Goal: Task Accomplishment & Management: Complete application form

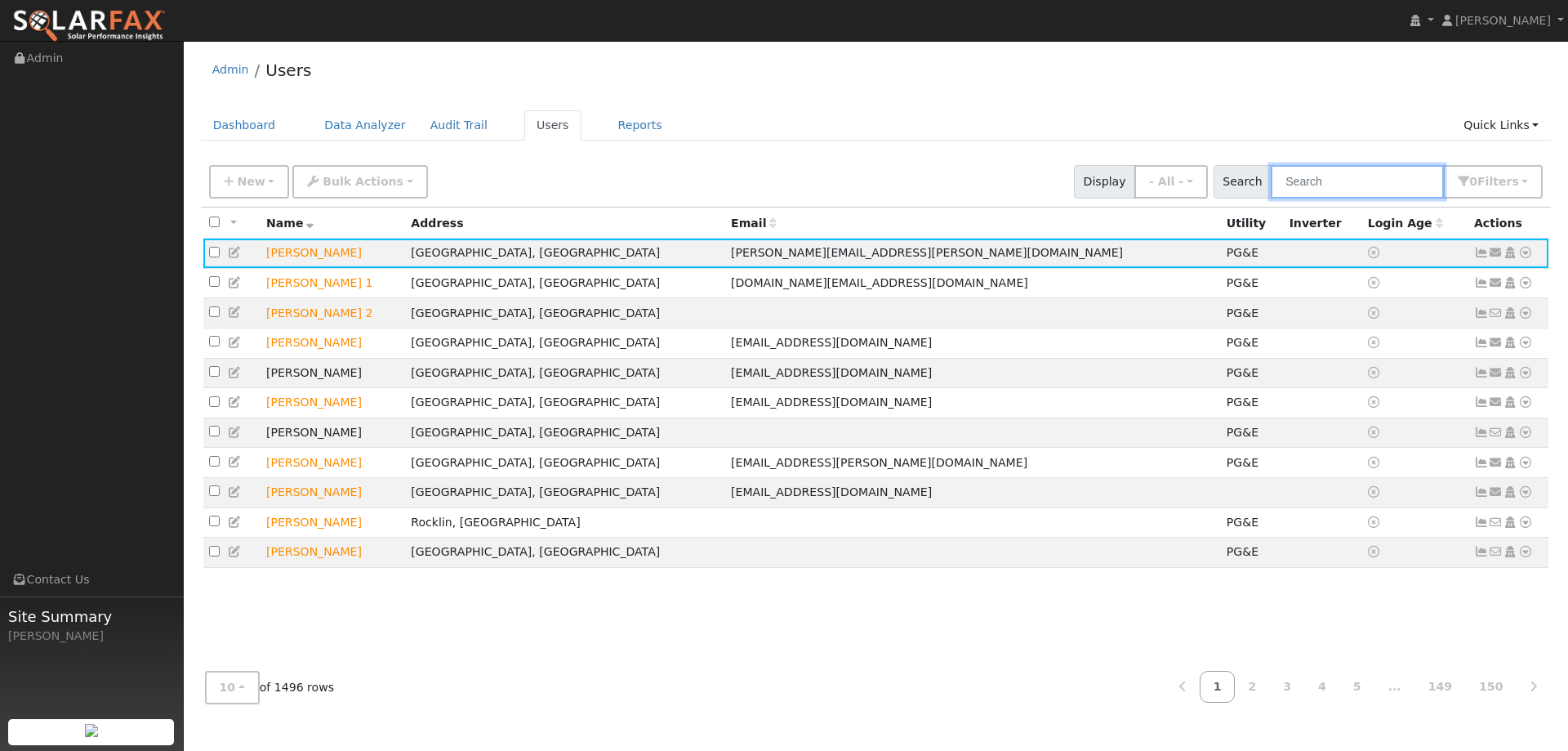
click at [1348, 178] on input "text" at bounding box center [1357, 182] width 173 height 33
paste input "Derek Guinn"
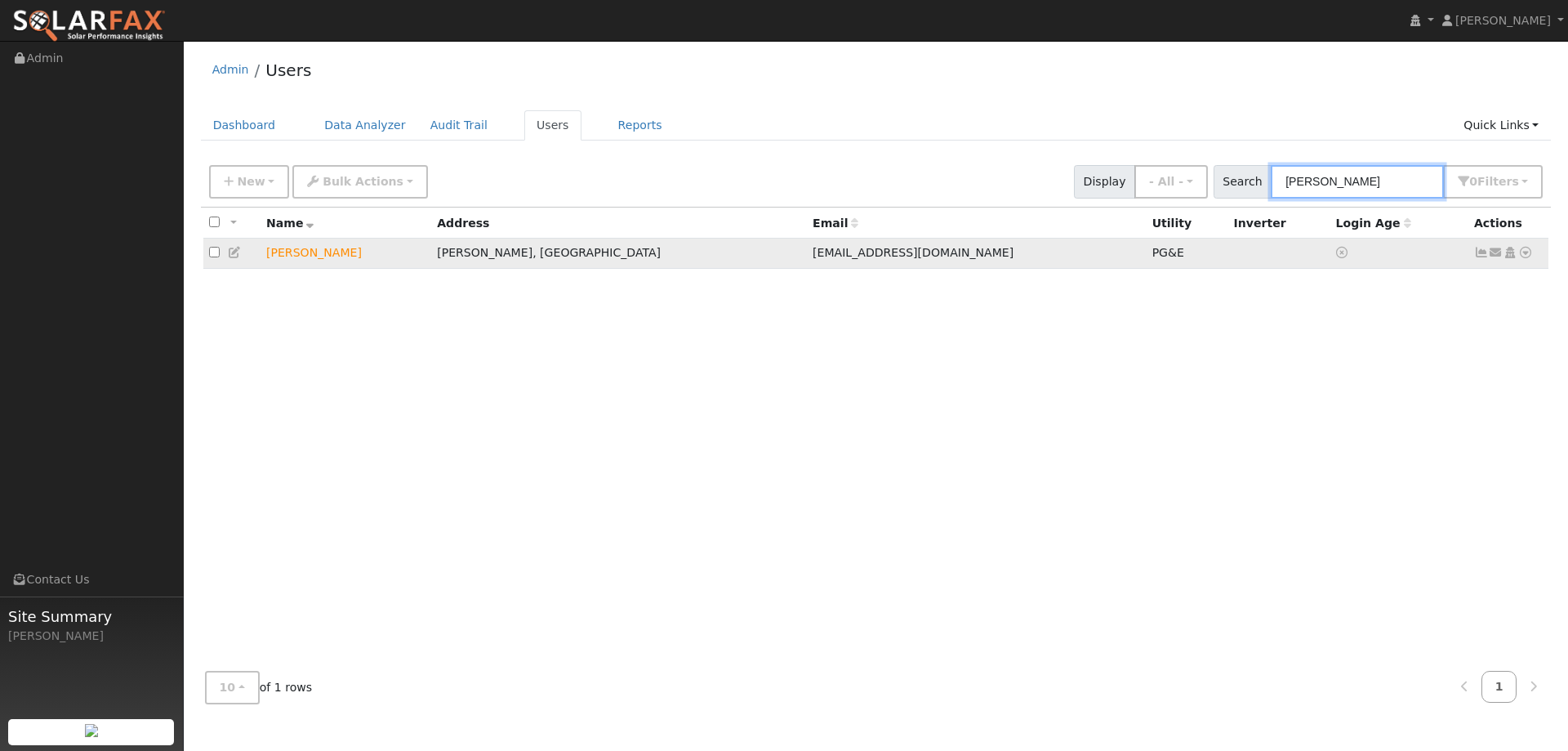
type input "Derek Guinn"
click at [1521, 257] on icon at bounding box center [1525, 252] width 15 height 11
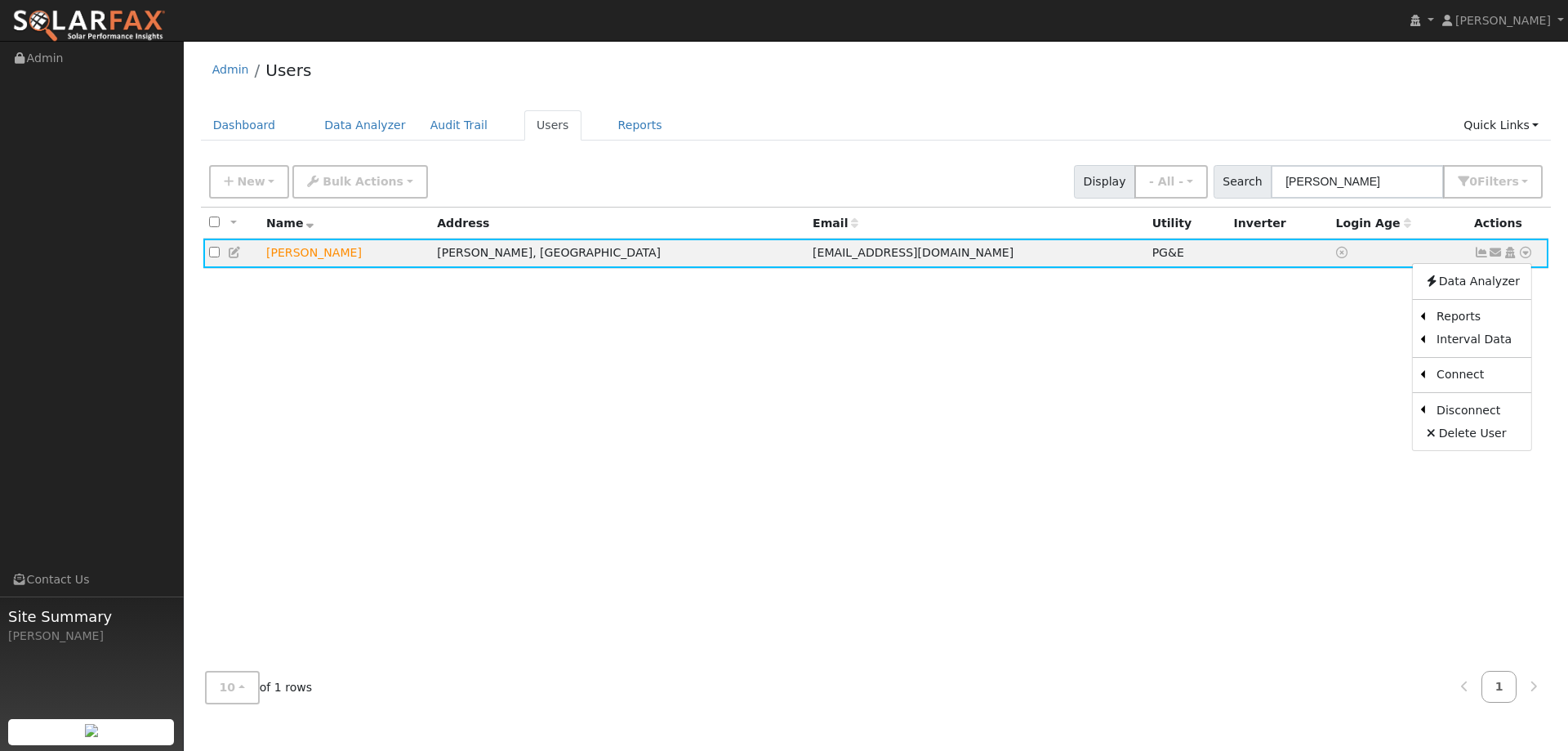
click at [655, 355] on div "All None All on page None on page Name Address Email Utility Inverter Login Age…" at bounding box center [876, 432] width 1351 height 450
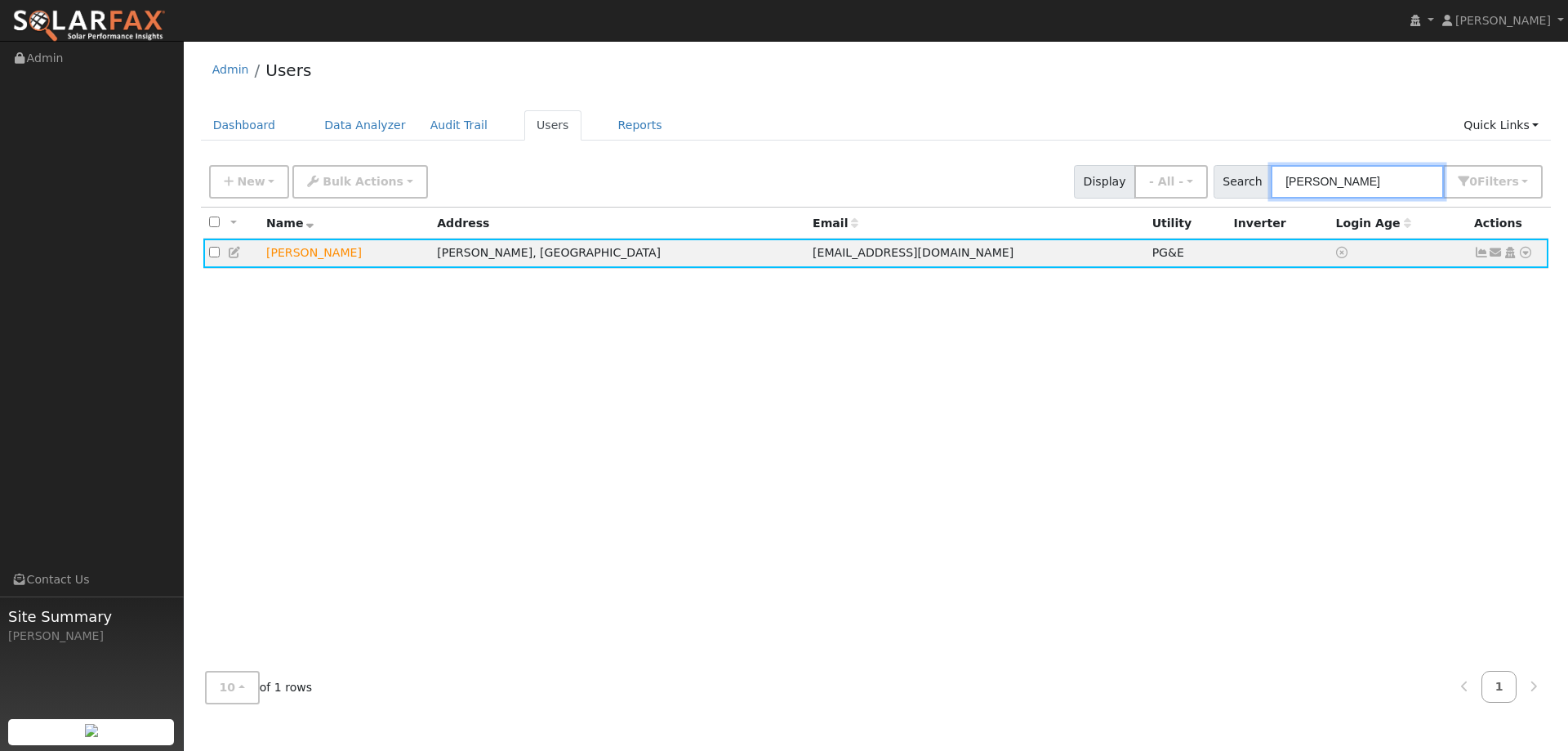
click at [1368, 182] on input "Derek Guinn" at bounding box center [1357, 182] width 173 height 33
drag, startPoint x: 1381, startPoint y: 179, endPoint x: 1192, endPoint y: 190, distance: 189.3
click at [1192, 190] on div "New Add User Quick Add Quick Connect Quick Convert Lead Bulk Actions Send Email…" at bounding box center [876, 178] width 1340 height 39
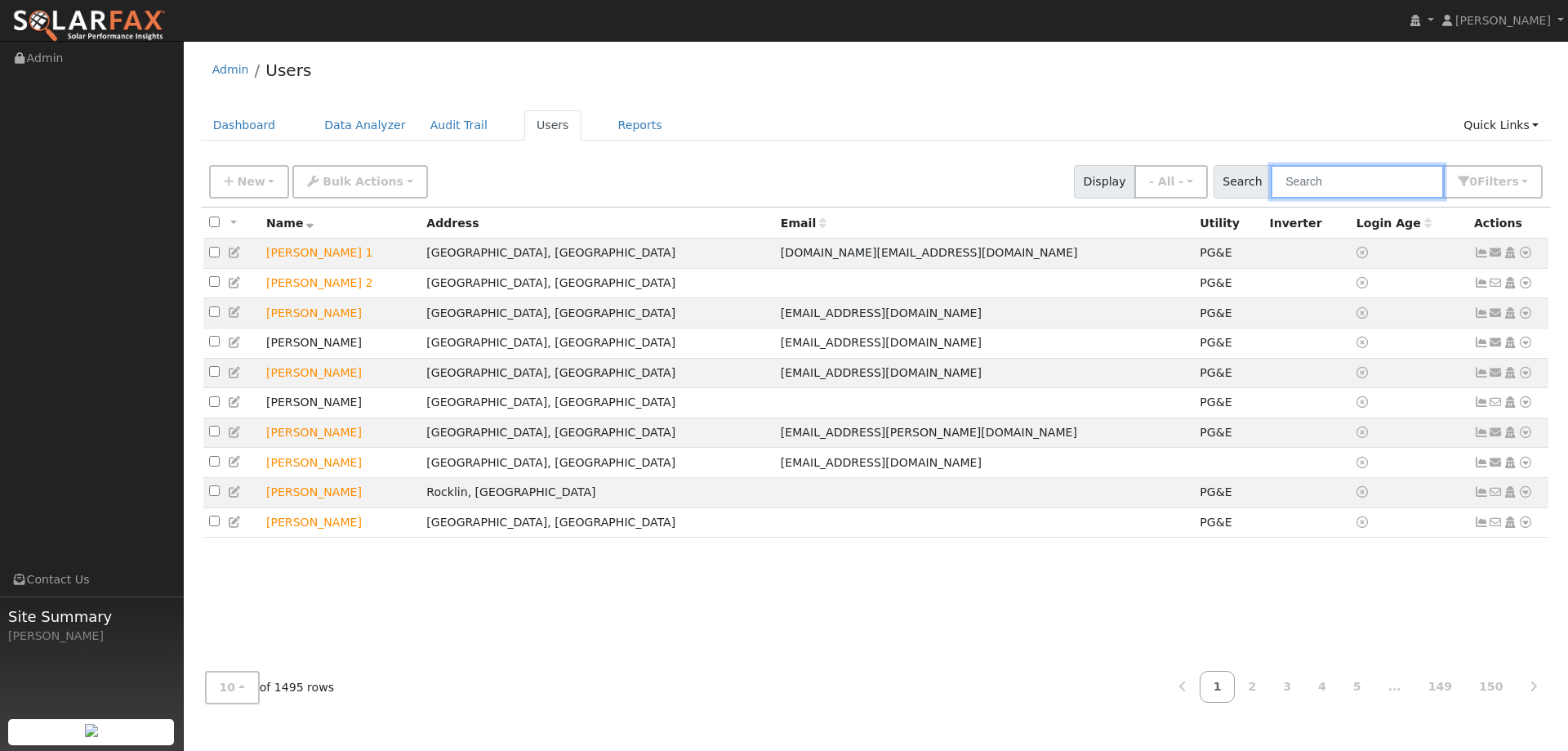
click at [1351, 174] on input "text" at bounding box center [1357, 182] width 173 height 33
paste input "Melinda Ochoa"
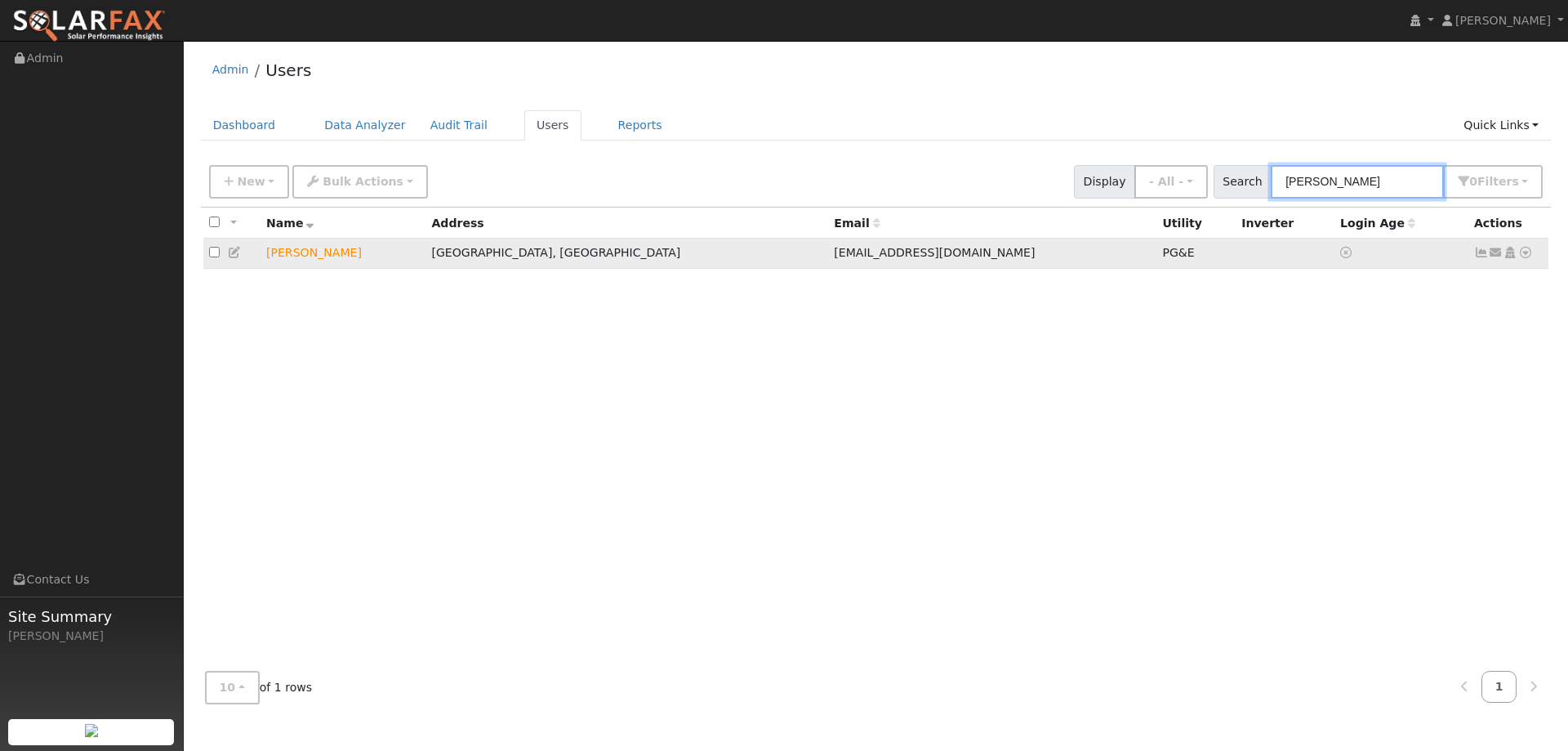
type input "Melinda Ochoa"
click at [1531, 258] on icon at bounding box center [1525, 252] width 15 height 11
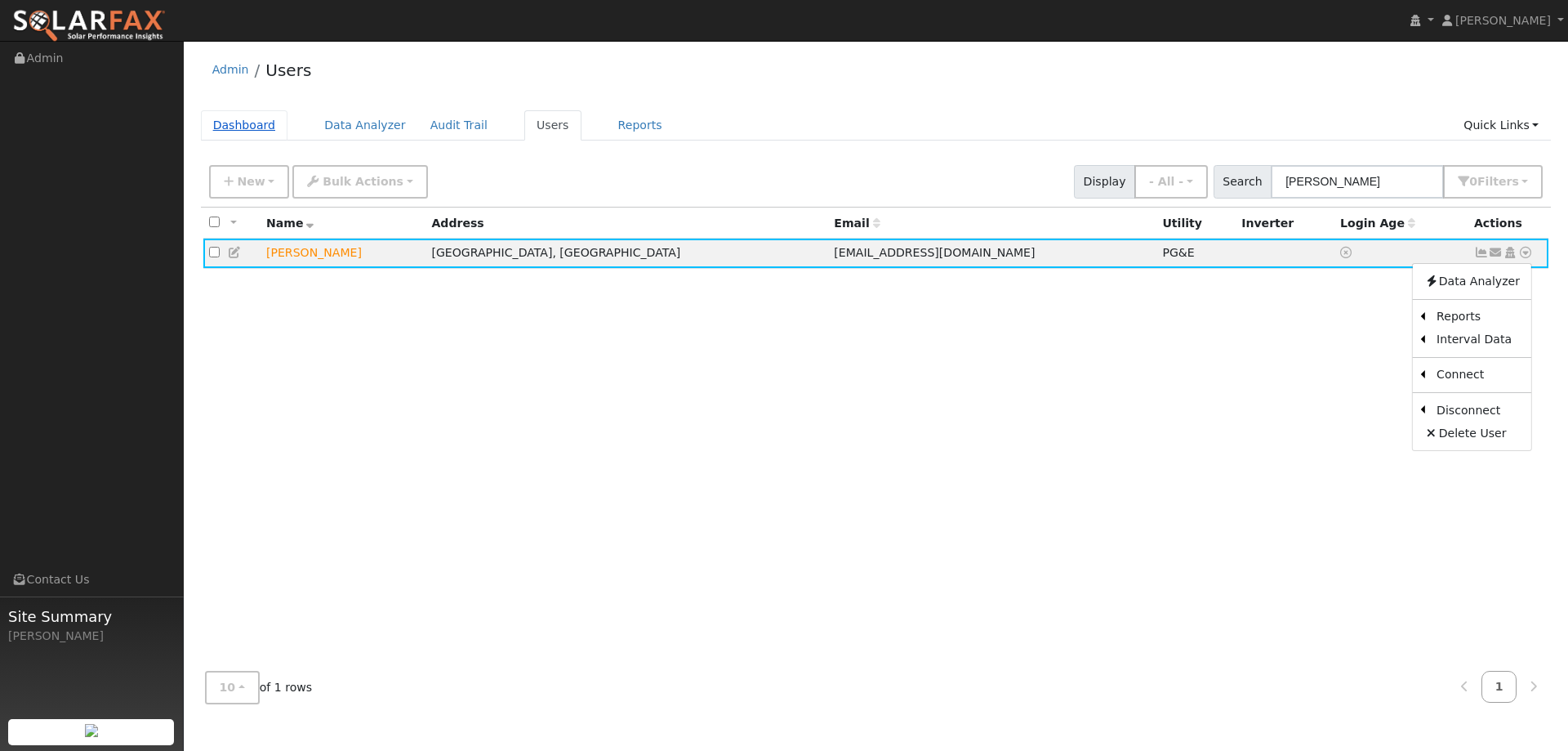
click at [229, 114] on link "Dashboard" at bounding box center [244, 125] width 87 height 31
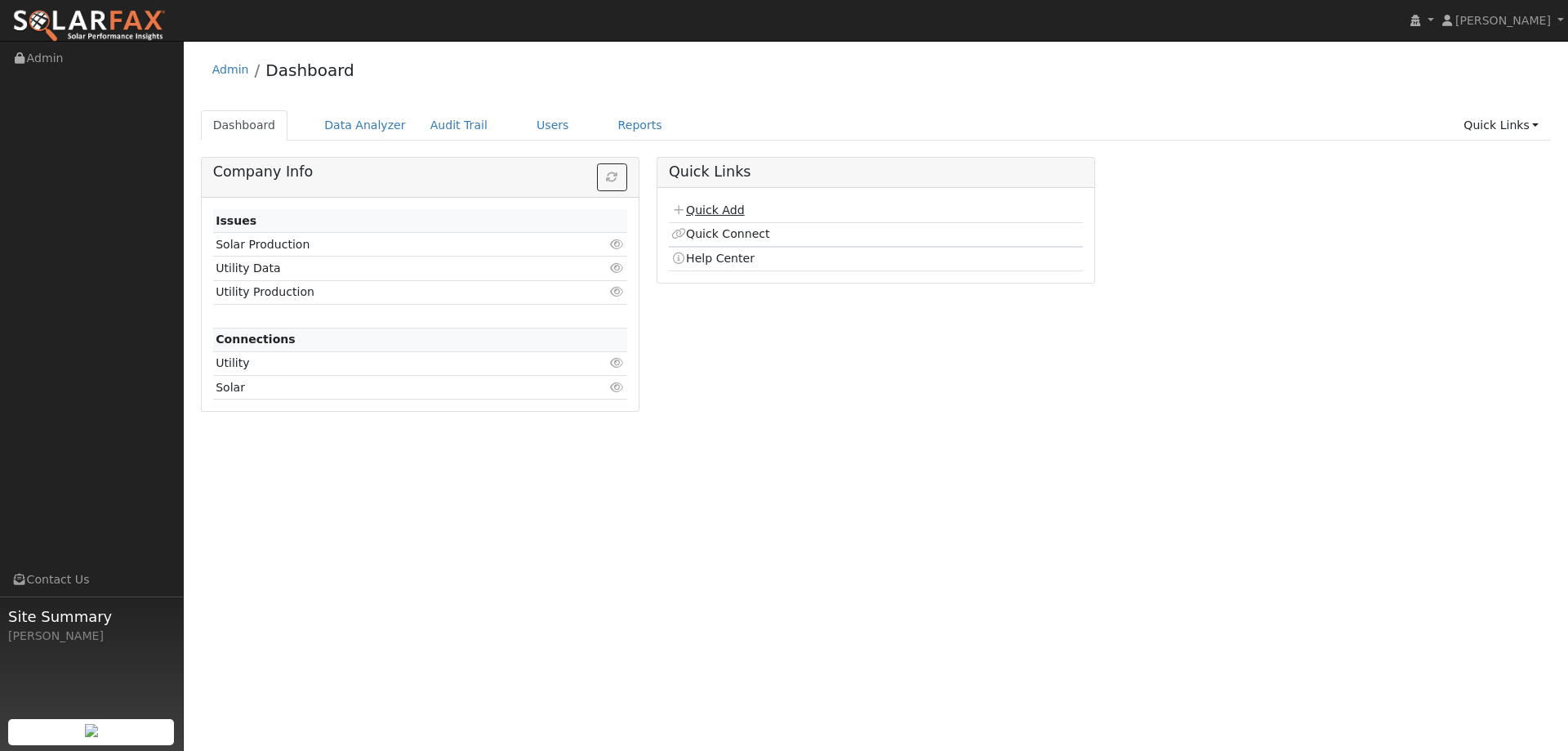
click at [725, 209] on link "Quick Add" at bounding box center [708, 210] width 72 height 13
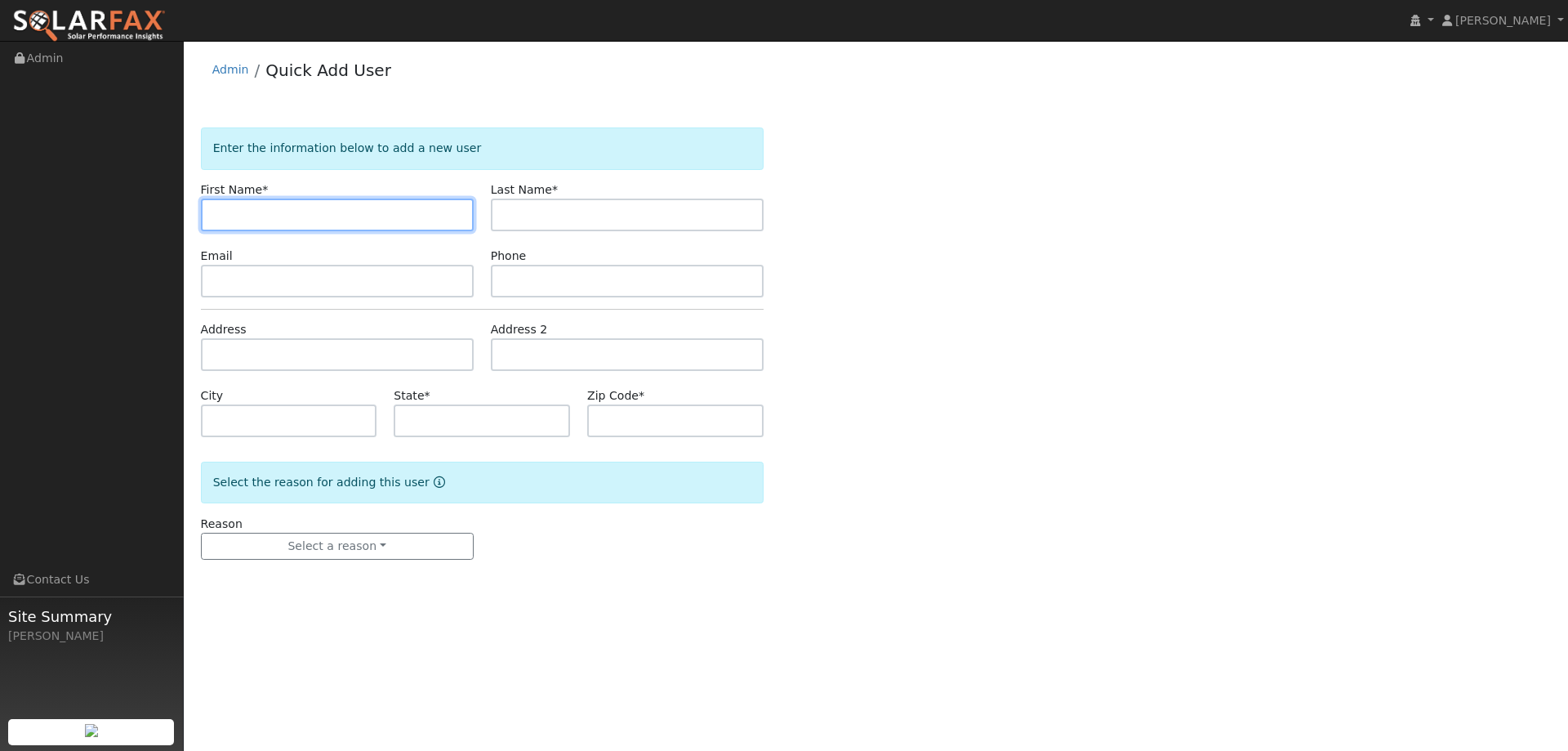
drag, startPoint x: 250, startPoint y: 217, endPoint x: 242, endPoint y: 212, distance: 9.4
click at [247, 216] on input "text" at bounding box center [337, 215] width 273 height 33
paste input "Ed"
click at [215, 214] on input "Ed" at bounding box center [337, 215] width 273 height 33
type input "Ed"
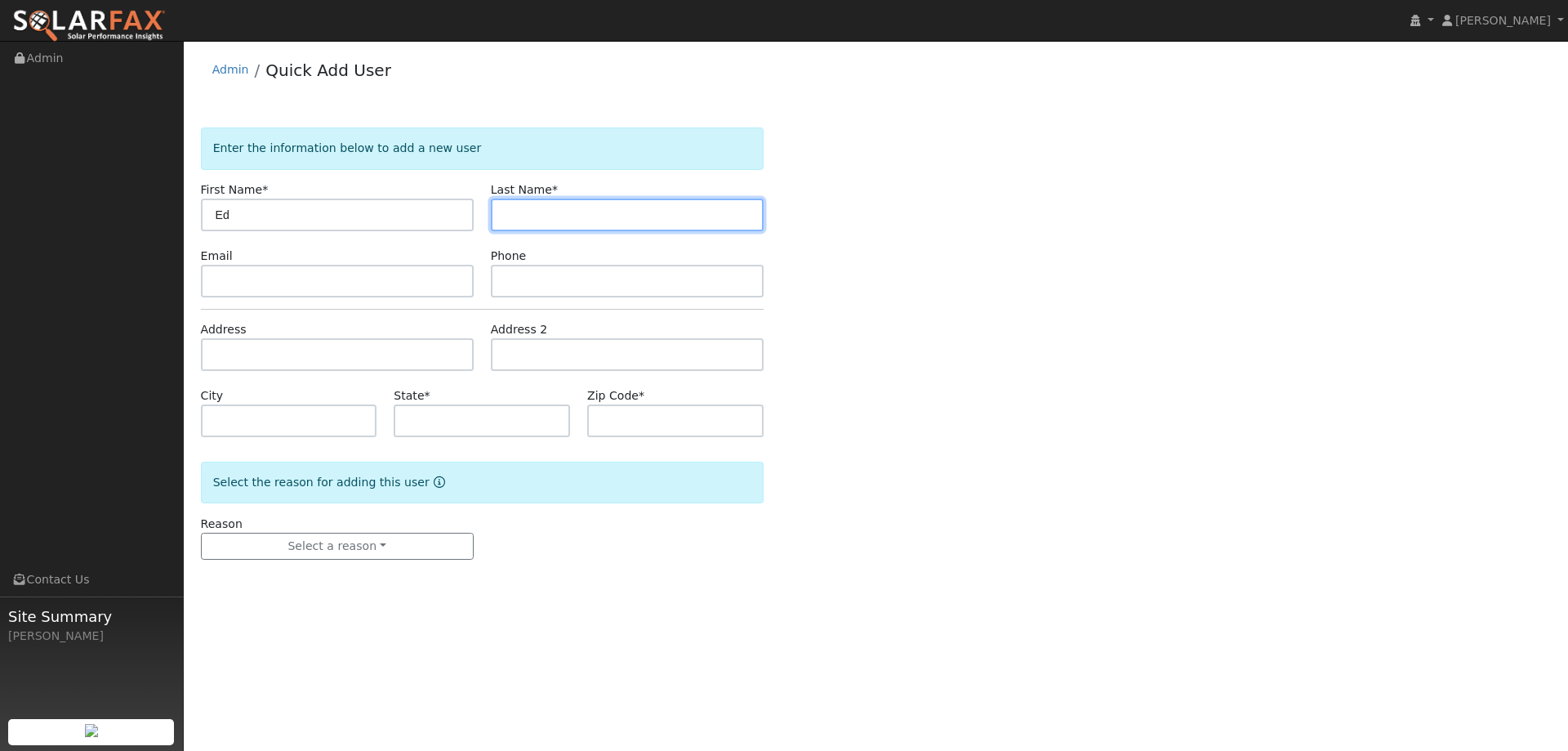
click at [571, 221] on input "text" at bounding box center [627, 215] width 273 height 33
click at [531, 213] on input "text" at bounding box center [627, 215] width 273 height 33
paste input "Reilly"
click at [507, 217] on input "Reilly" at bounding box center [627, 215] width 273 height 33
type input "Reilly"
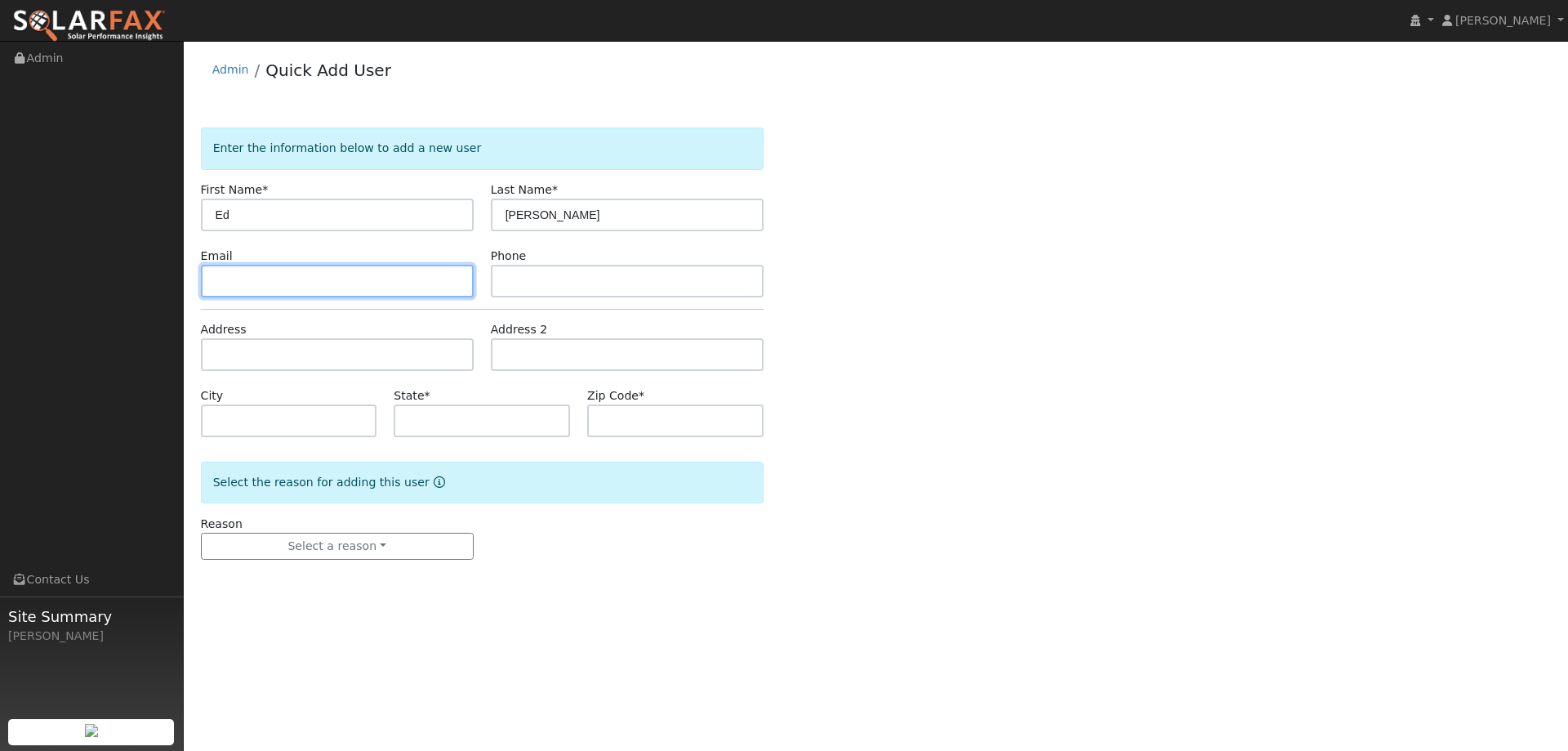
click at [318, 287] on input "text" at bounding box center [337, 281] width 273 height 33
click at [273, 286] on input "text" at bounding box center [337, 281] width 273 height 33
paste input "edreily27@yahoo.com"
click at [213, 287] on input "edreily27@yahoo.com" at bounding box center [337, 281] width 273 height 33
type input "edreily27@yahoo.com"
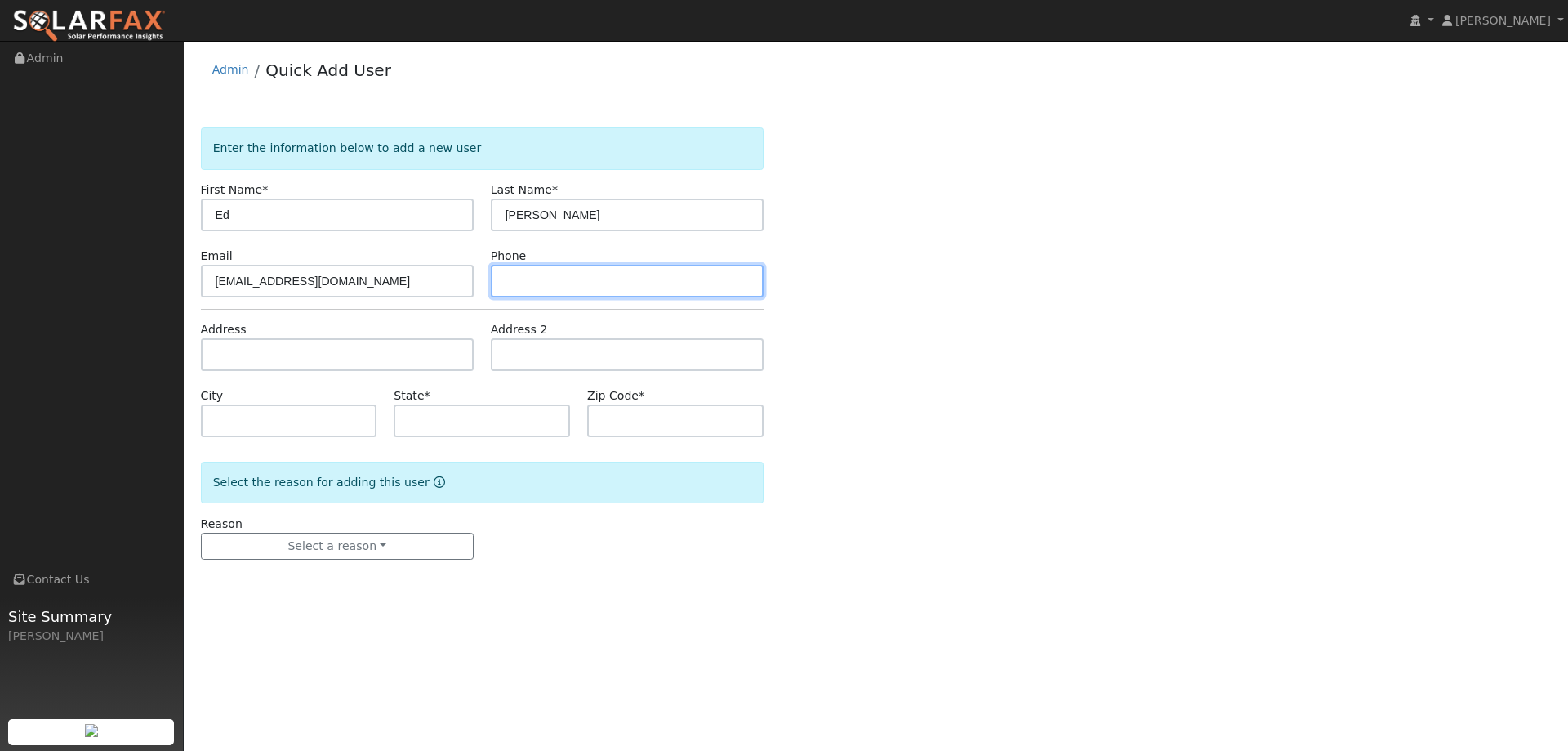
click at [589, 277] on input "text" at bounding box center [627, 281] width 273 height 33
click at [527, 270] on input "text" at bounding box center [627, 281] width 273 height 33
paste input "(480) 532-1346"
click at [510, 283] on input "(480) 532-1346" at bounding box center [627, 281] width 273 height 33
click at [506, 283] on input "480) 532-1346" at bounding box center [627, 281] width 273 height 33
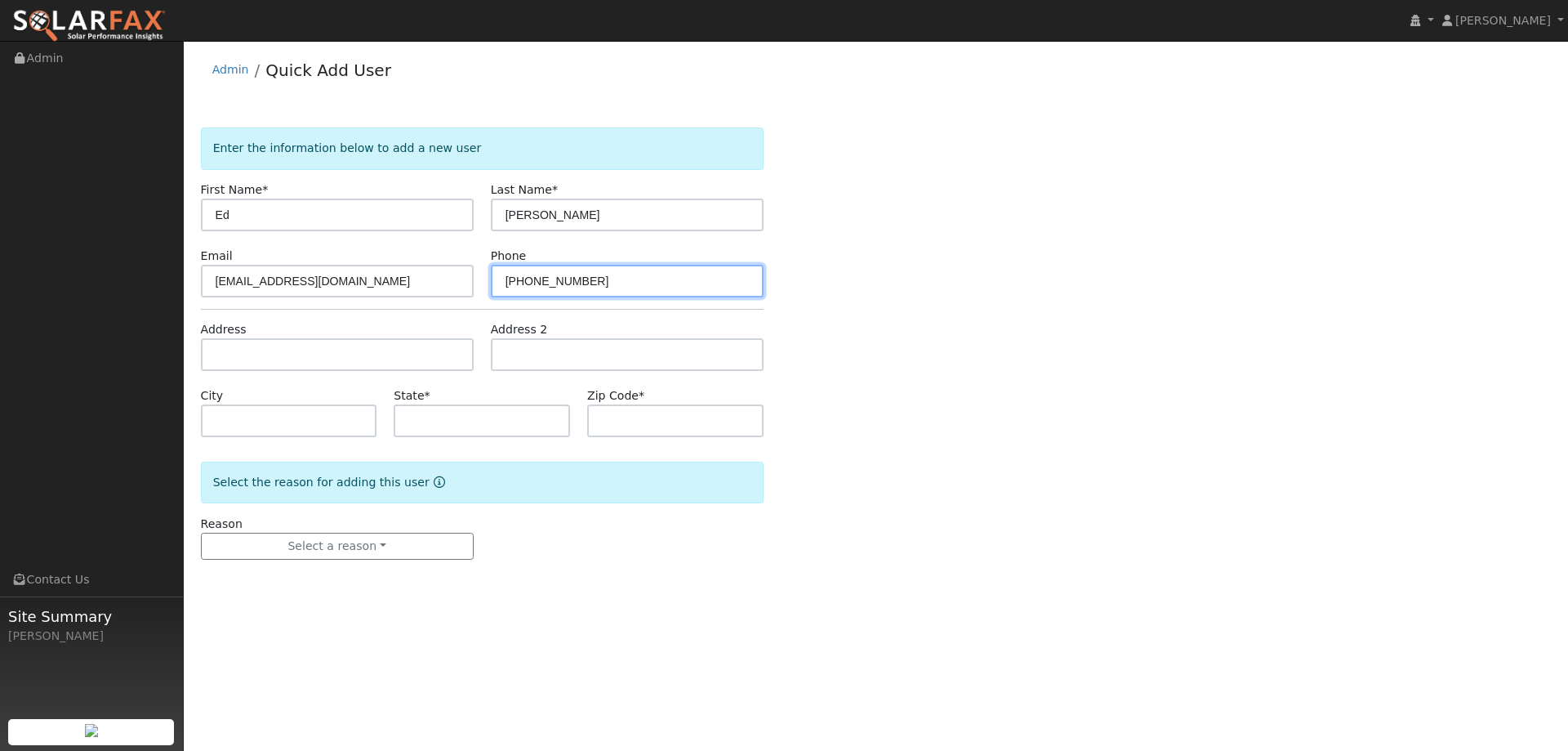
click at [514, 283] on input "( 480) 532-1346" at bounding box center [627, 281] width 273 height 33
type input "(480) 532-1346"
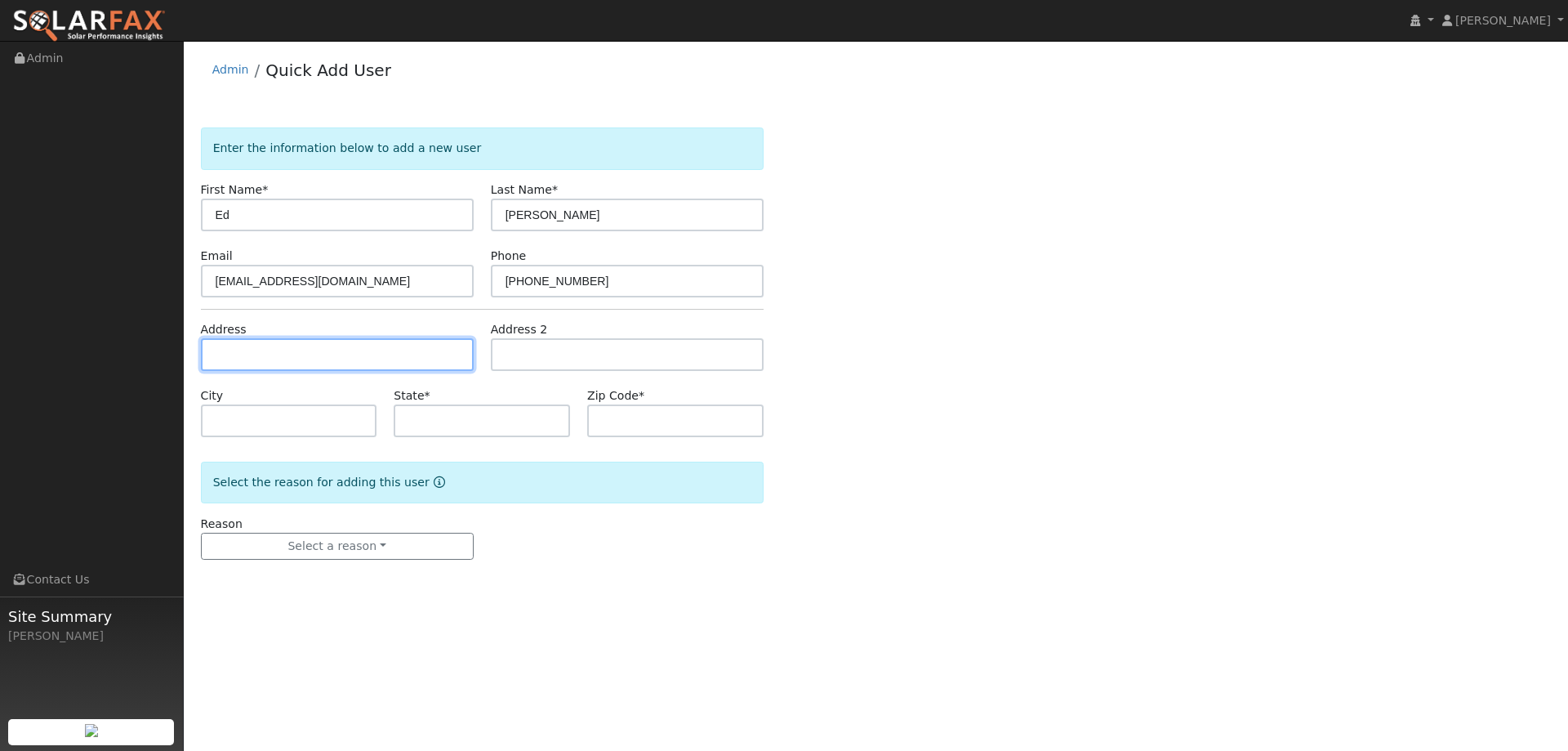
click at [325, 362] on input "text" at bounding box center [337, 354] width 273 height 33
click at [237, 351] on input "text" at bounding box center [337, 354] width 273 height 33
paste input "378 Robin Circle"
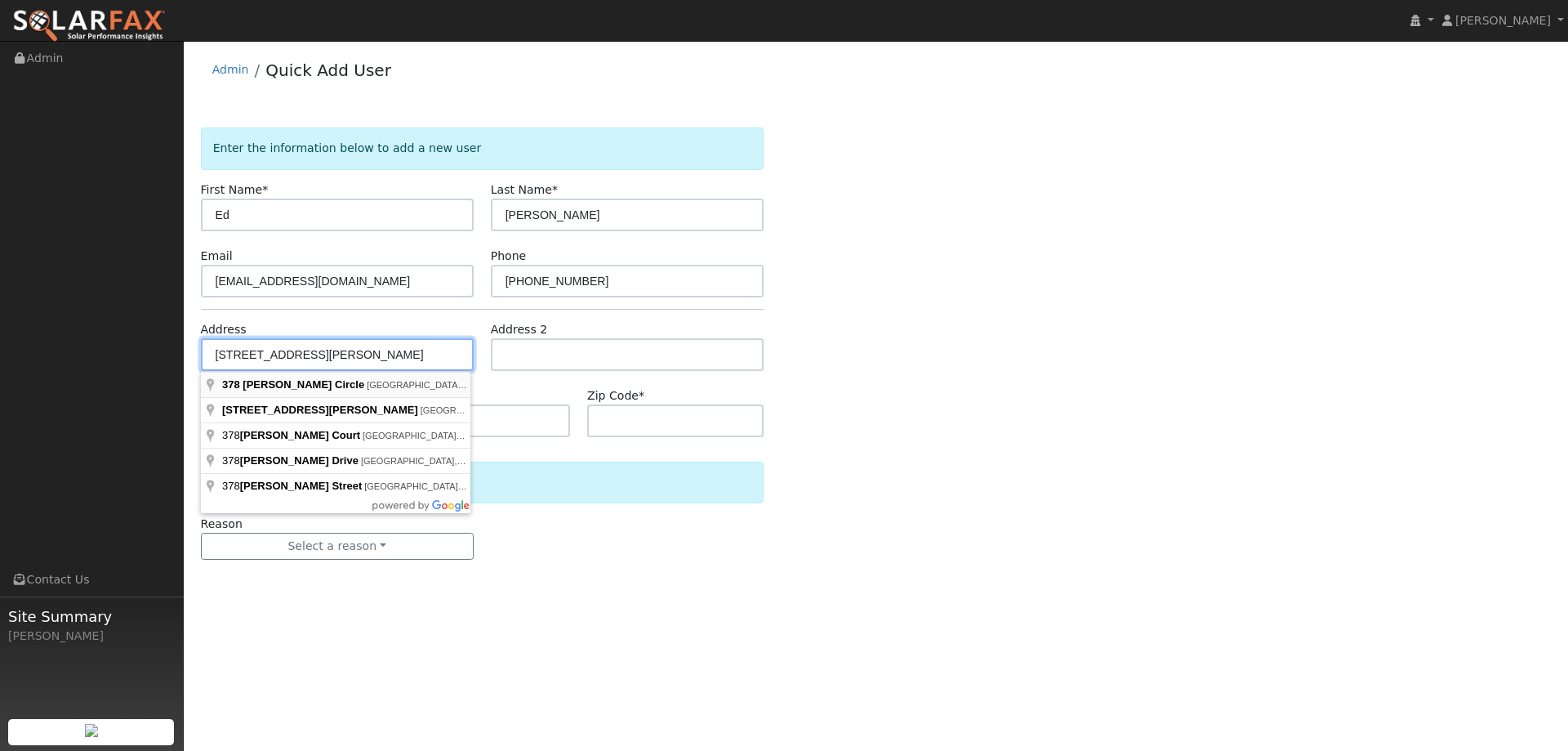
type input "378 Robin Circle"
type input "Vacaville"
type input "CA"
type input "95687"
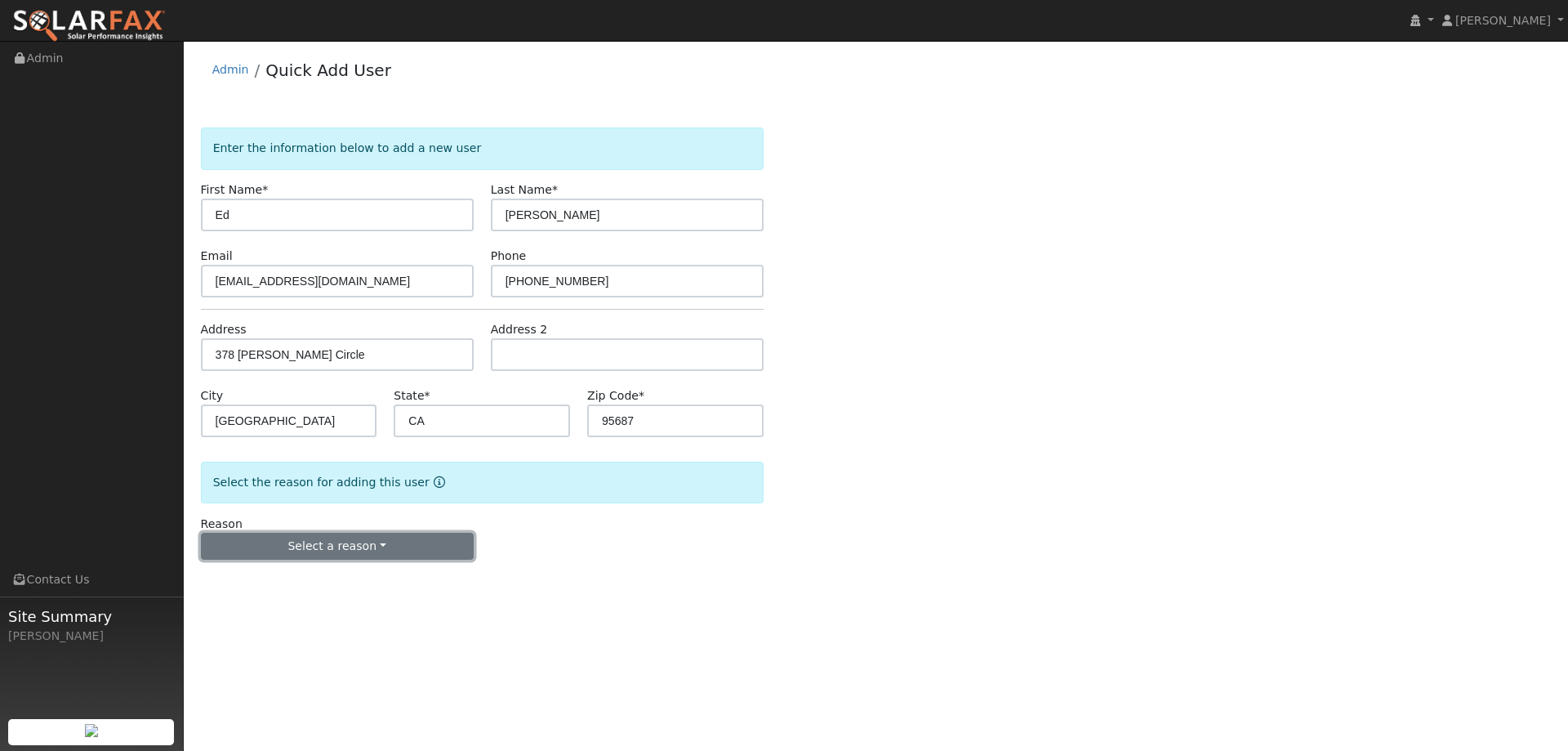
click at [381, 547] on button "Select a reason" at bounding box center [337, 547] width 273 height 28
click at [302, 583] on link "New lead" at bounding box center [292, 580] width 180 height 23
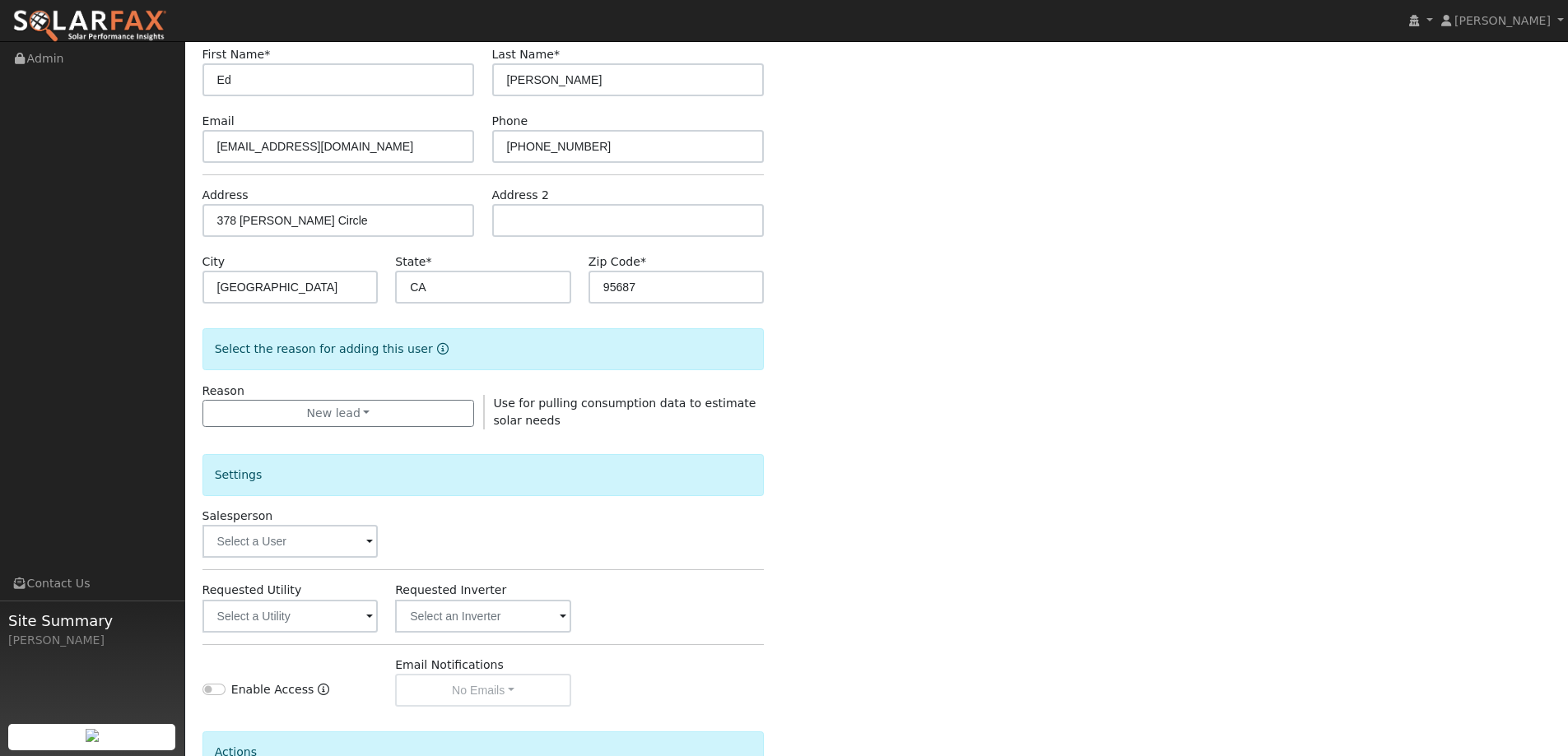
scroll to position [310, 0]
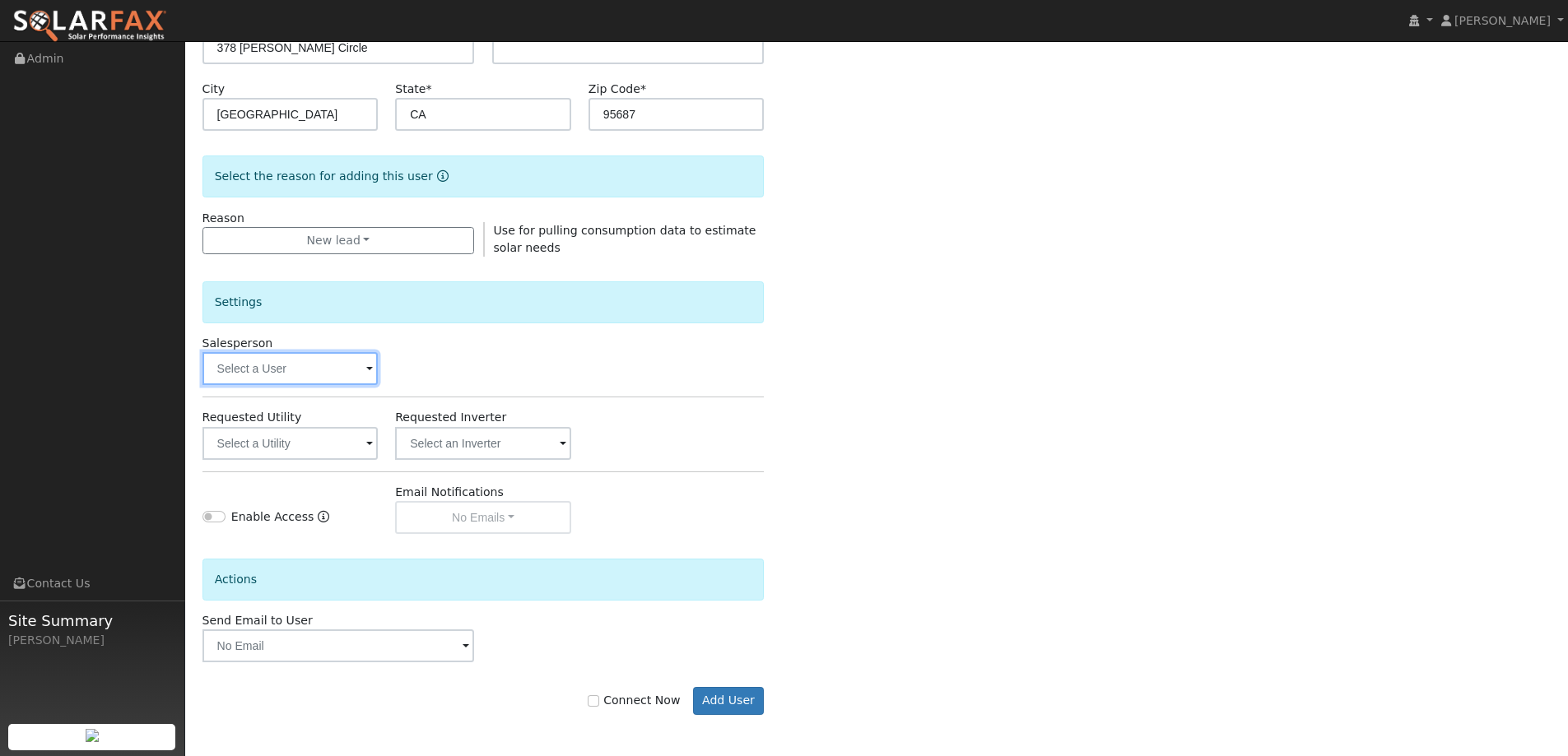
click at [283, 371] on input "text" at bounding box center [290, 368] width 176 height 33
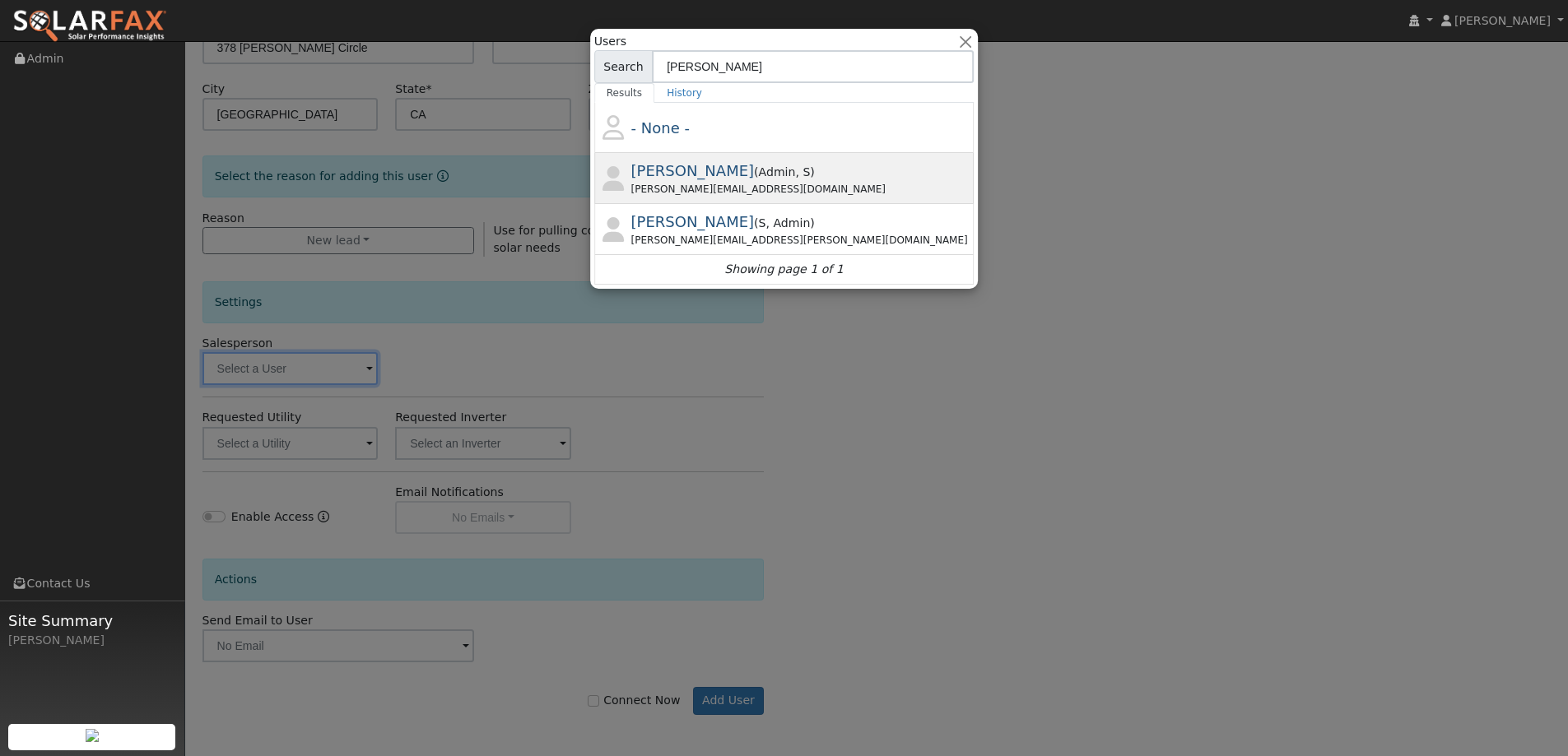
type input "paul"
click at [822, 183] on div "Paul@ambrosesolar.com" at bounding box center [800, 189] width 340 height 15
type input "Paul Barber"
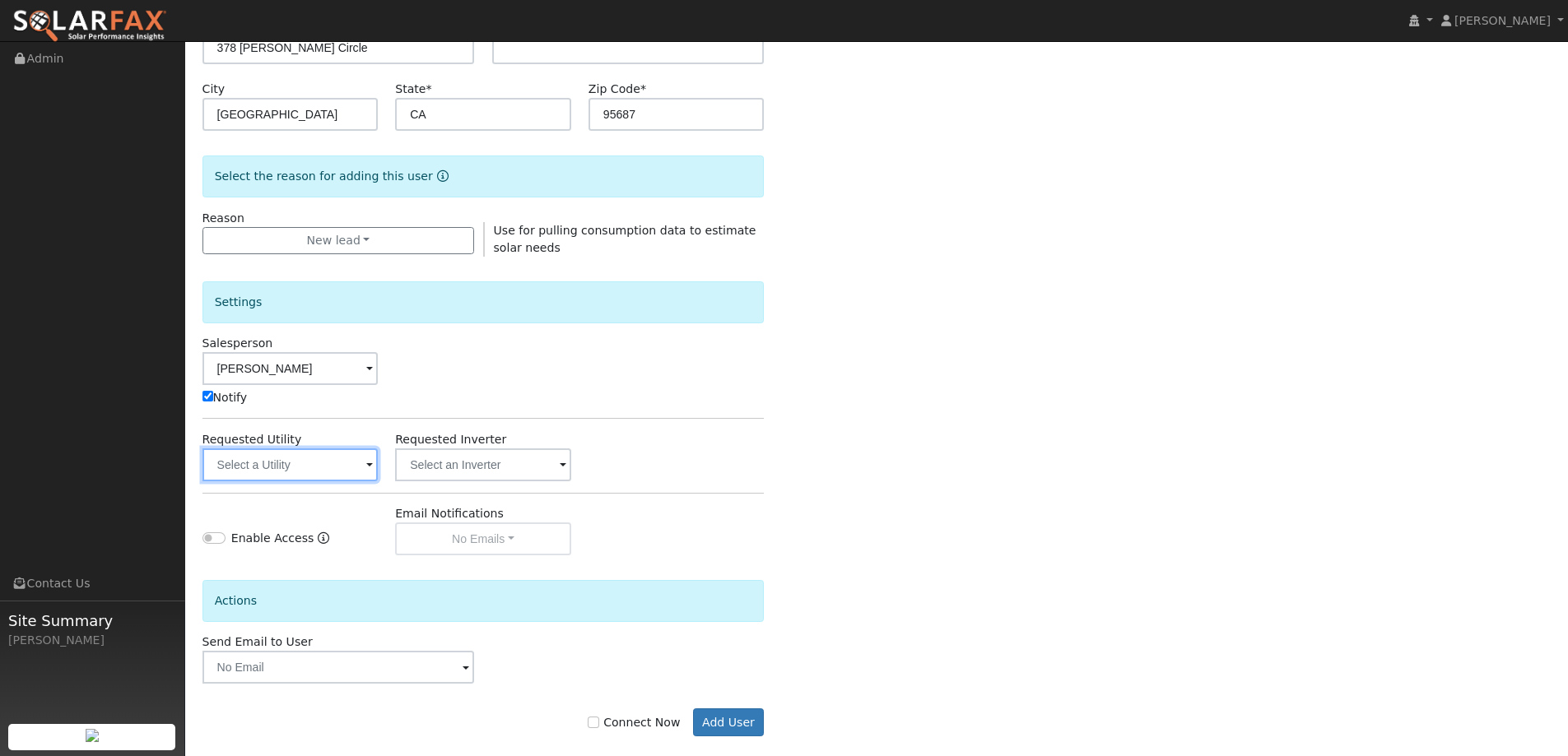
click at [289, 473] on input "text" at bounding box center [290, 464] width 176 height 33
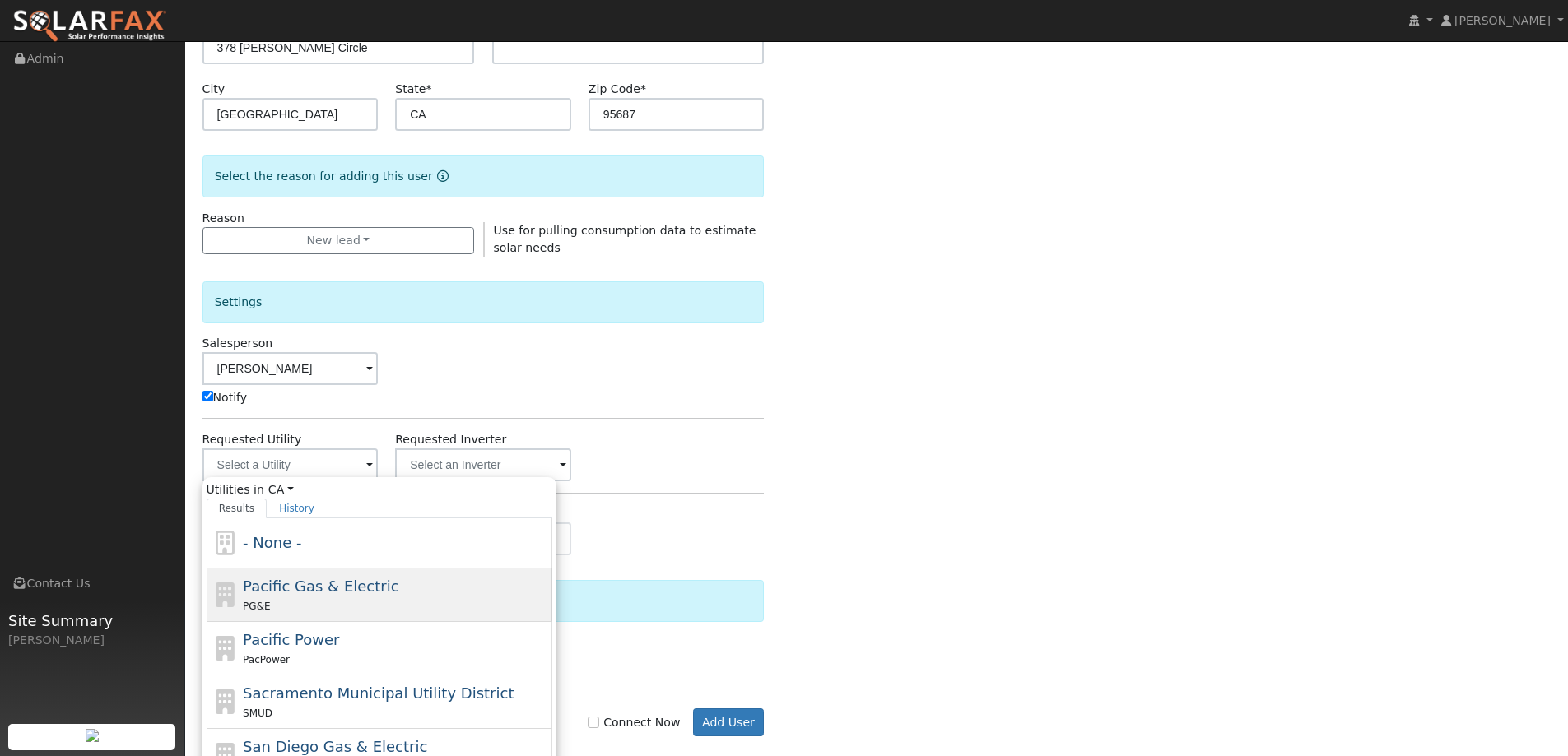
click at [393, 589] on div "Pacific Gas & Electric PG&E" at bounding box center [395, 594] width 305 height 39
type input "Pacific Gas & Electric"
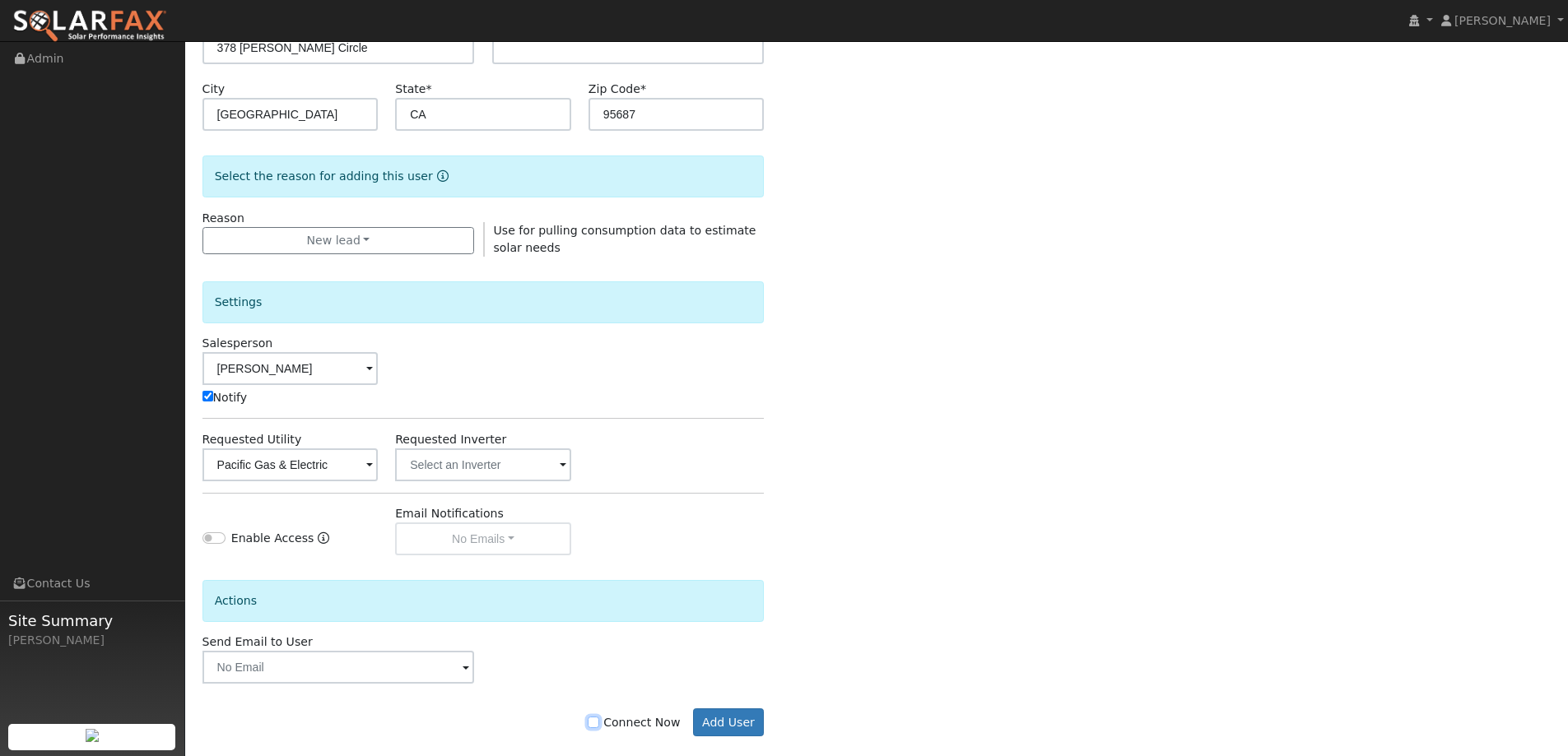
click at [599, 724] on input "Connect Now" at bounding box center [593, 722] width 11 height 11
click at [755, 718] on button "Add User" at bounding box center [728, 722] width 71 height 28
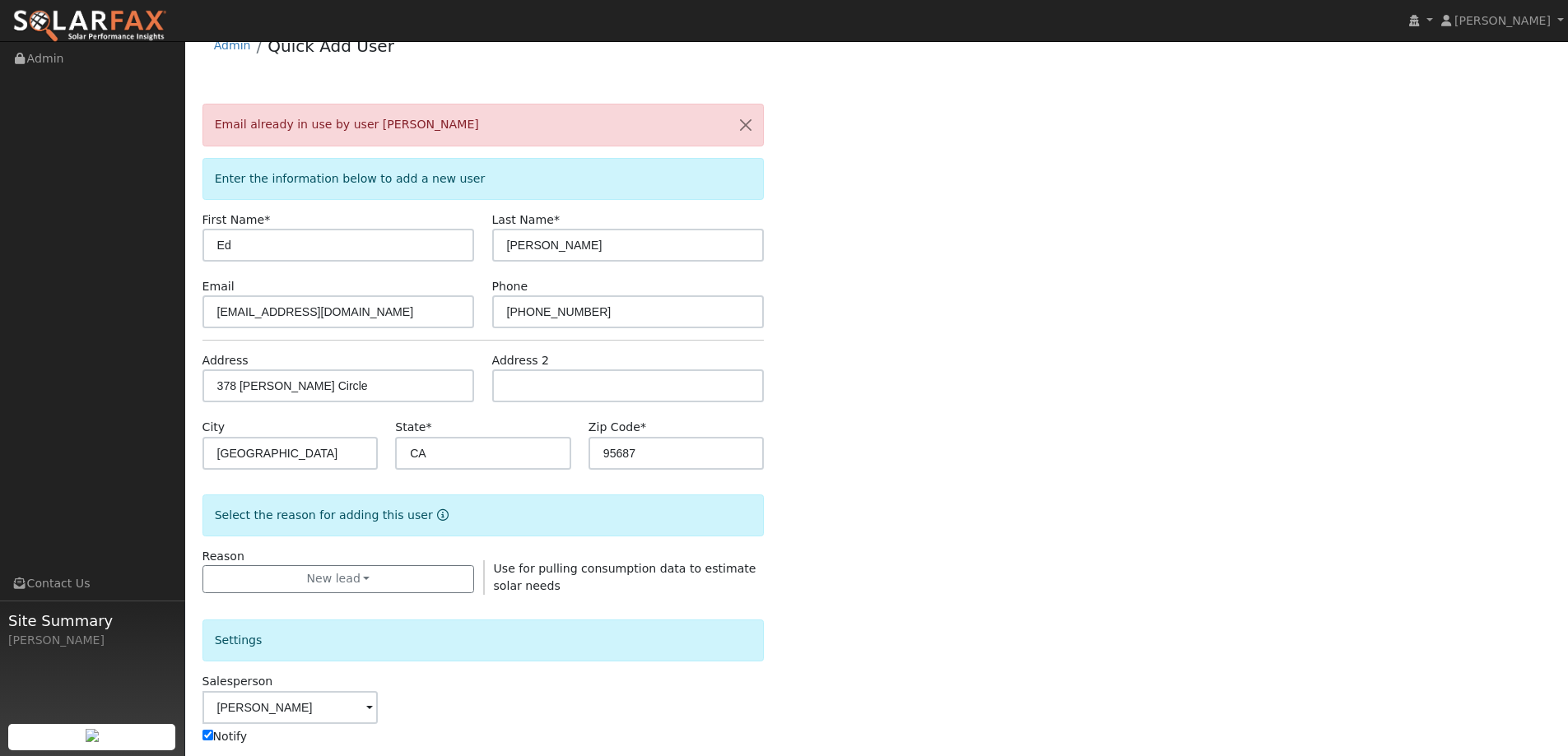
scroll to position [0, 0]
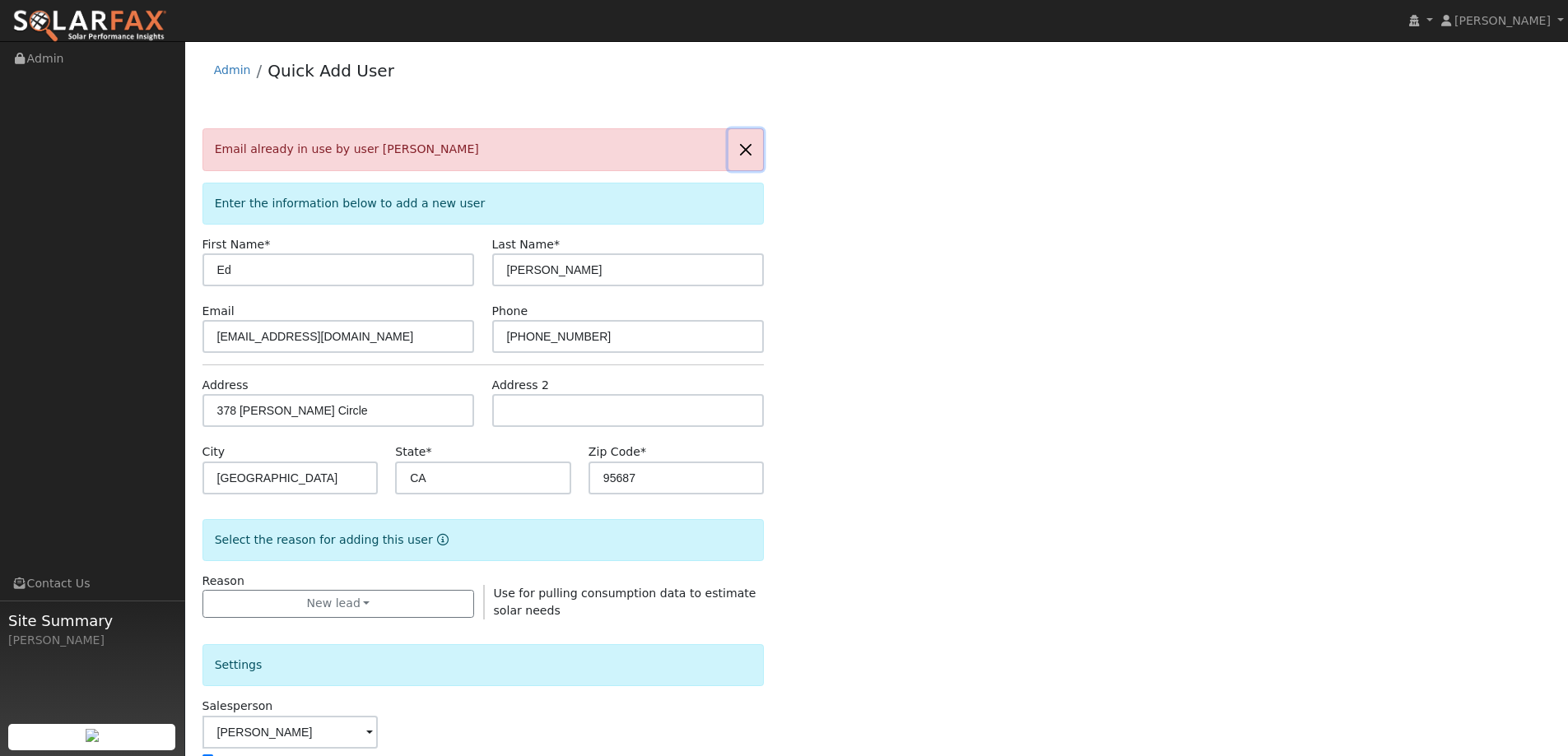
click at [750, 149] on button "button" at bounding box center [745, 149] width 35 height 40
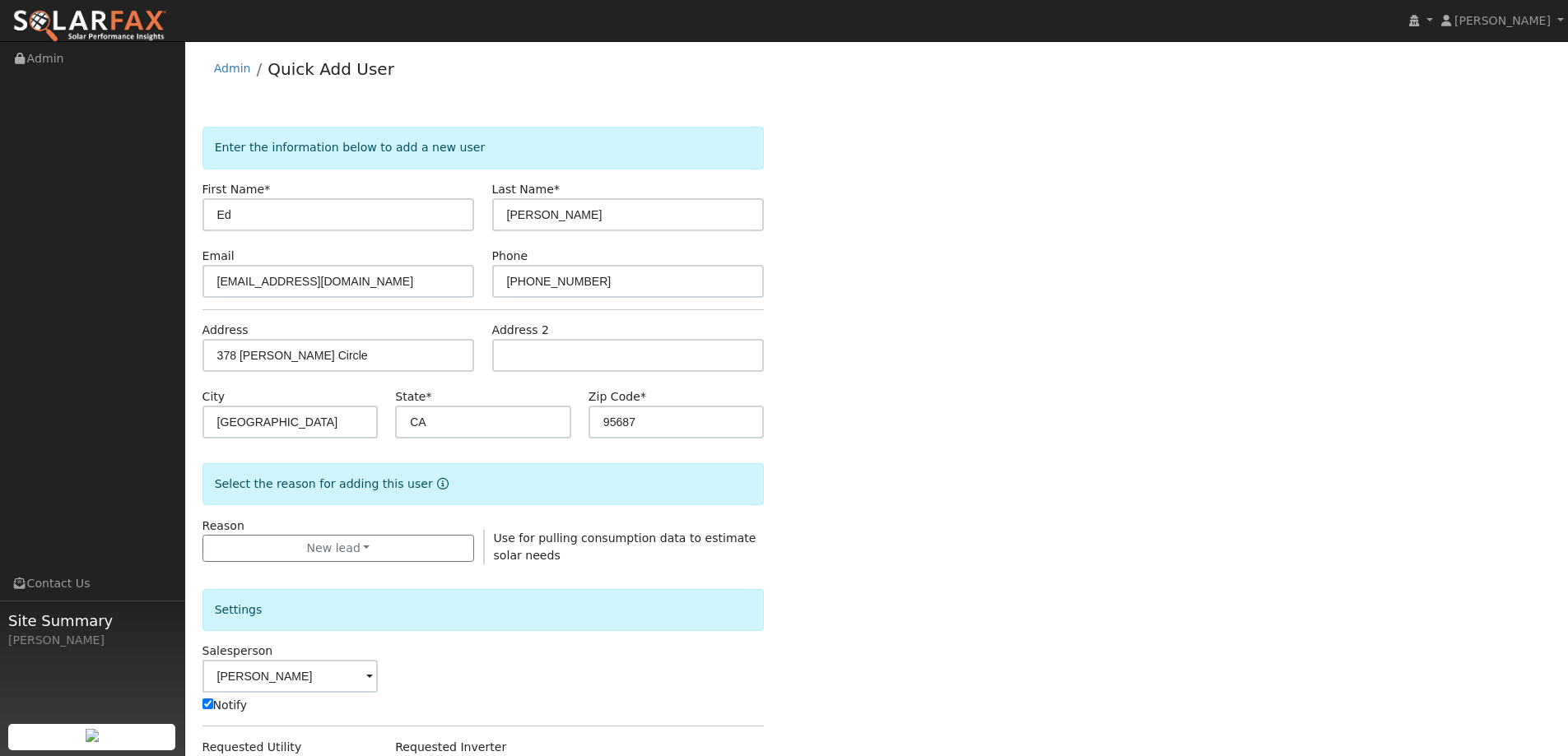
scroll to position [330, 0]
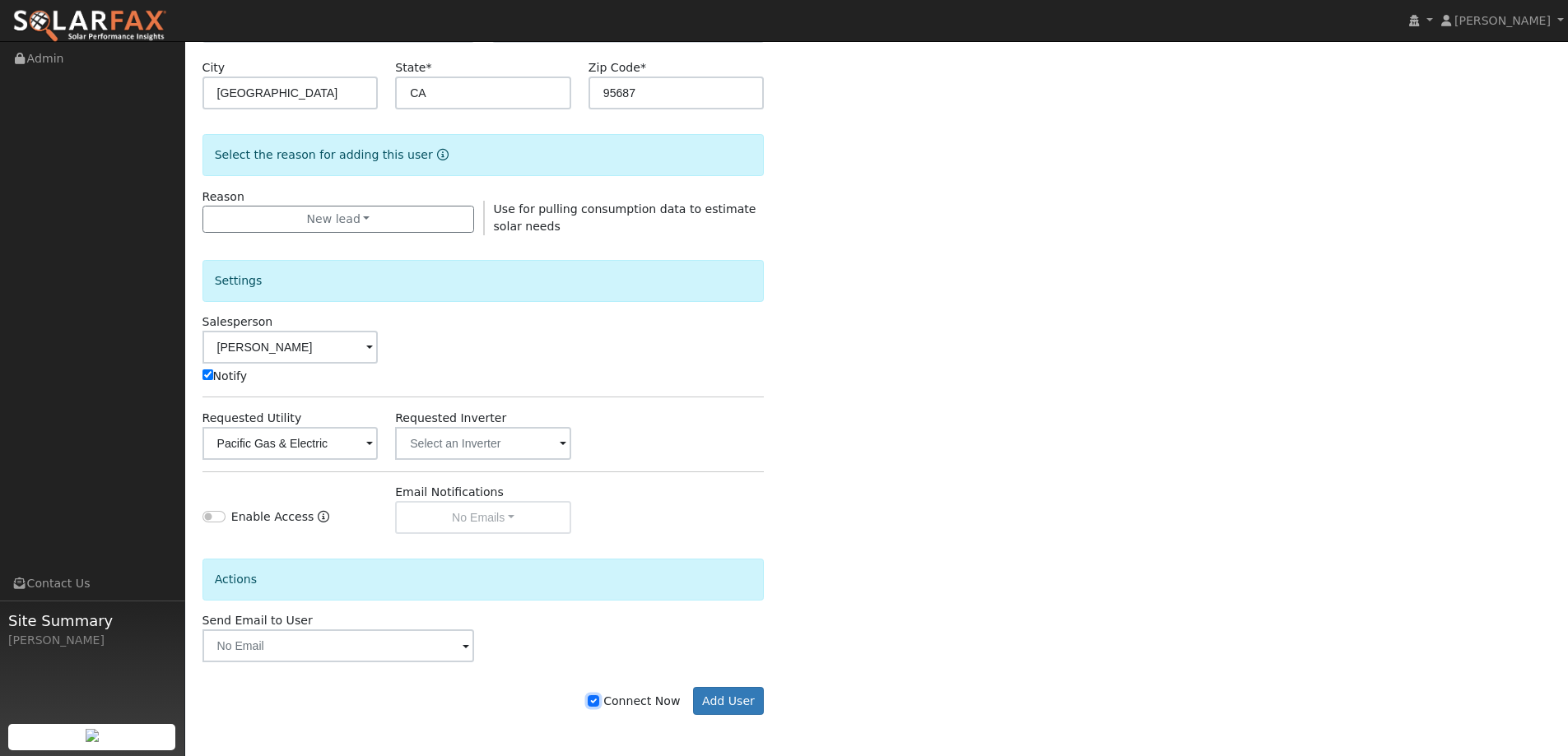
click at [599, 697] on input "Connect Now" at bounding box center [593, 701] width 11 height 11
checkbox input "false"
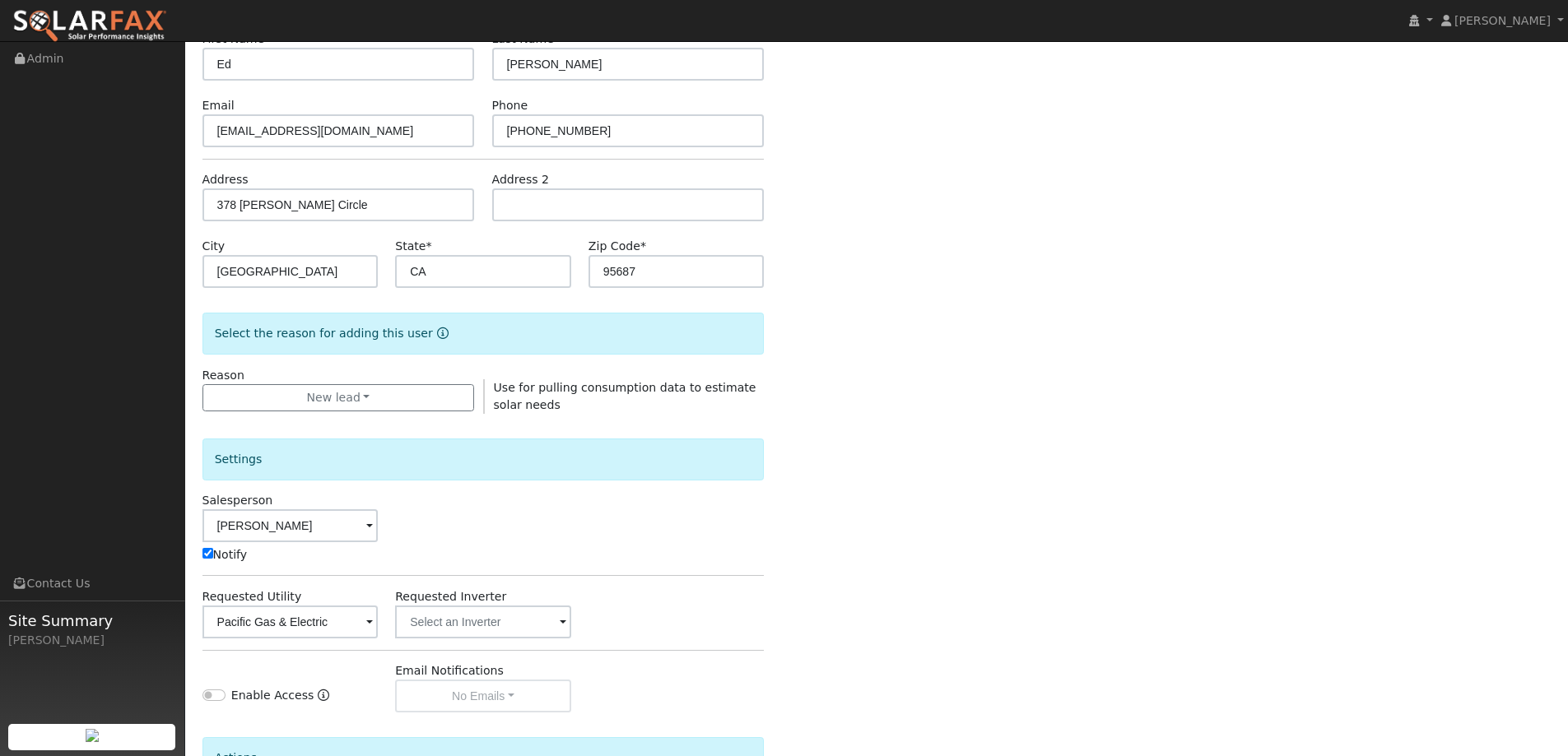
scroll to position [0, 0]
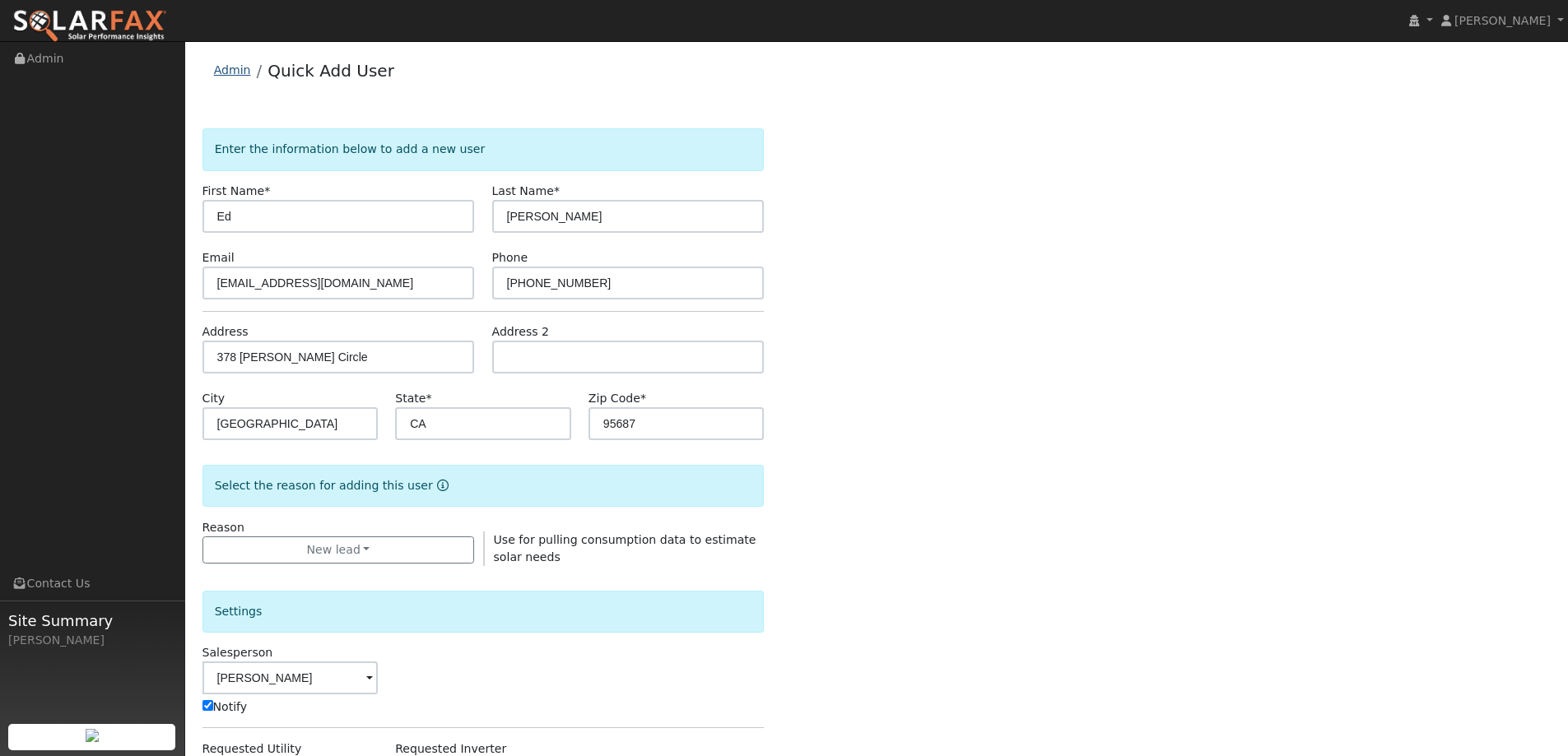
click at [215, 68] on link "Admin" at bounding box center [233, 70] width 37 height 13
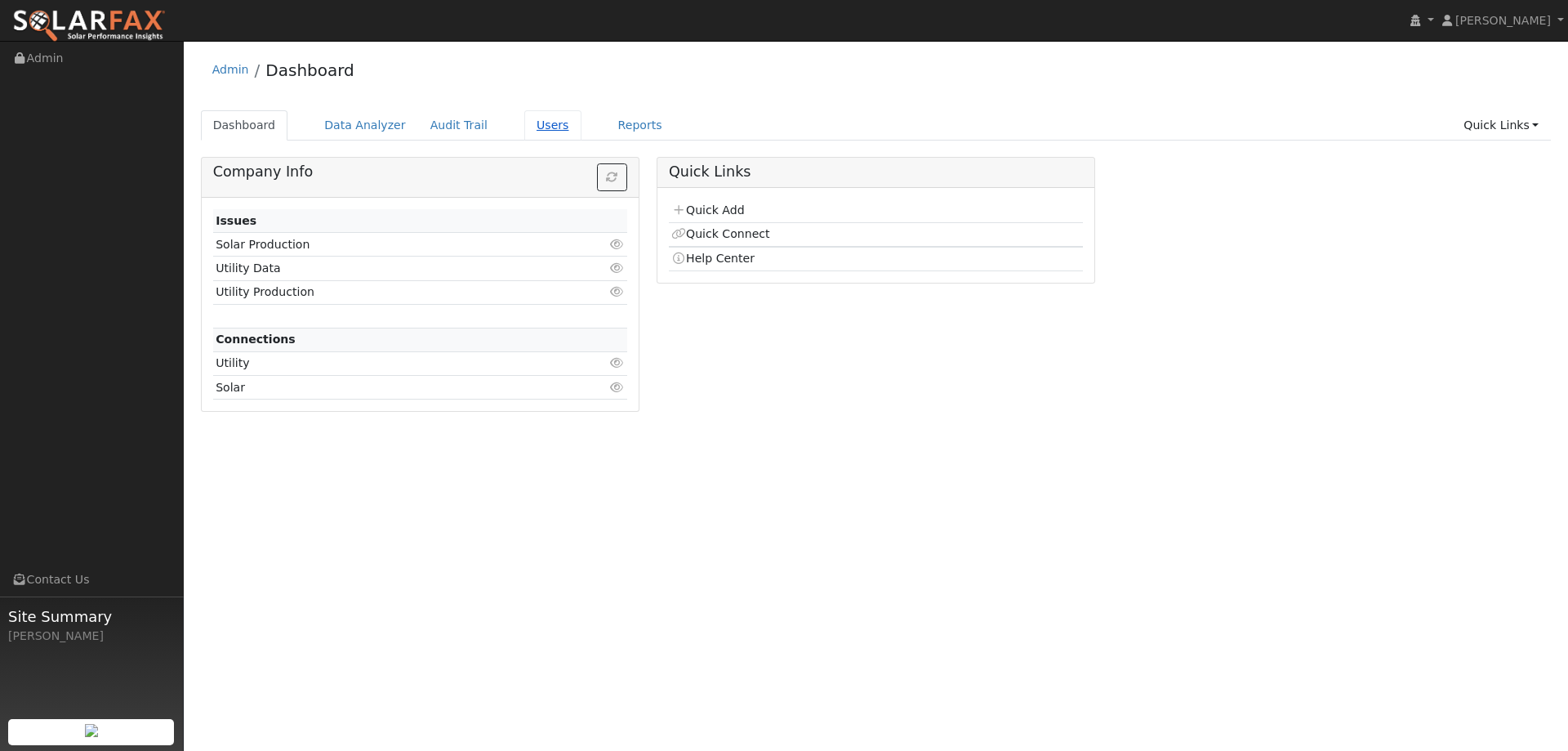
click at [524, 116] on link "Users" at bounding box center [553, 125] width 58 height 31
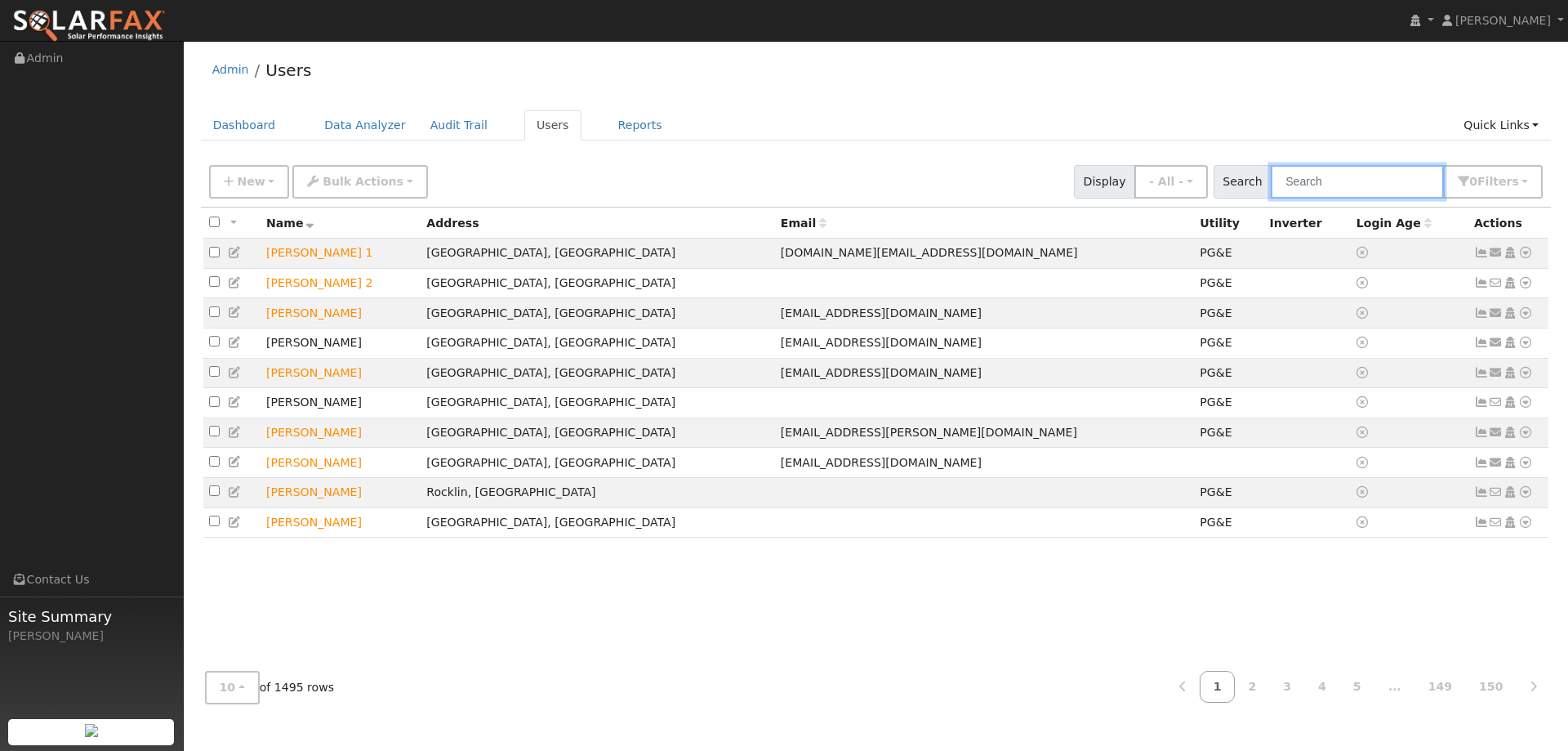
click at [1346, 179] on input "text" at bounding box center [1357, 182] width 173 height 33
paste input "Ed Reilly"
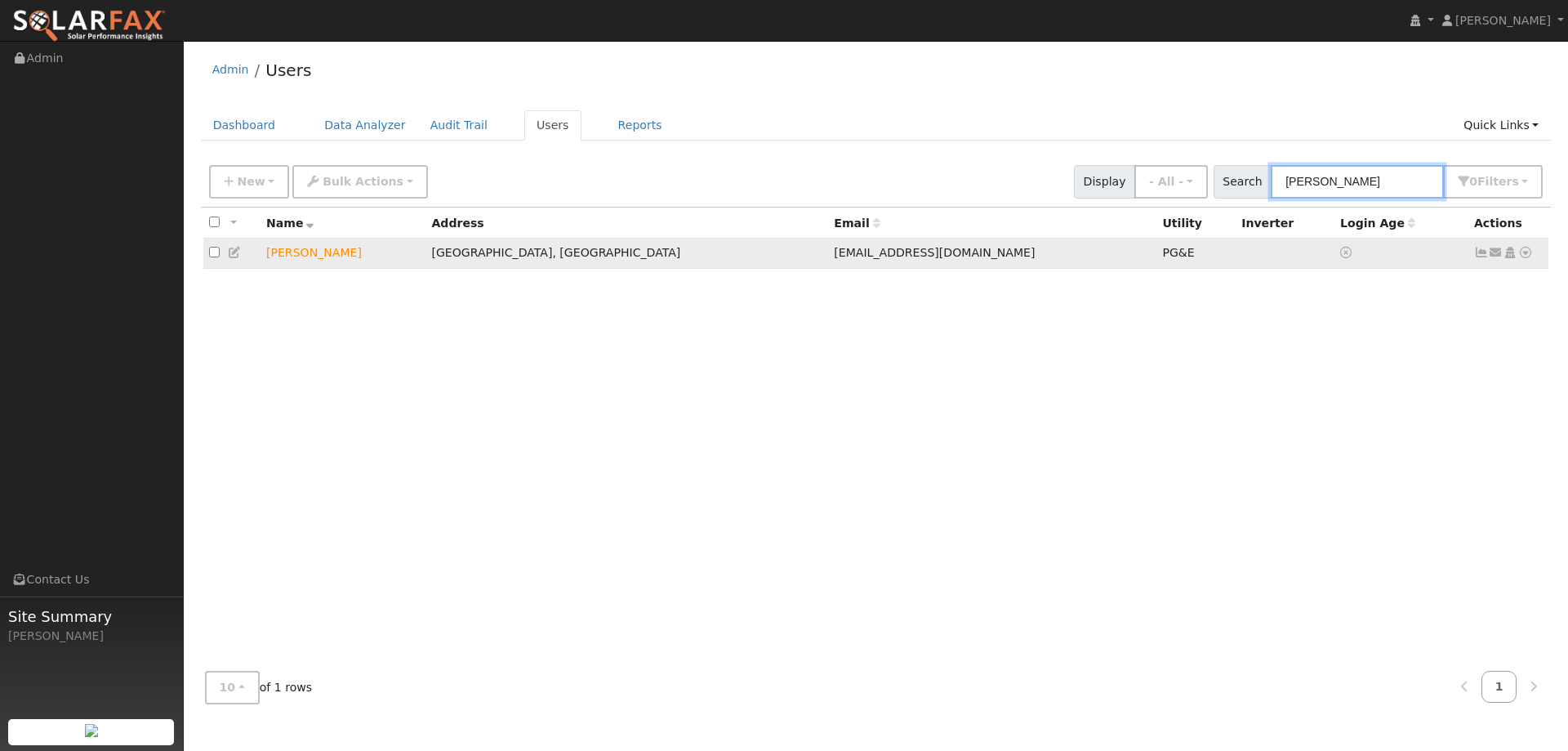
type input "Ed Reilly"
click at [1522, 258] on icon at bounding box center [1525, 252] width 15 height 11
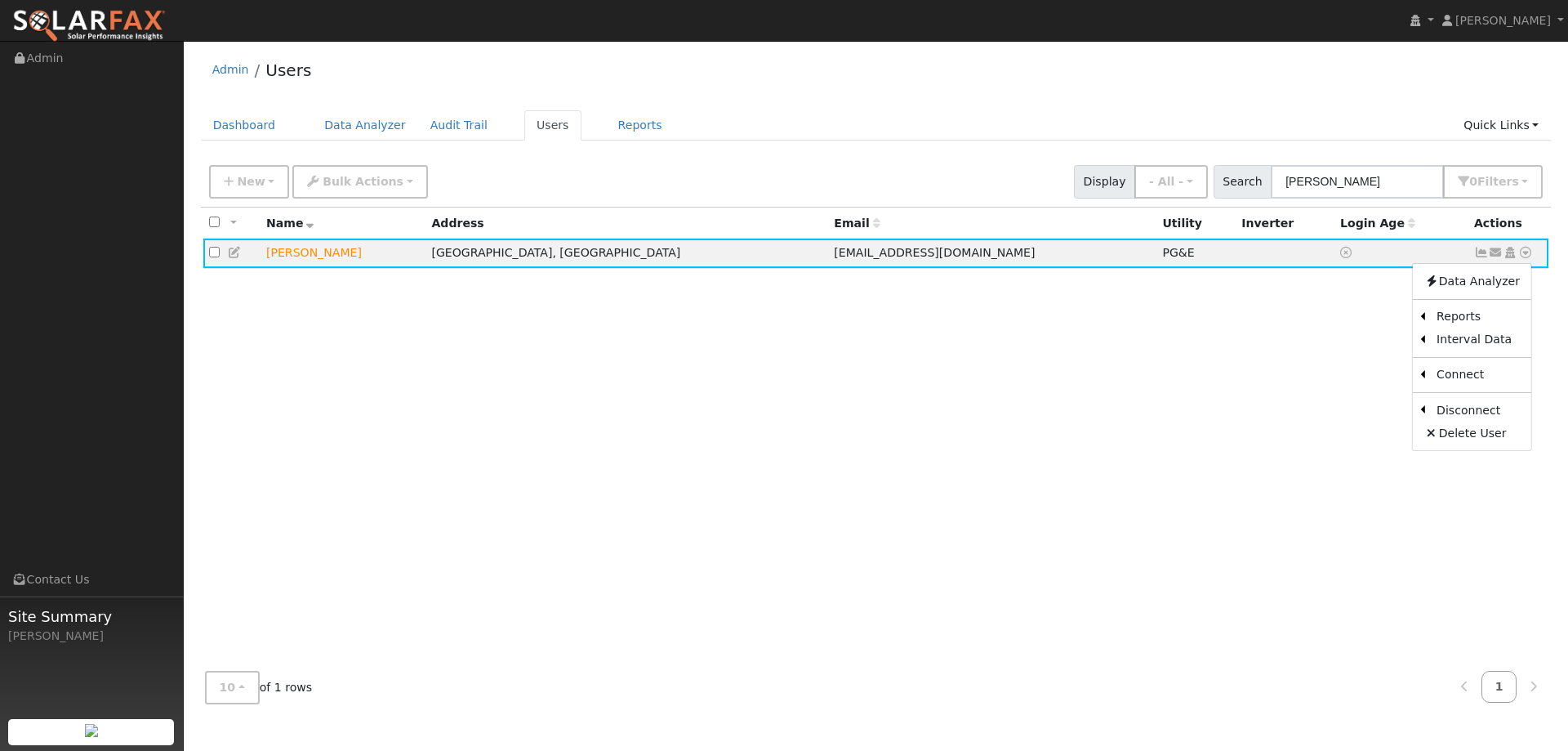
click at [830, 360] on div "All None All on page None on page Name Address Email Utility Inverter Login Age…" at bounding box center [876, 432] width 1351 height 450
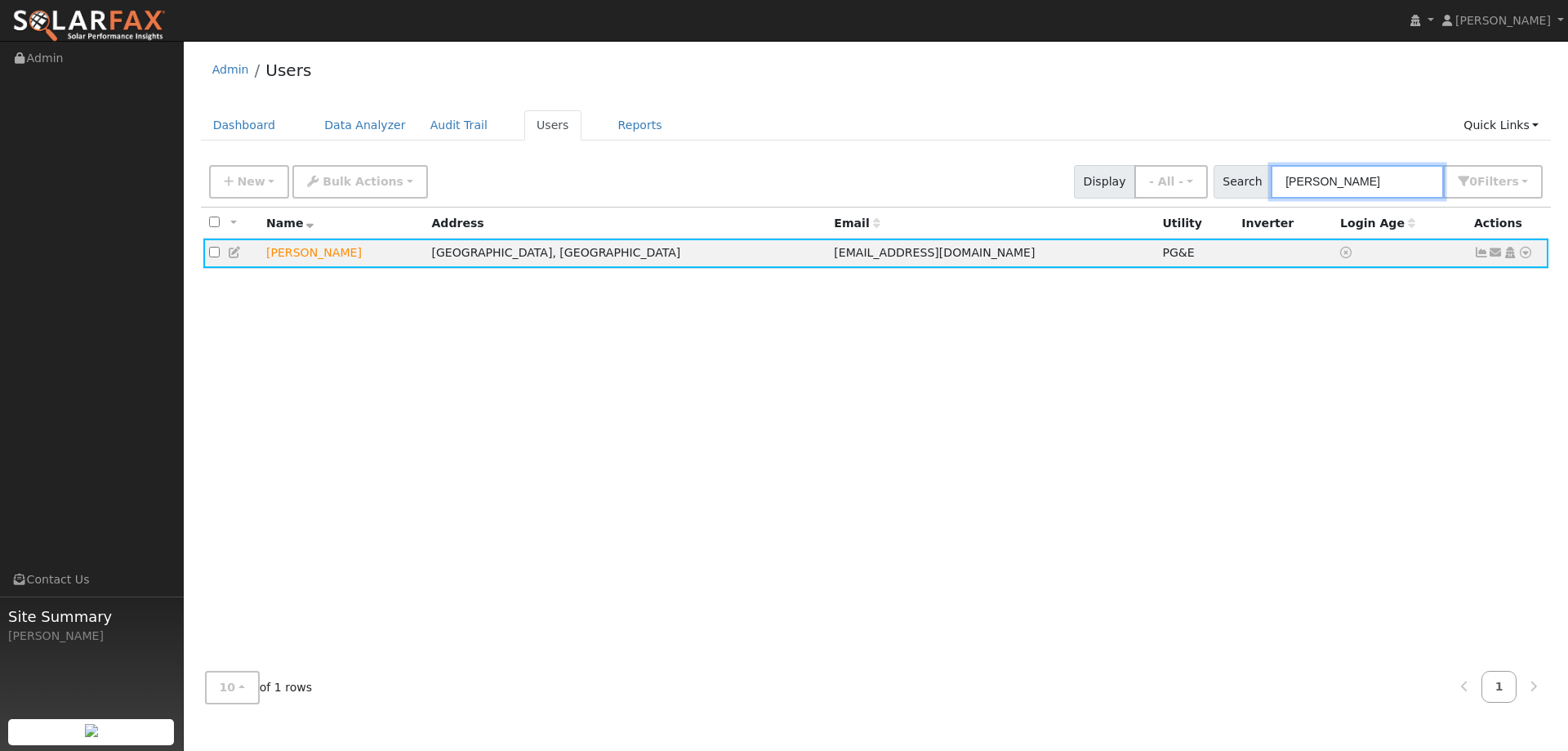
click at [1319, 183] on input "Ed Reilly" at bounding box center [1357, 182] width 173 height 33
drag, startPoint x: 1353, startPoint y: 179, endPoint x: 1238, endPoint y: 185, distance: 115.2
click at [1238, 185] on div "Search Ed Reilly 0 Filter s Role Show - All - Show Leads Admin Billing Admin Ac…" at bounding box center [1378, 182] width 330 height 33
paste input "[PERSON_NAME]"
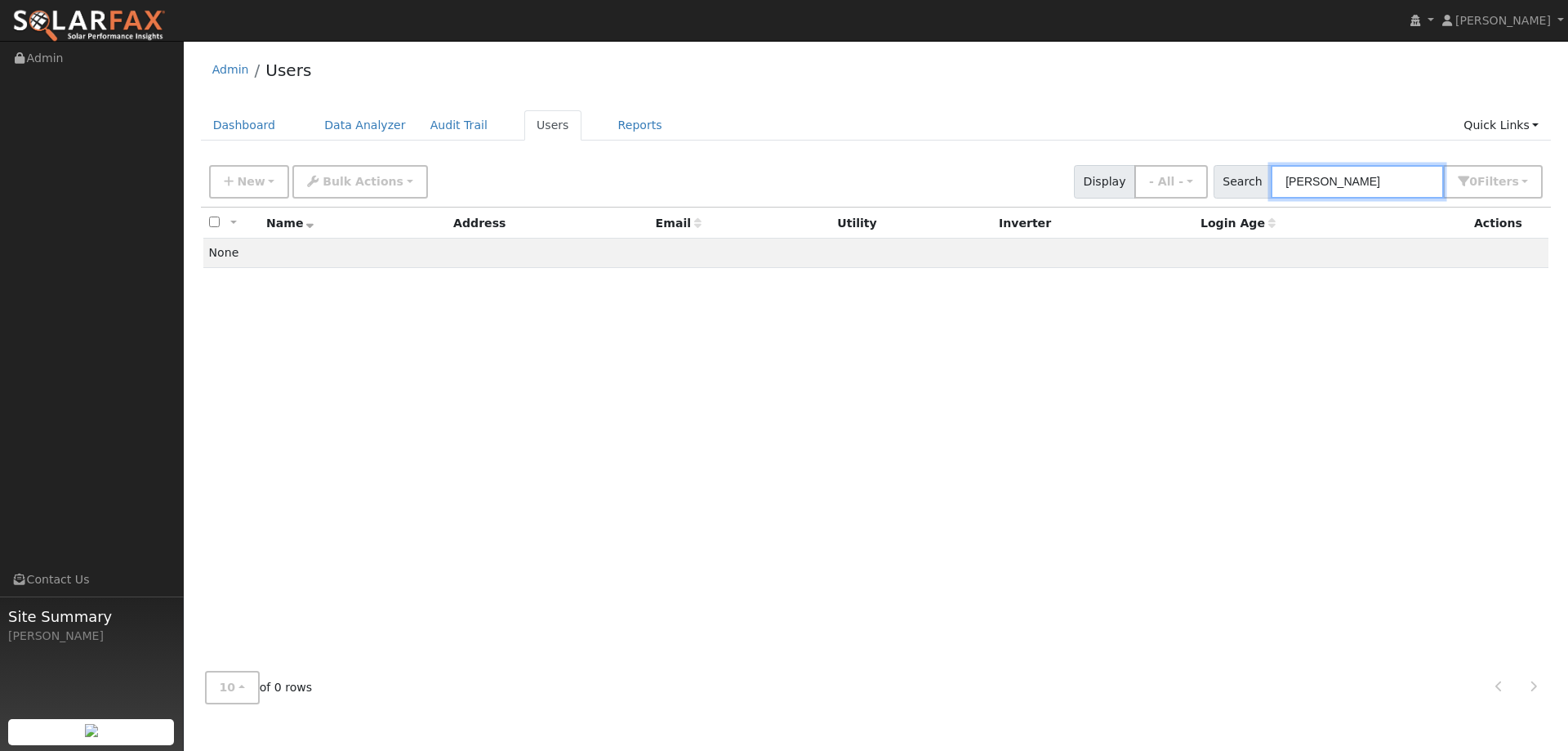
click at [1302, 179] on input "[PERSON_NAME]" at bounding box center [1357, 182] width 173 height 33
click at [1300, 183] on input "[PERSON_NAME]" at bounding box center [1357, 182] width 173 height 33
type input "homas Johnso"
drag, startPoint x: 1392, startPoint y: 182, endPoint x: 1367, endPoint y: 182, distance: 25.0
click at [1367, 182] on input "homas Johnso" at bounding box center [1357, 182] width 173 height 33
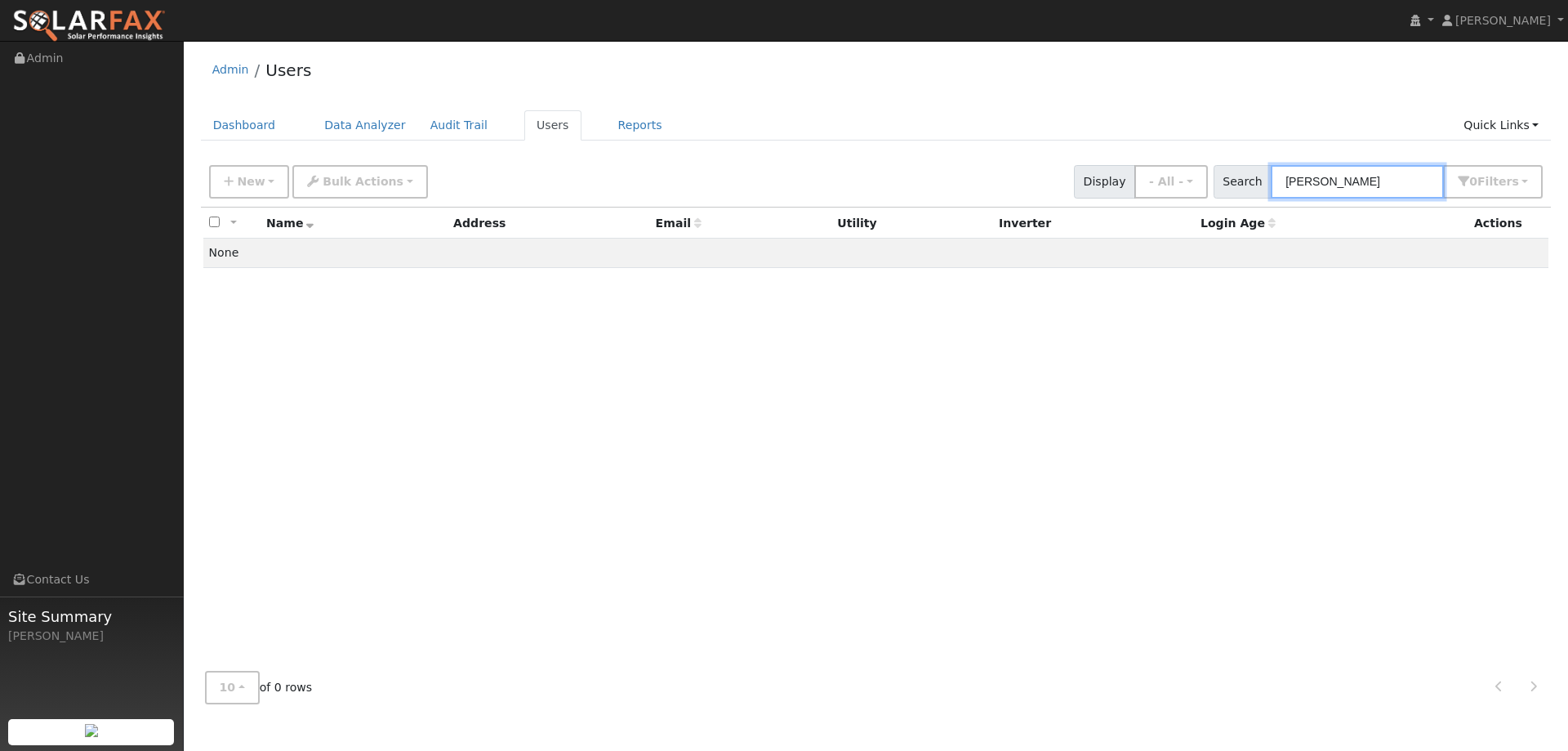
click at [1367, 182] on input "homas Johnso" at bounding box center [1357, 182] width 173 height 33
drag, startPoint x: 1415, startPoint y: 184, endPoint x: 1233, endPoint y: 186, distance: 182.0
click at [1235, 186] on div "Search homas Johnso 0 Filter s Role Show - All - Show Leads Admin Billing Admin…" at bounding box center [1378, 182] width 330 height 33
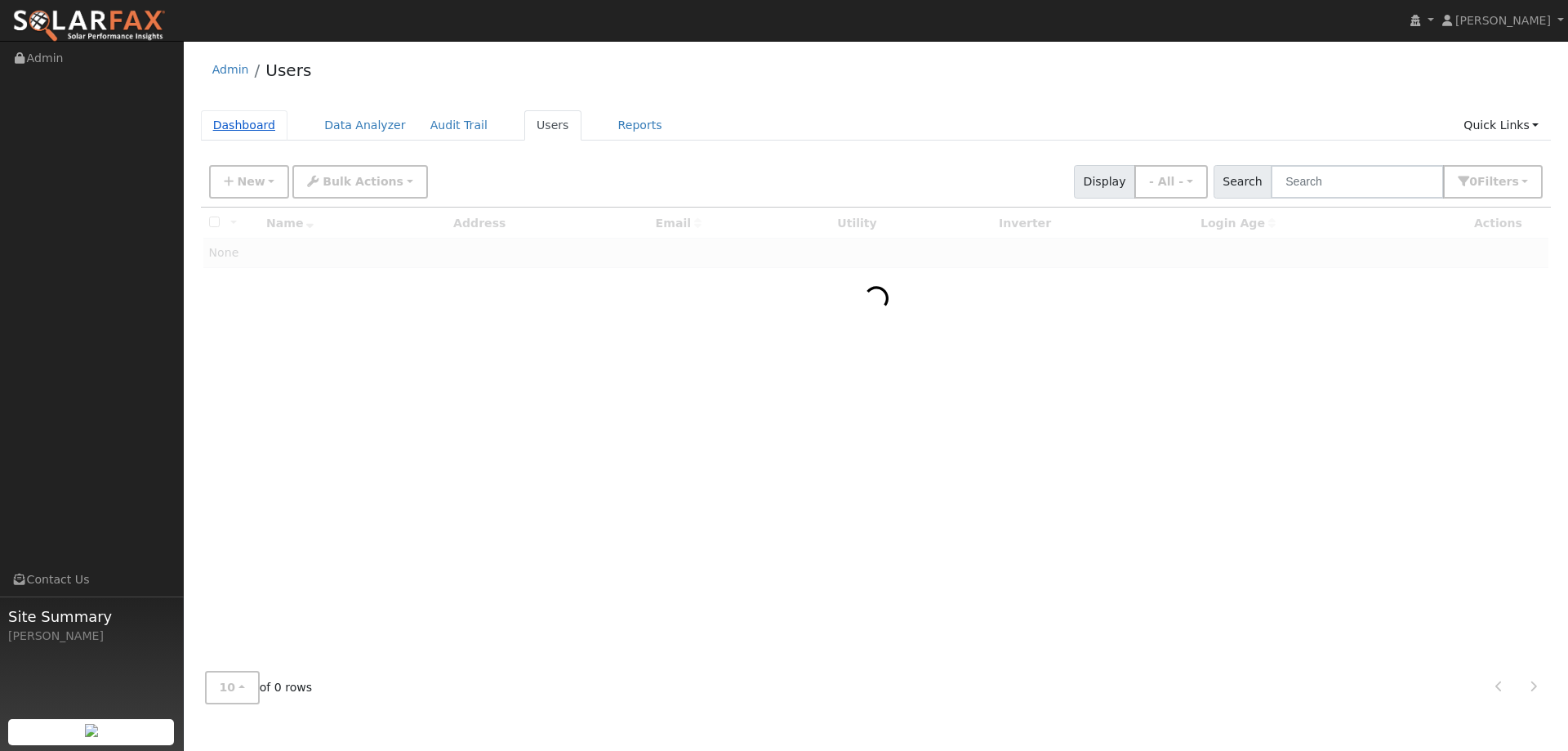
click at [243, 128] on link "Dashboard" at bounding box center [244, 125] width 87 height 31
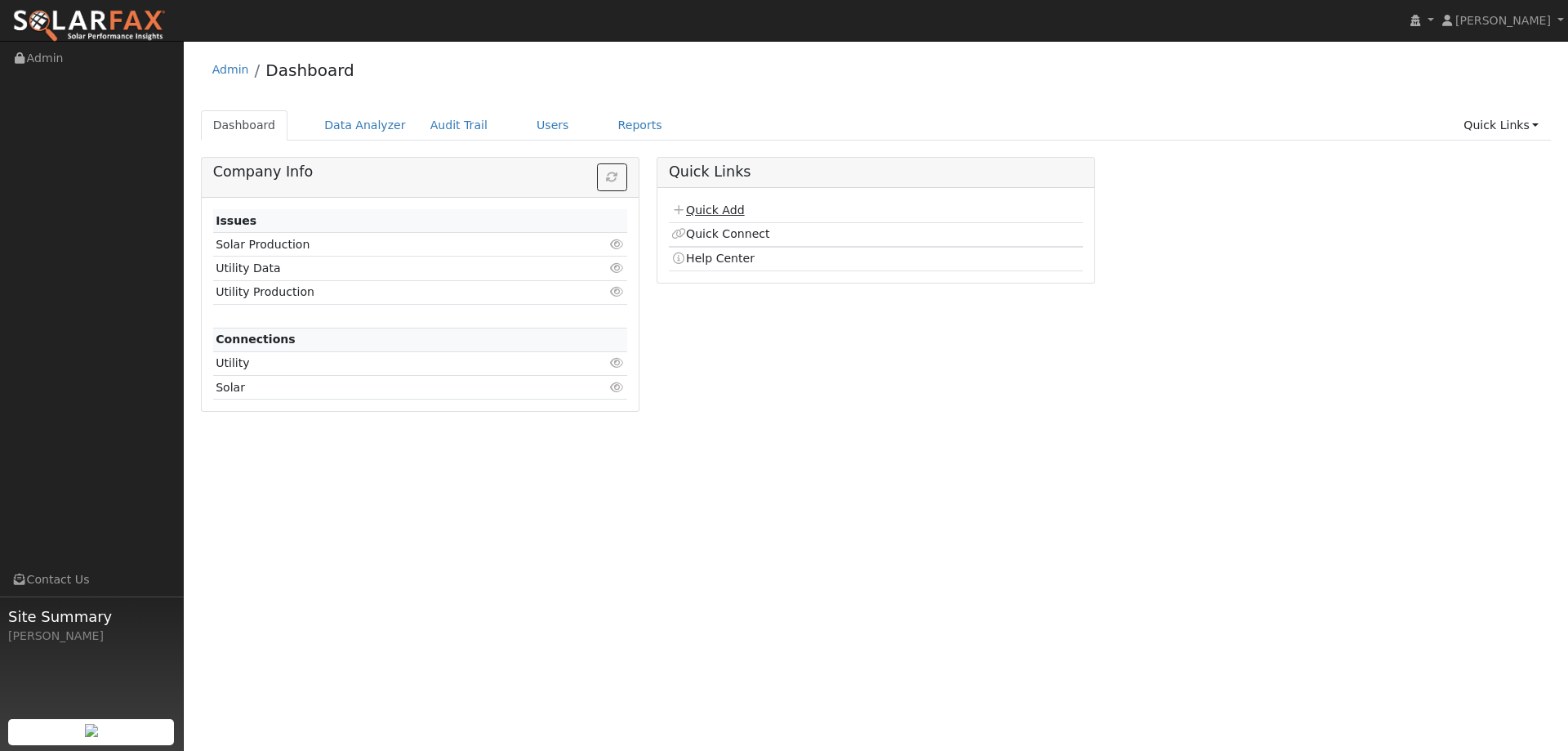
click at [723, 216] on link "Quick Add" at bounding box center [708, 210] width 72 height 13
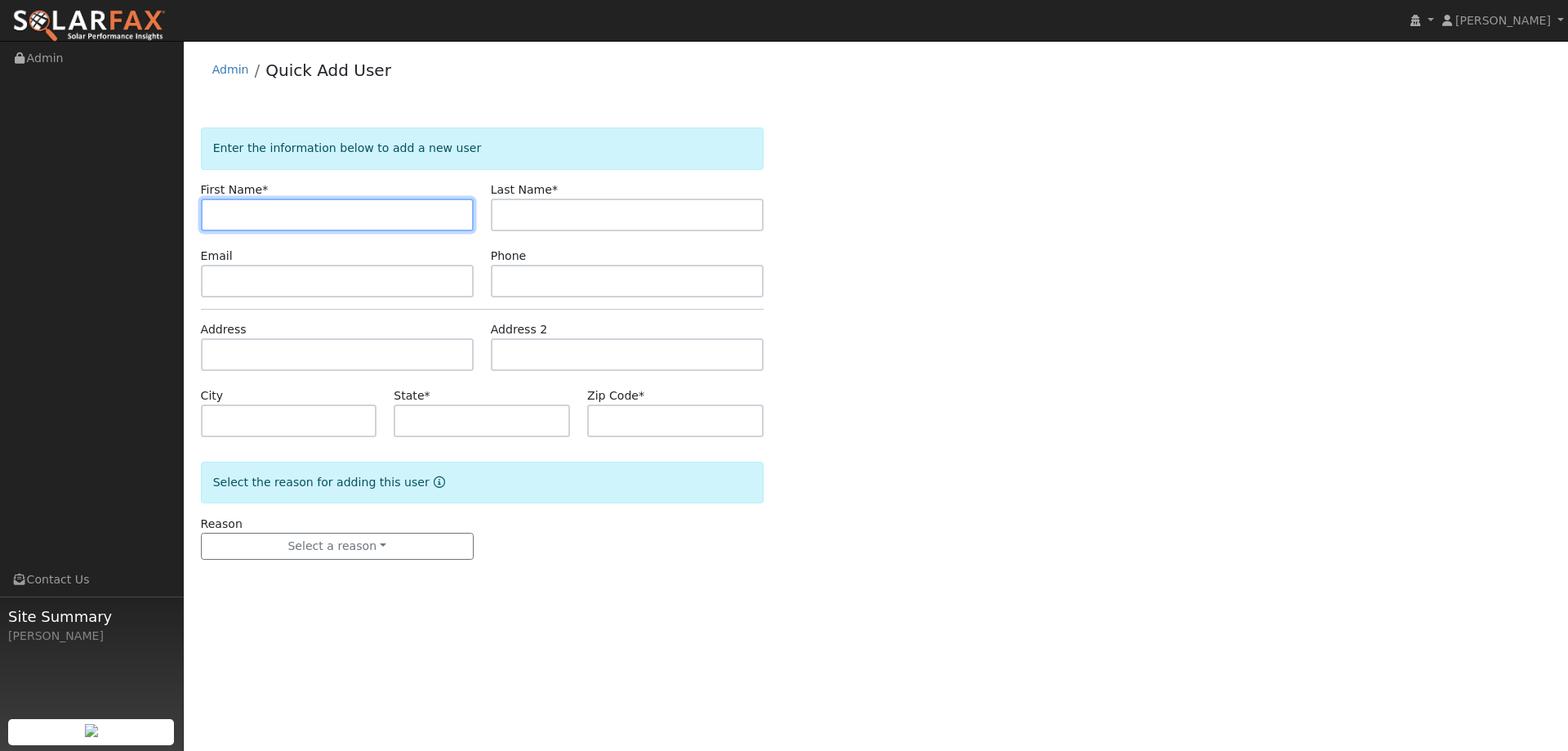
click at [216, 216] on input "text" at bounding box center [337, 215] width 273 height 33
paste input "[PERSON_NAME]"
click at [219, 215] on input "[PERSON_NAME]" at bounding box center [337, 215] width 273 height 33
click at [217, 216] on input "[PERSON_NAME]" at bounding box center [337, 215] width 273 height 33
type input "[PERSON_NAME]"
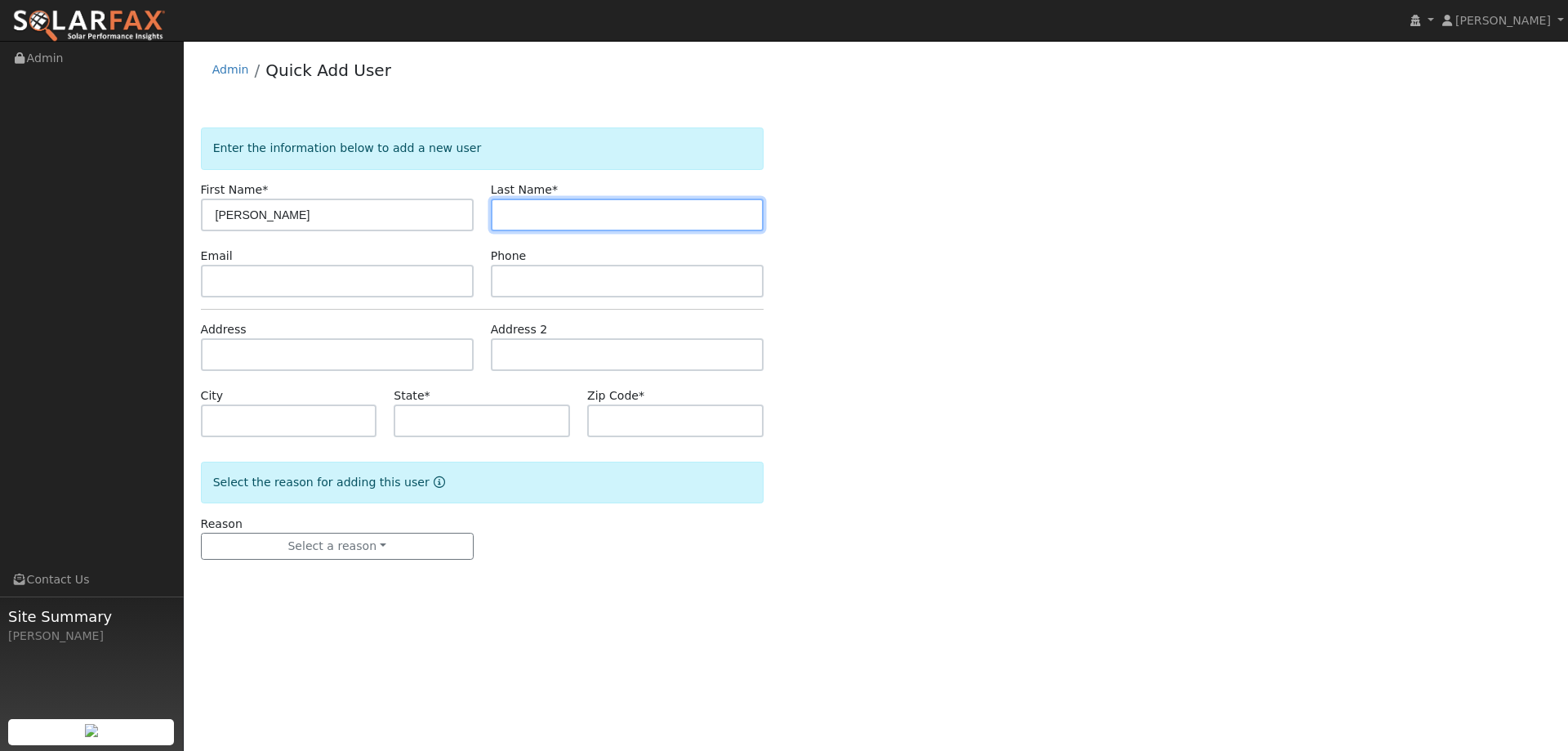
drag, startPoint x: 529, startPoint y: 218, endPoint x: 438, endPoint y: 203, distance: 92.2
click at [530, 218] on input "text" at bounding box center [627, 215] width 273 height 33
click at [544, 217] on input "text" at bounding box center [627, 215] width 273 height 33
paste input "[PERSON_NAME]"
click at [508, 217] on input "[PERSON_NAME]" at bounding box center [627, 215] width 273 height 33
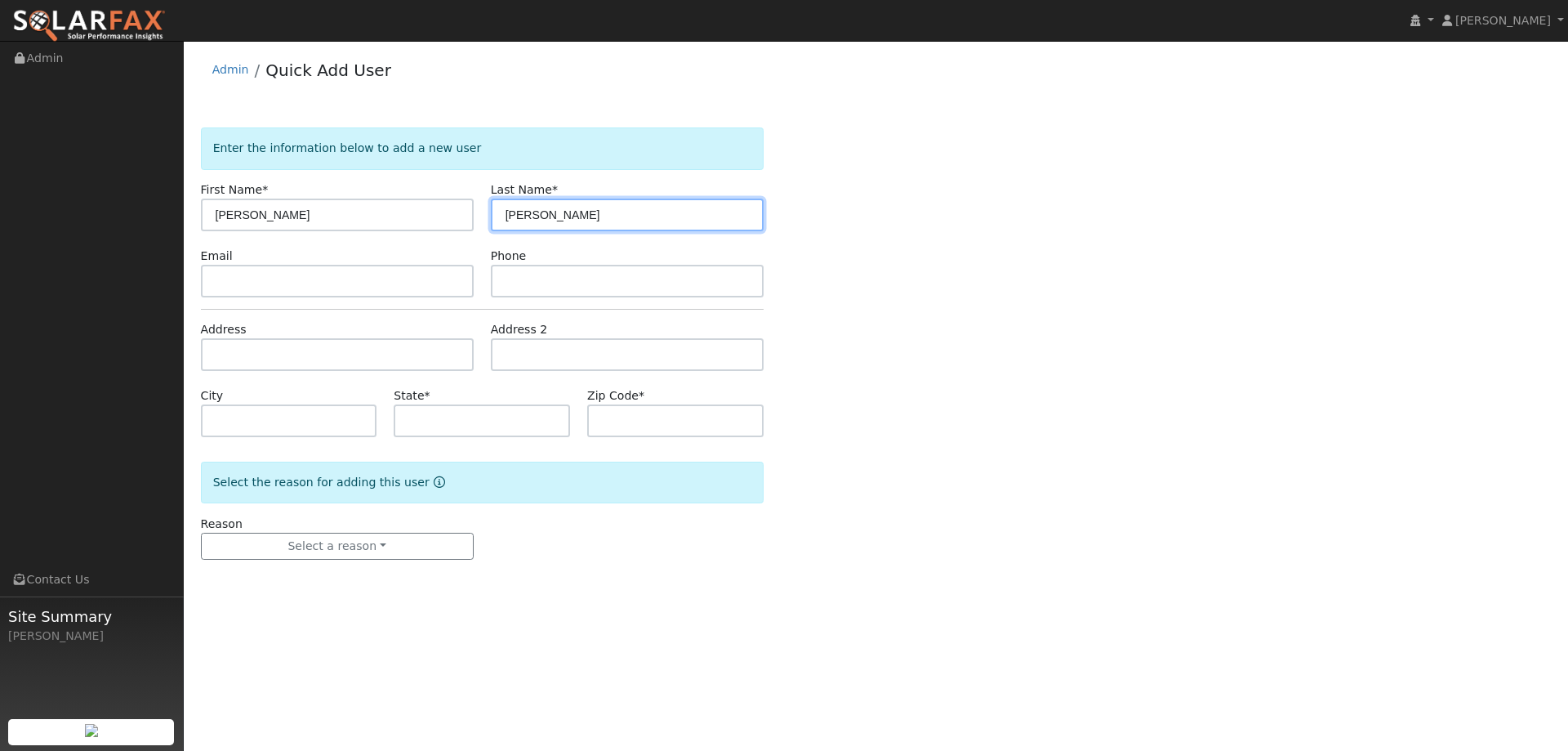
type input "Johnson"
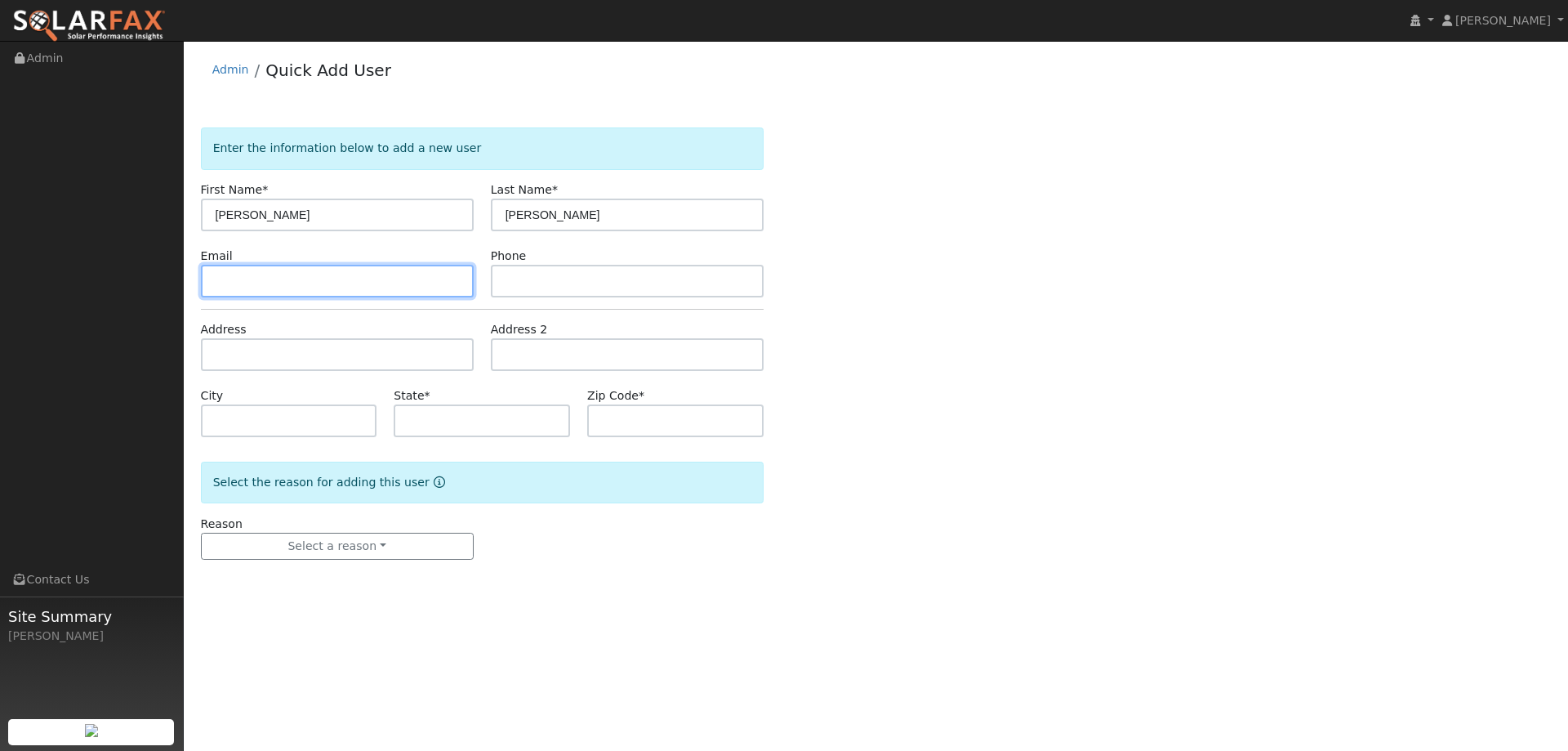
click at [379, 281] on input "text" at bounding box center [337, 281] width 273 height 33
drag, startPoint x: 273, startPoint y: 287, endPoint x: 263, endPoint y: 282, distance: 11.2
click at [272, 287] on input "text" at bounding box center [337, 281] width 273 height 33
paste input "tj6481@gmail.com"
type input "tj6481@gmail.com"
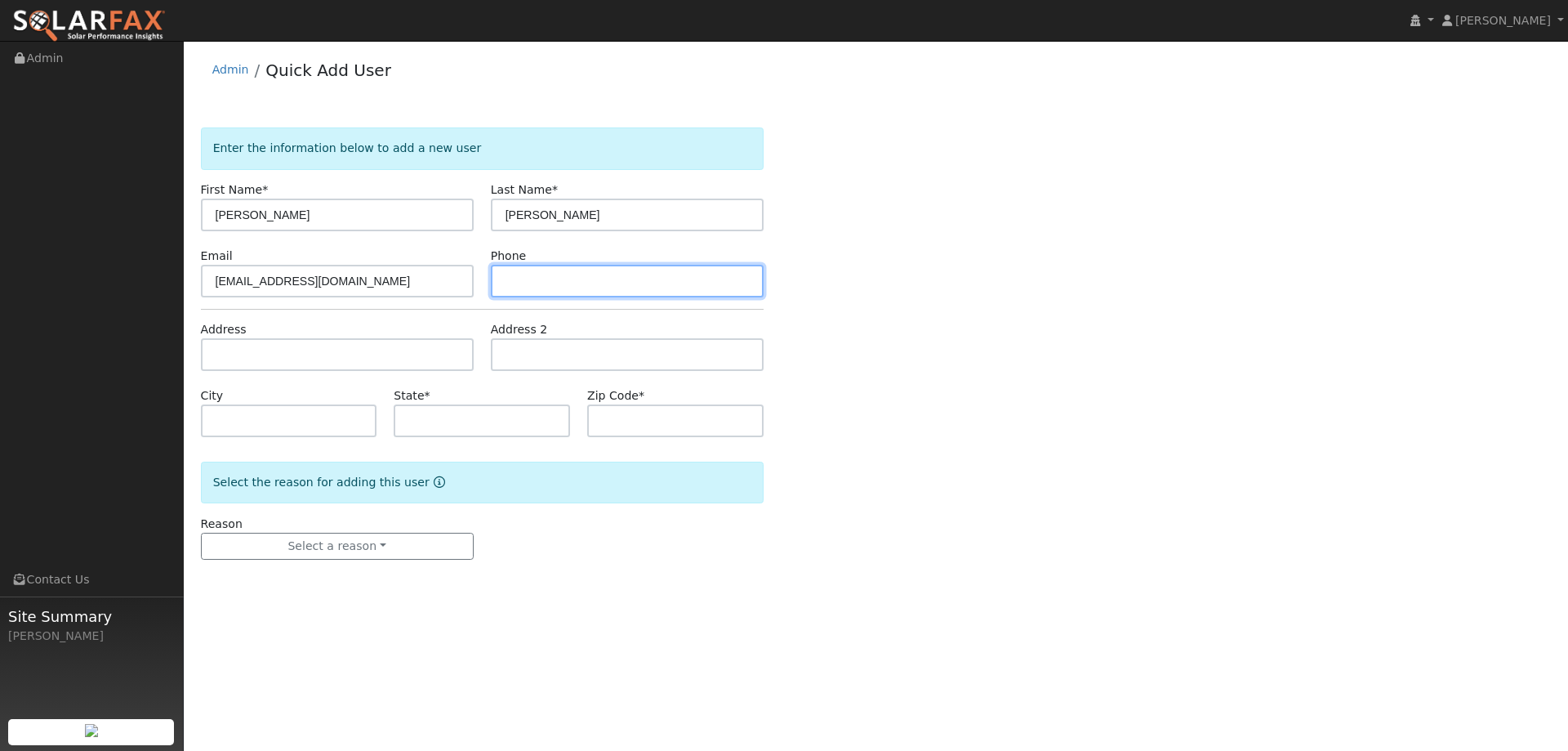
click at [568, 266] on input "text" at bounding box center [627, 281] width 273 height 33
click at [536, 272] on input "text" at bounding box center [627, 281] width 273 height 33
paste input "(510) 907-0796"
click at [506, 287] on input "(510) 907-0796" at bounding box center [627, 281] width 273 height 33
click at [510, 285] on input "(510) 907-0796" at bounding box center [627, 281] width 273 height 33
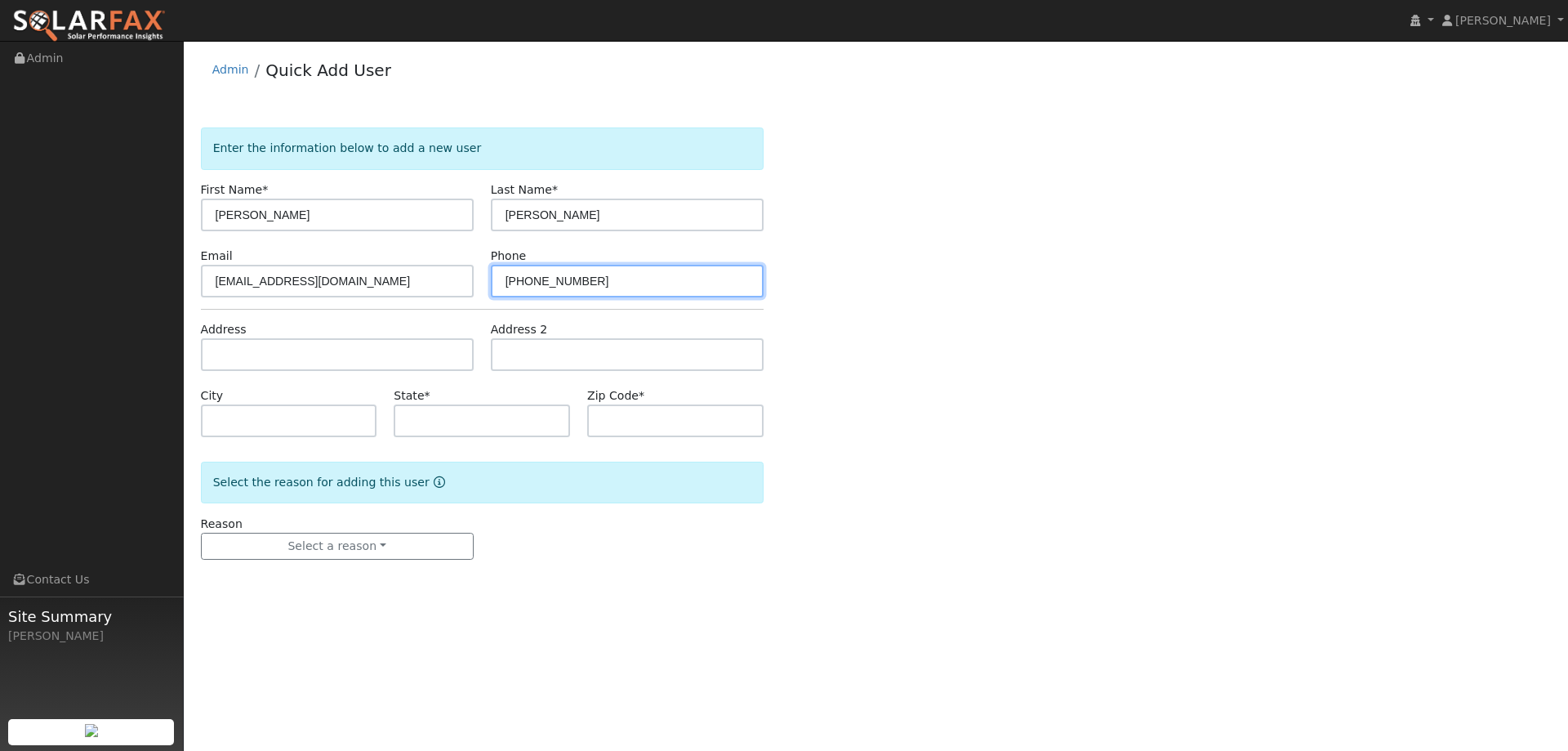
click at [509, 285] on input "(510) 907-0796" at bounding box center [627, 281] width 273 height 33
type input "(510) 907-0796"
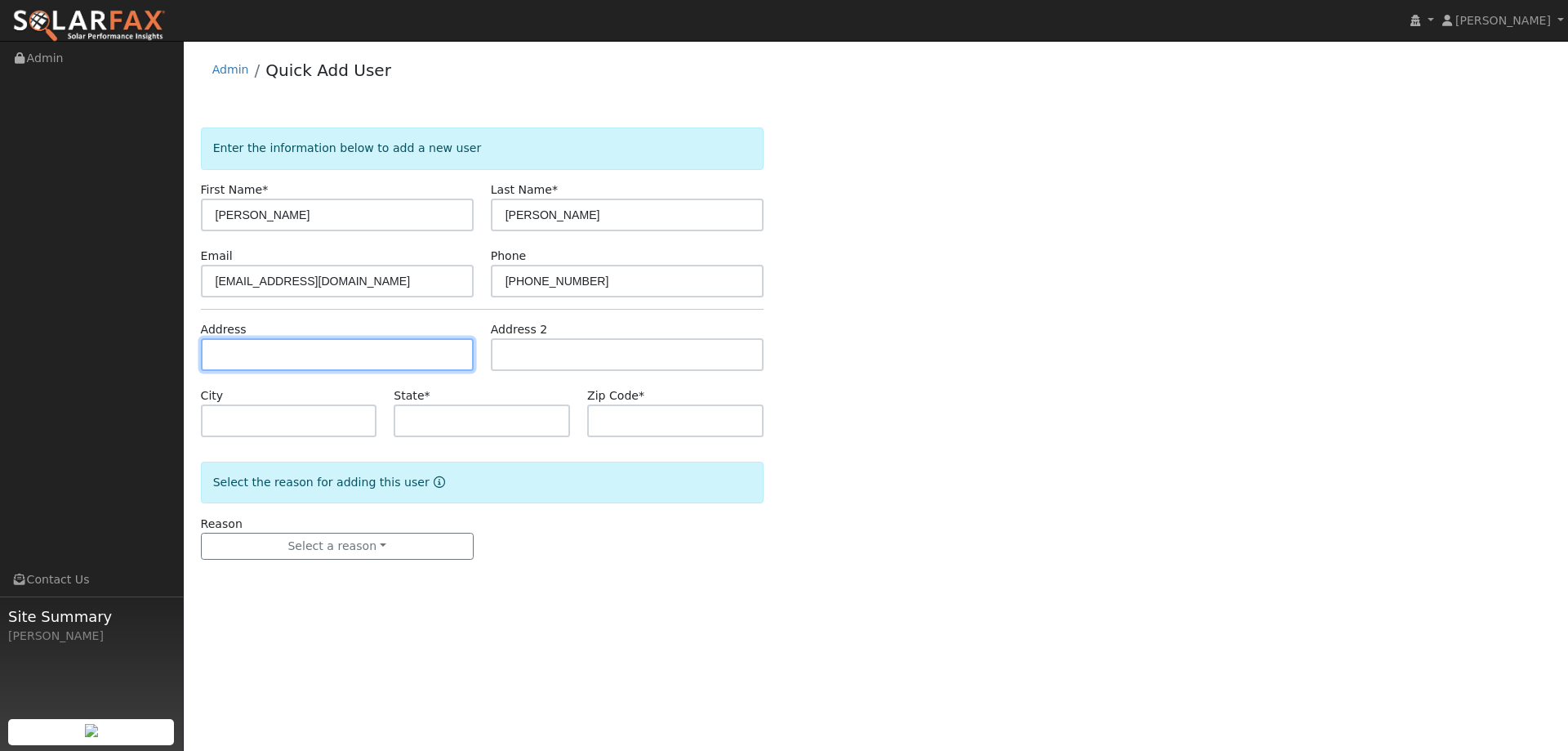
click at [393, 346] on input "text" at bounding box center [337, 354] width 273 height 33
click at [256, 347] on input "text" at bounding box center [337, 354] width 273 height 33
paste input "311 Acorn Ct"
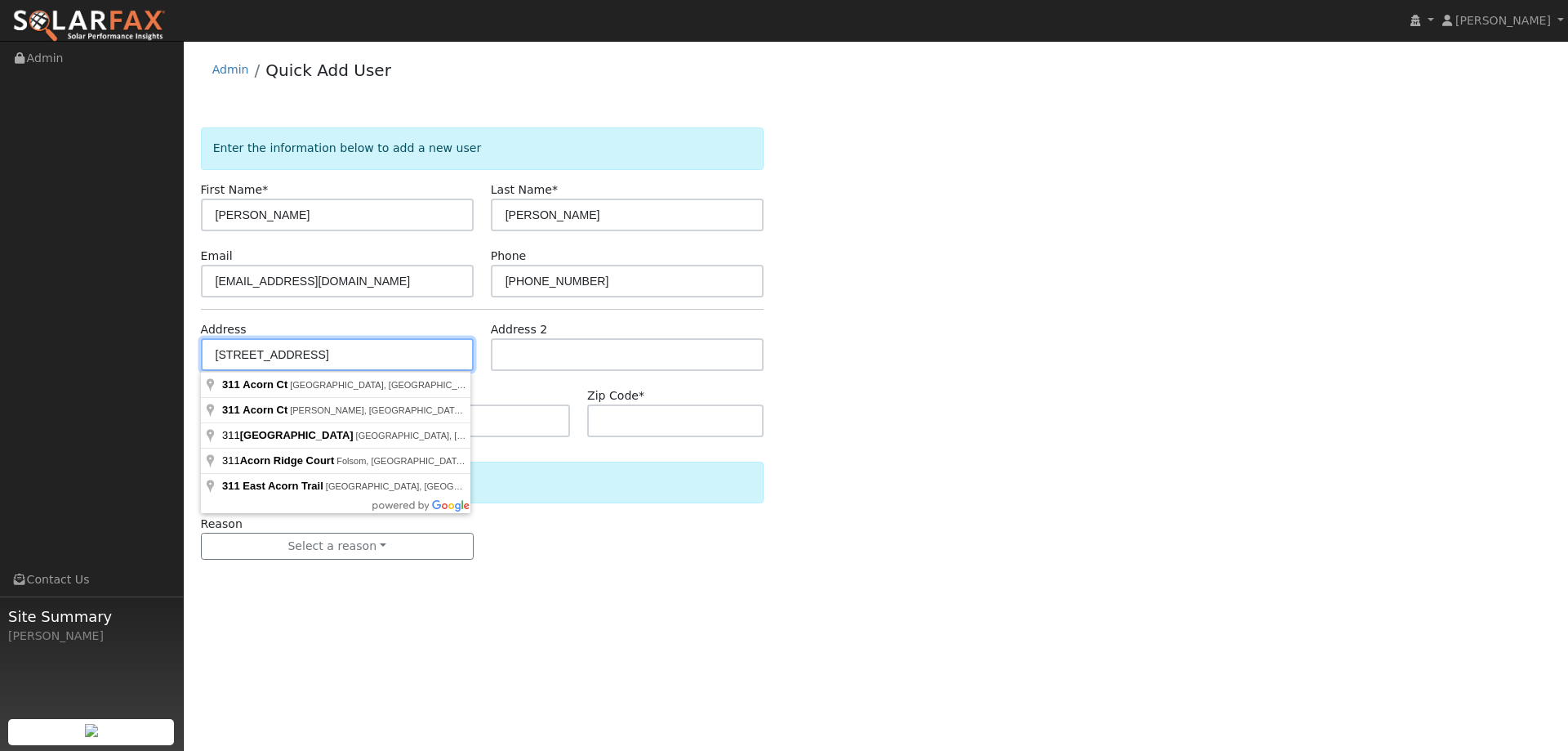
type input "311 Acorn Court"
type input "Vacaville"
type input "CA"
type input "95688"
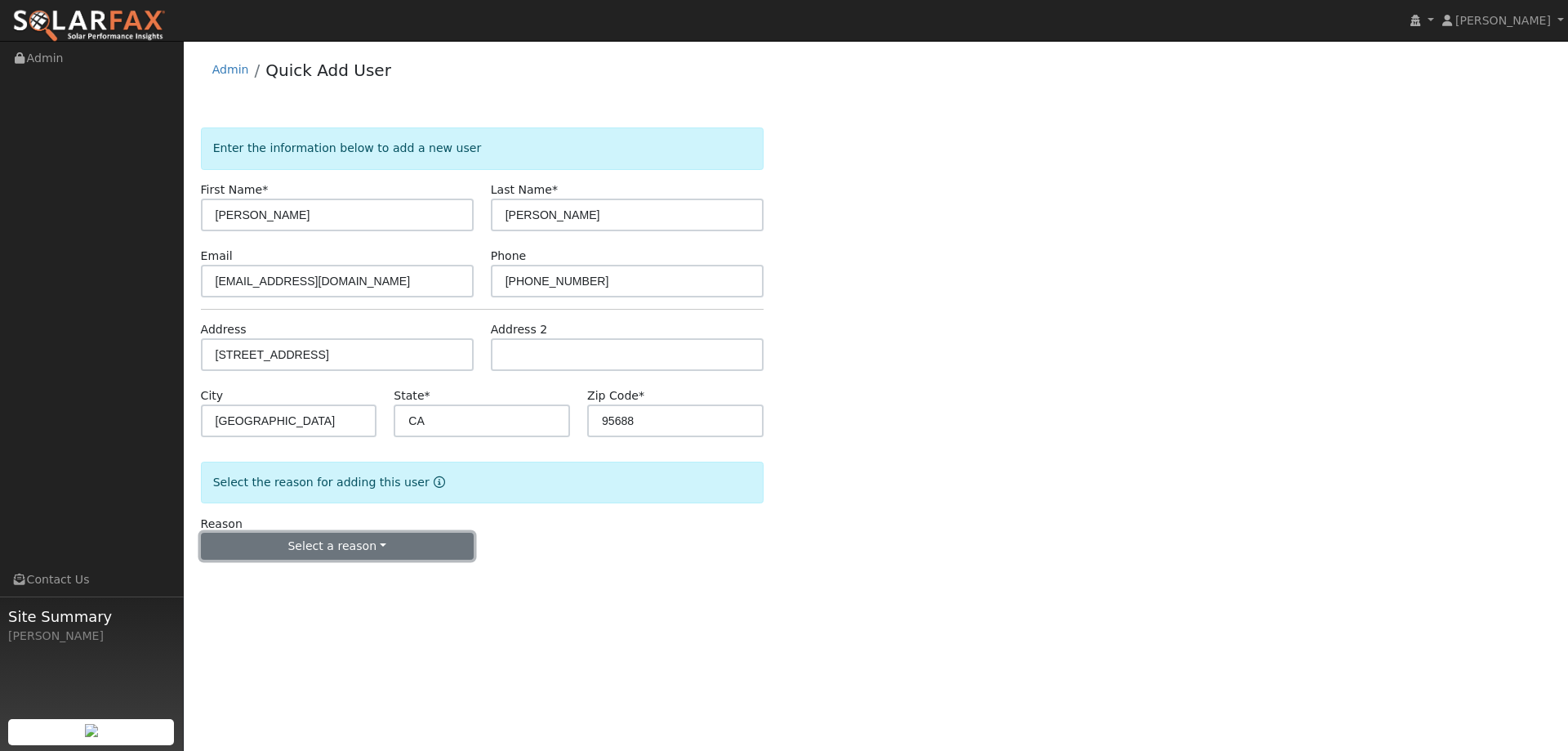
click at [363, 543] on button "Select a reason" at bounding box center [337, 547] width 273 height 28
click at [259, 590] on link "New lead" at bounding box center [292, 580] width 180 height 23
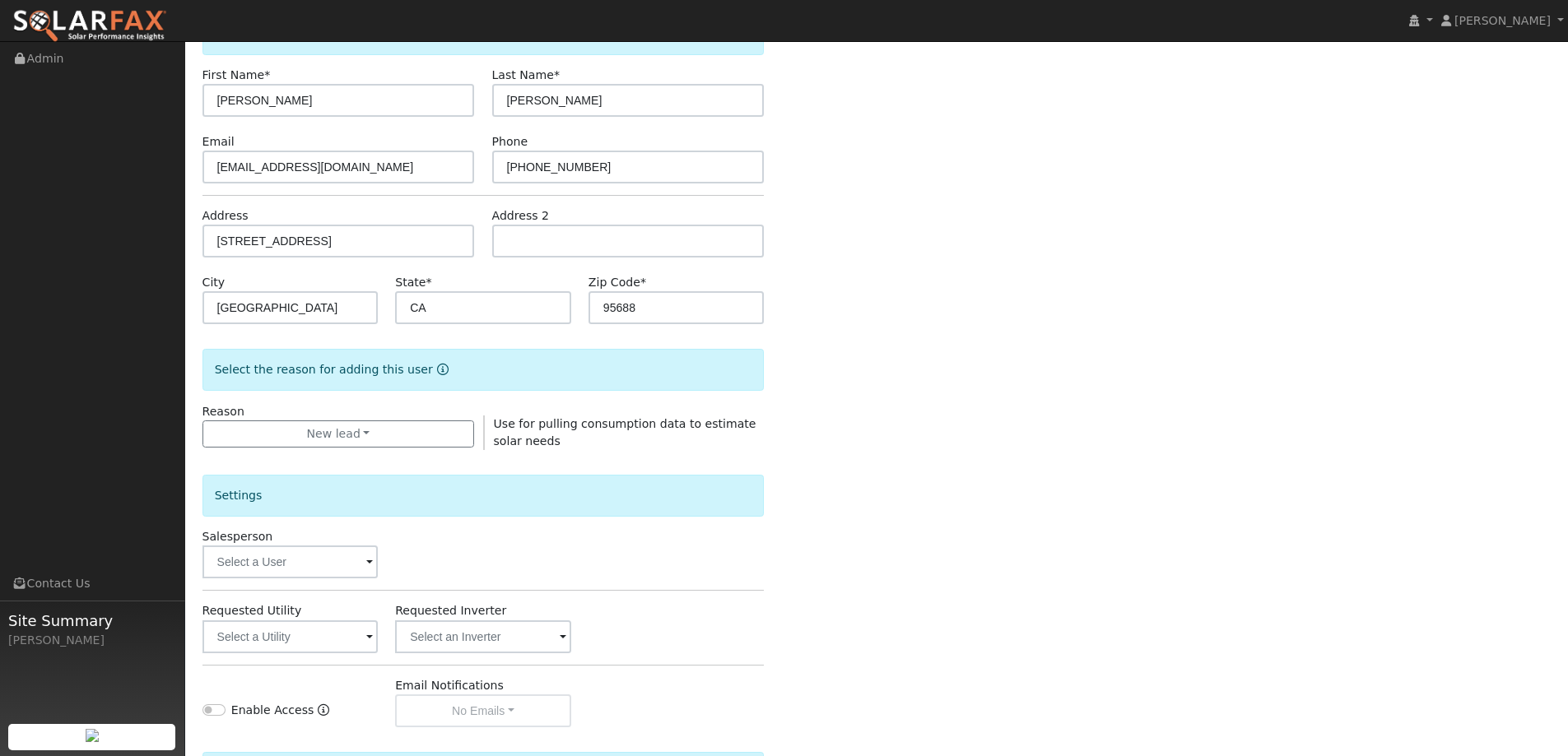
scroll to position [310, 0]
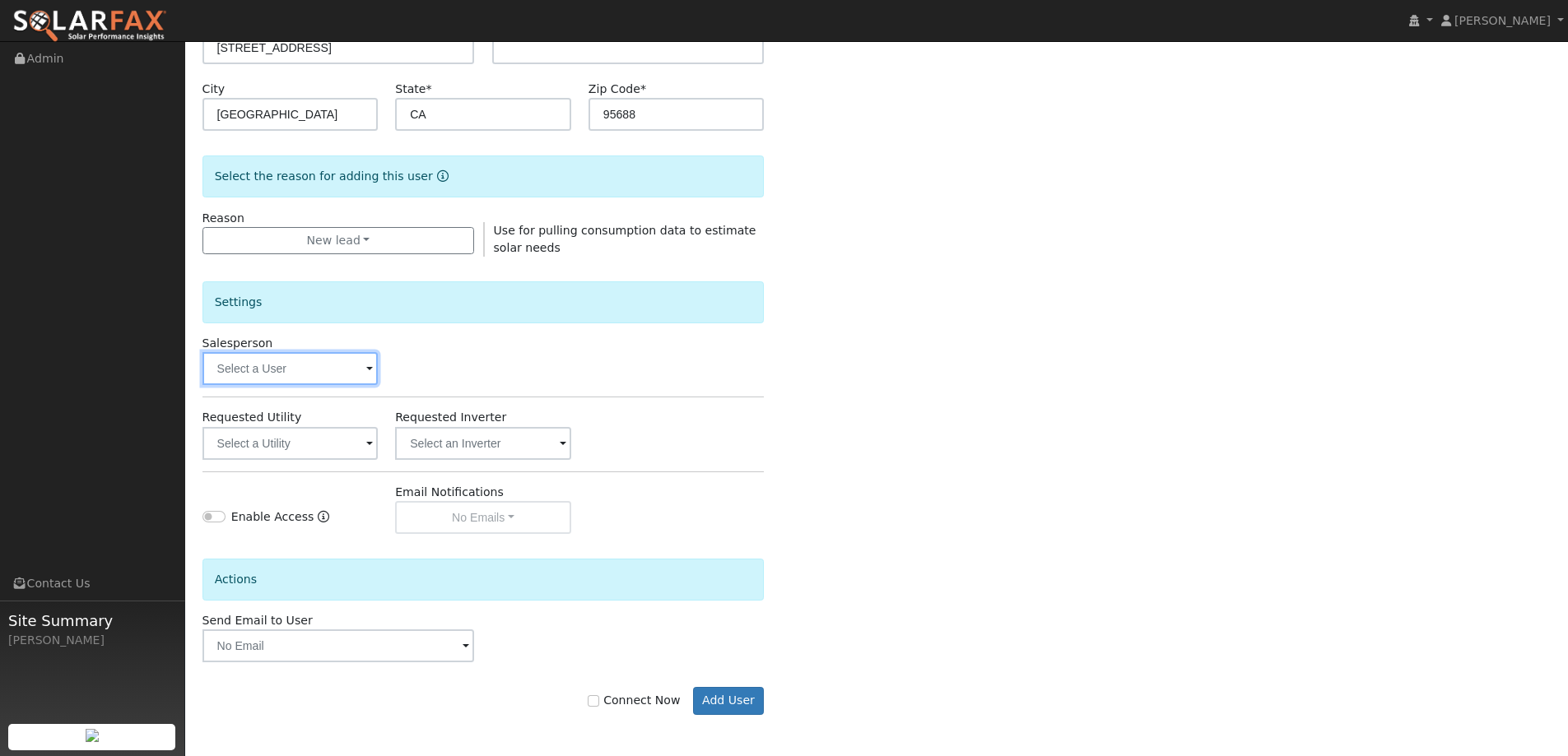
click at [314, 376] on input "text" at bounding box center [290, 368] width 176 height 33
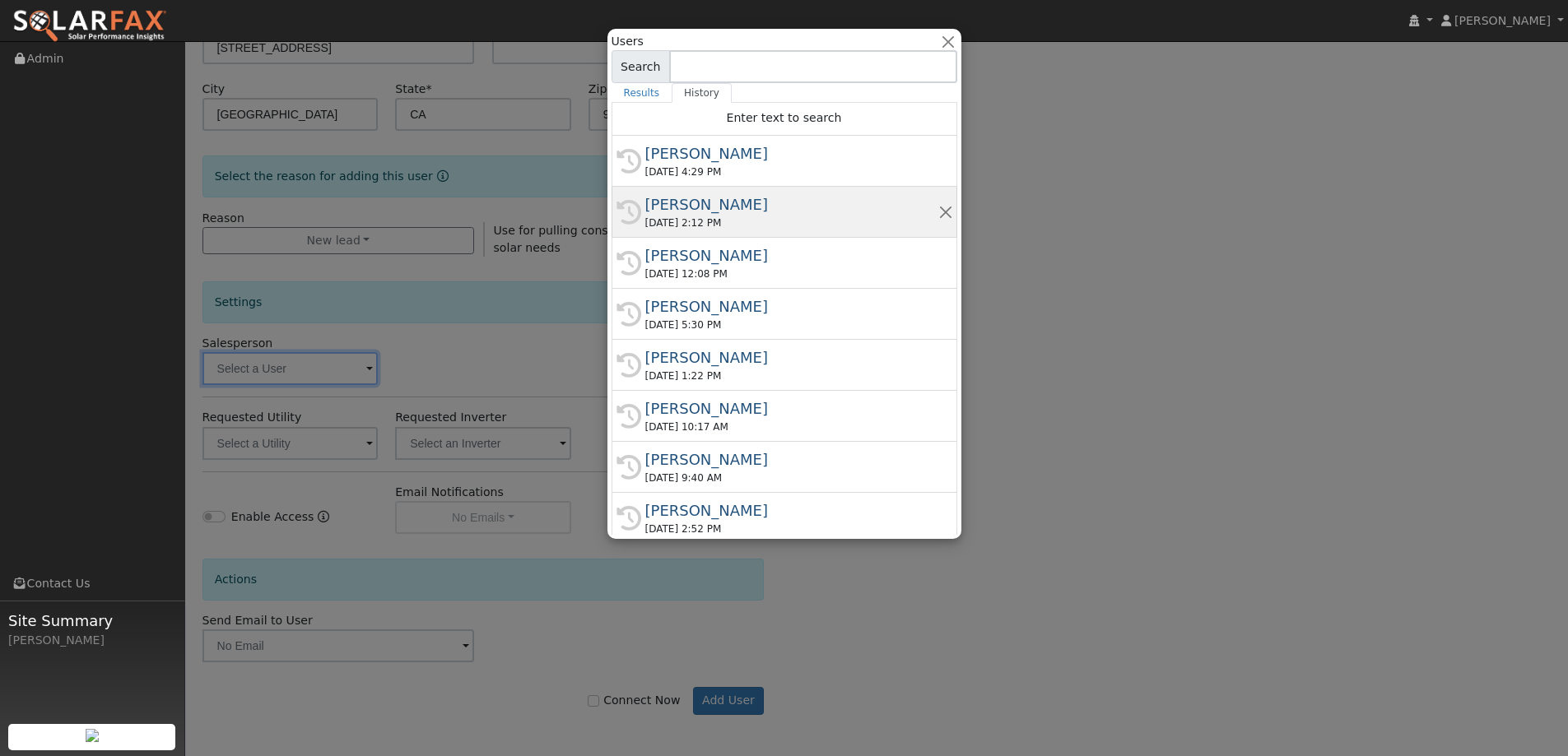
click at [781, 196] on div "Adam Hedemark" at bounding box center [791, 205] width 293 height 22
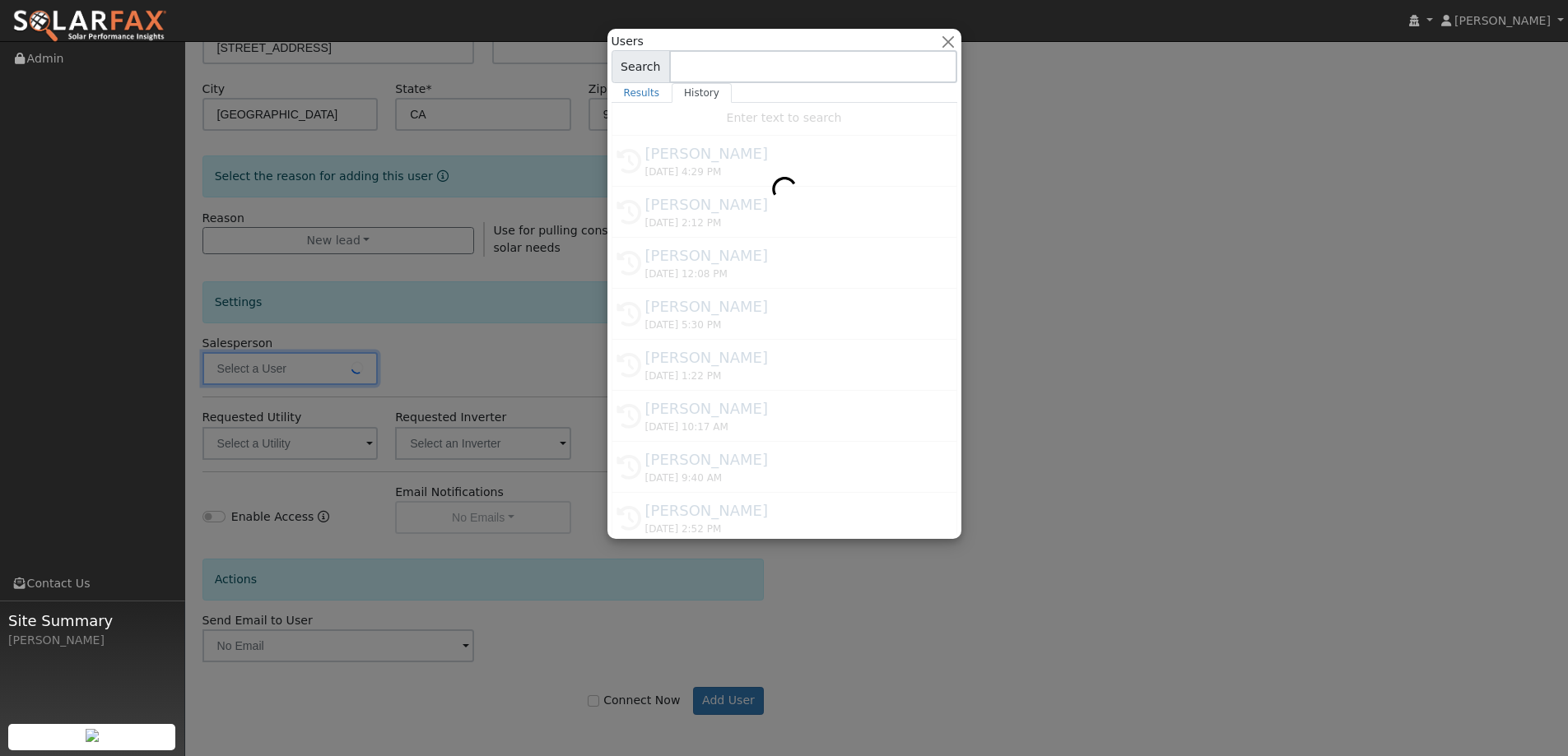
type input "Adam Hedemark"
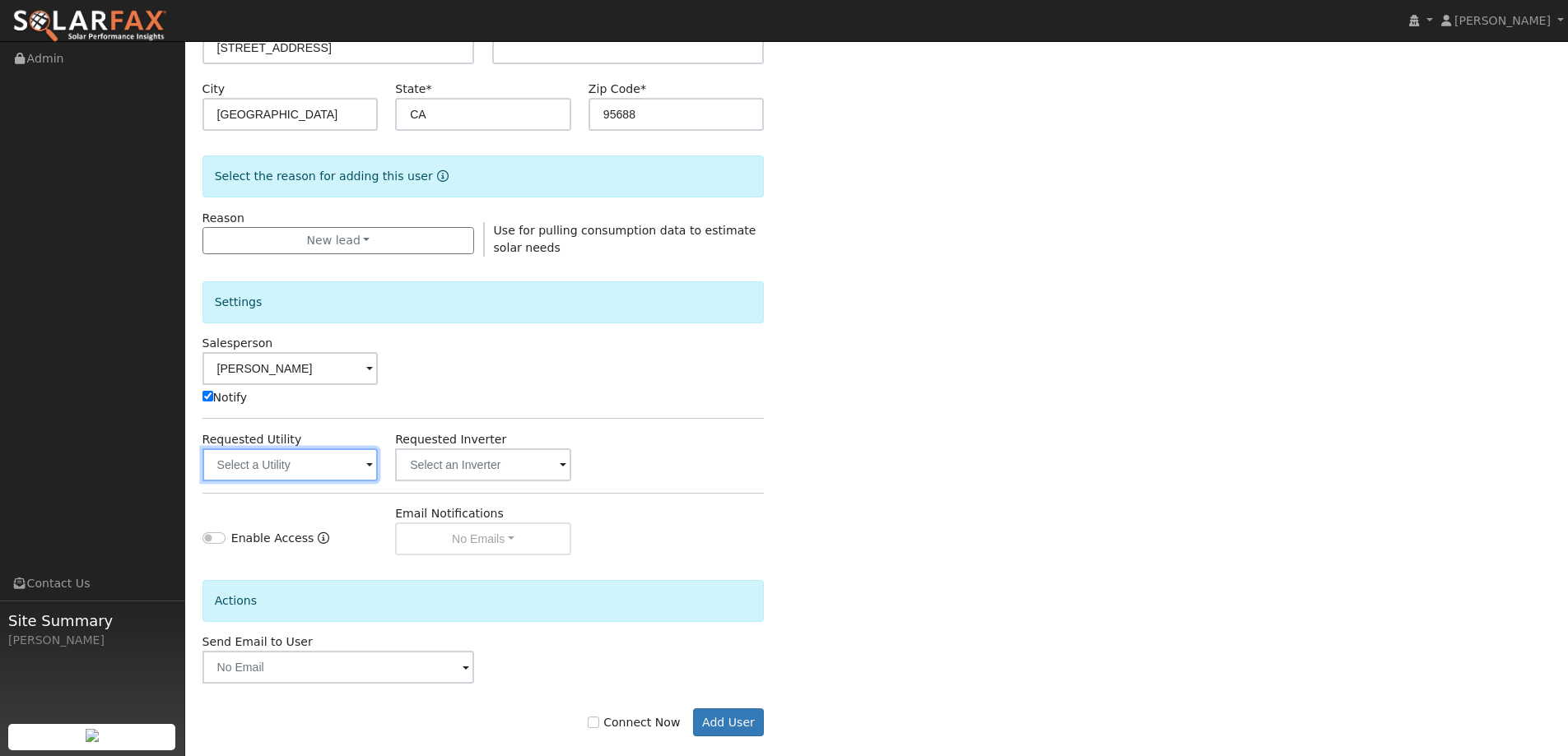
click at [345, 475] on input "text" at bounding box center [290, 464] width 176 height 33
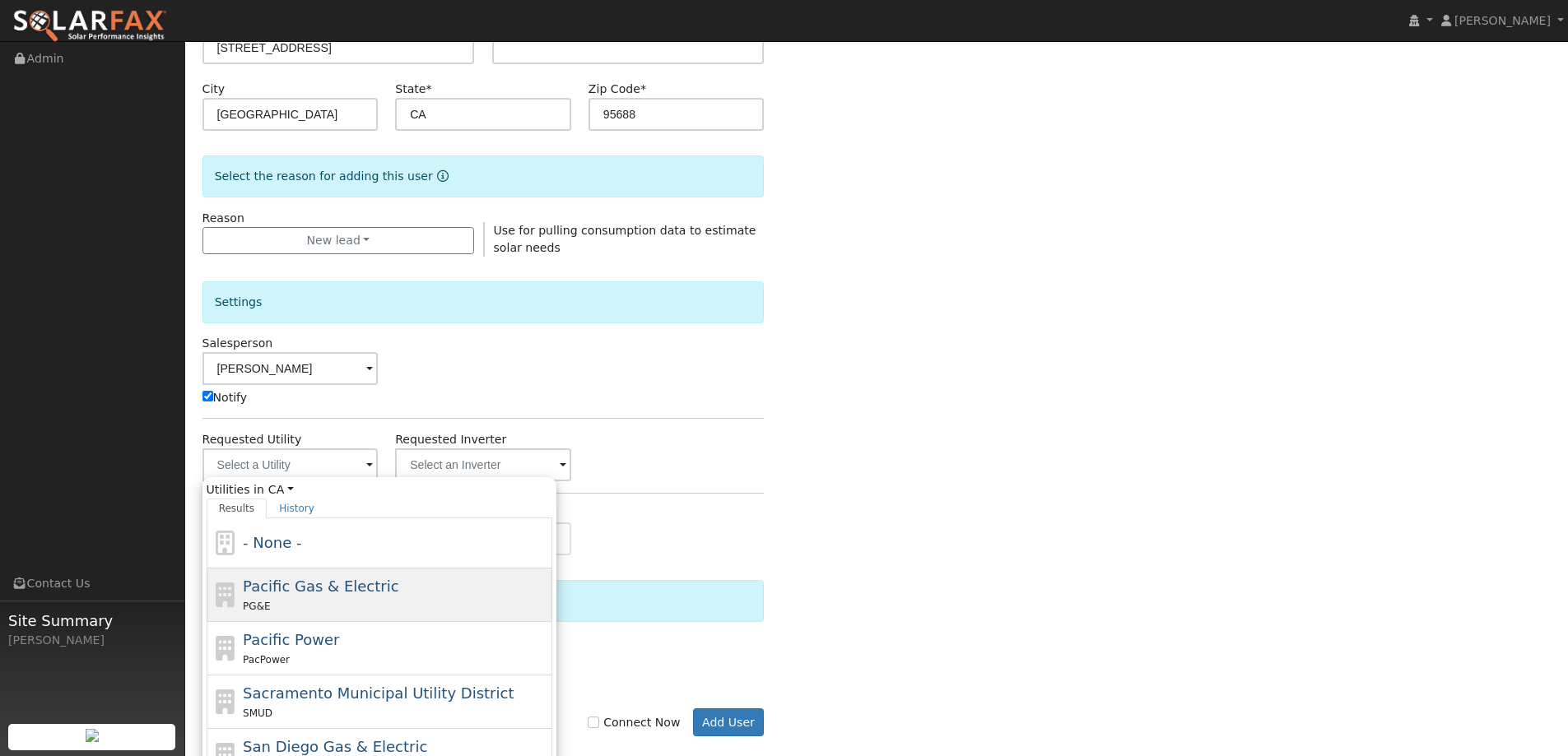
click at [427, 601] on div "PG&E" at bounding box center [395, 605] width 305 height 17
type input "Pacific Gas & Electric"
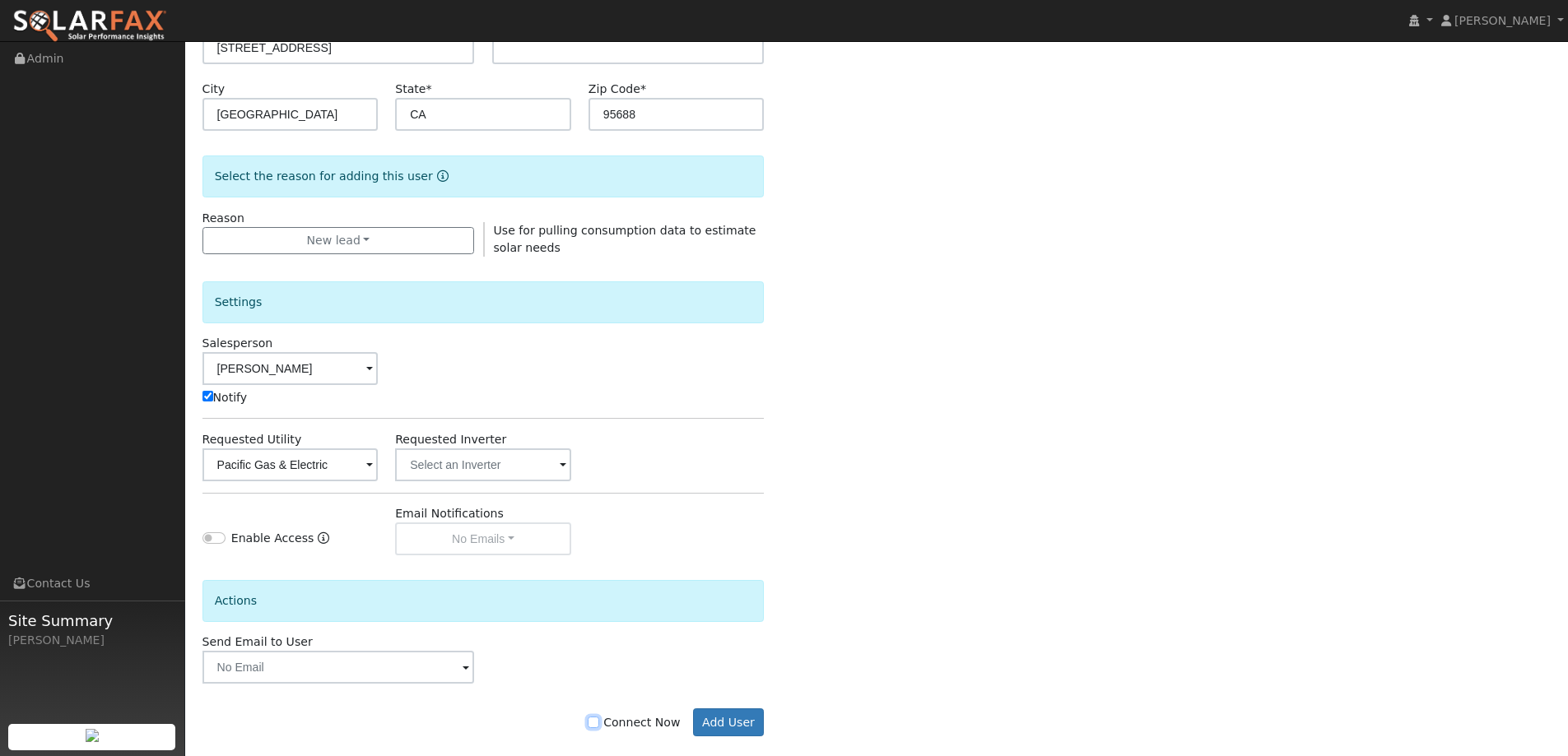
click at [599, 722] on input "Connect Now" at bounding box center [593, 722] width 11 height 11
checkbox input "true"
click at [751, 717] on button "Add User" at bounding box center [728, 722] width 71 height 28
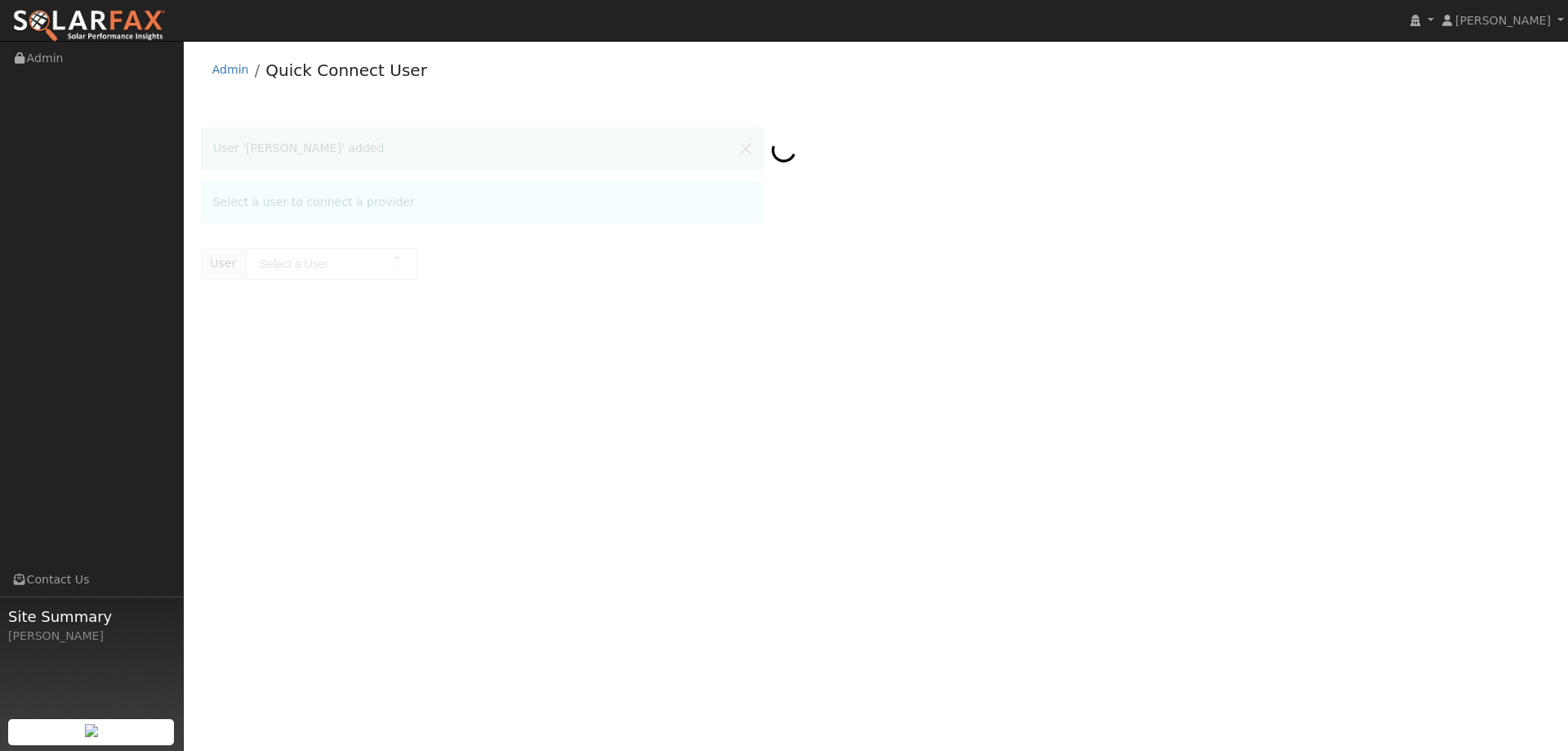
type input "[PERSON_NAME]"
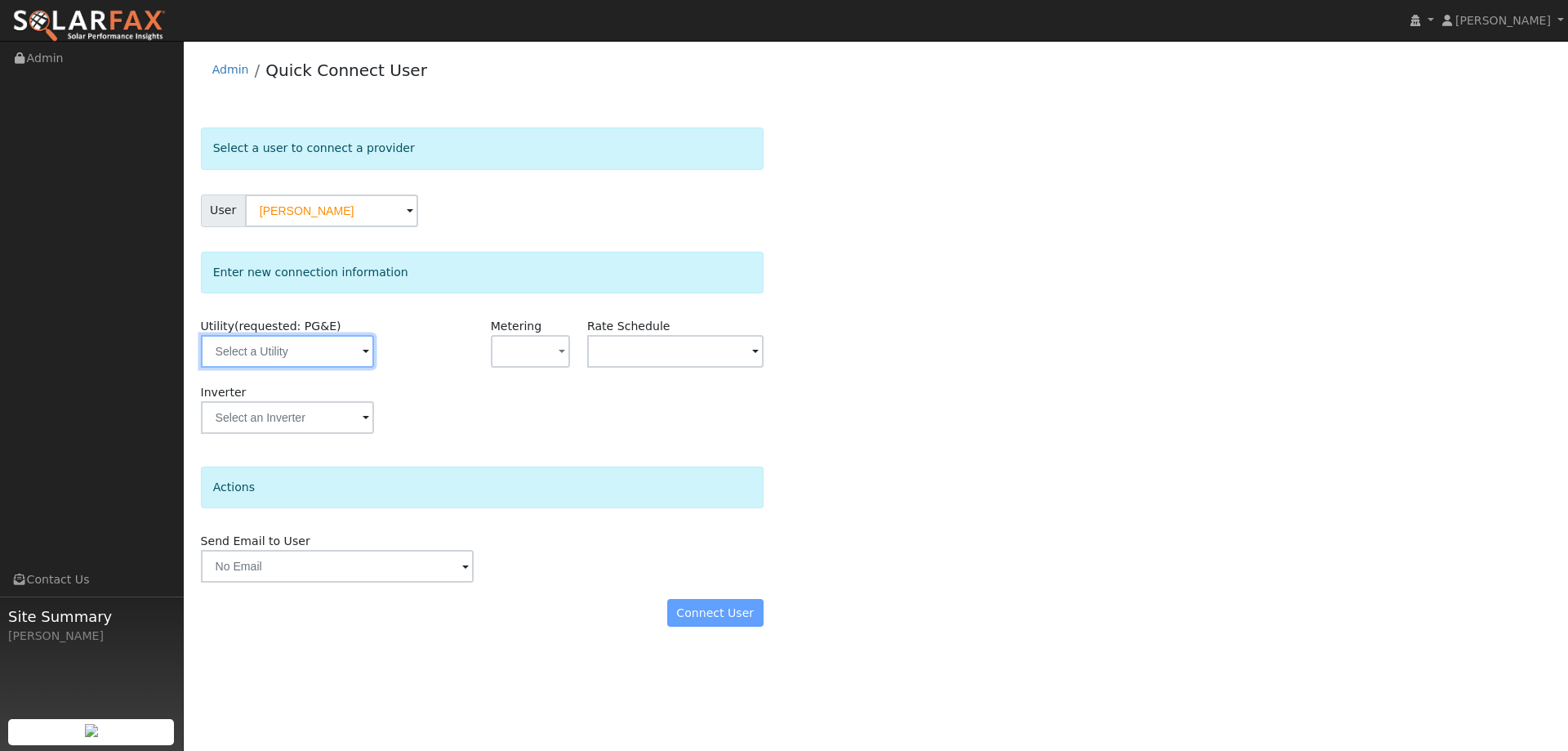
click at [312, 357] on input "text" at bounding box center [287, 350] width 173 height 33
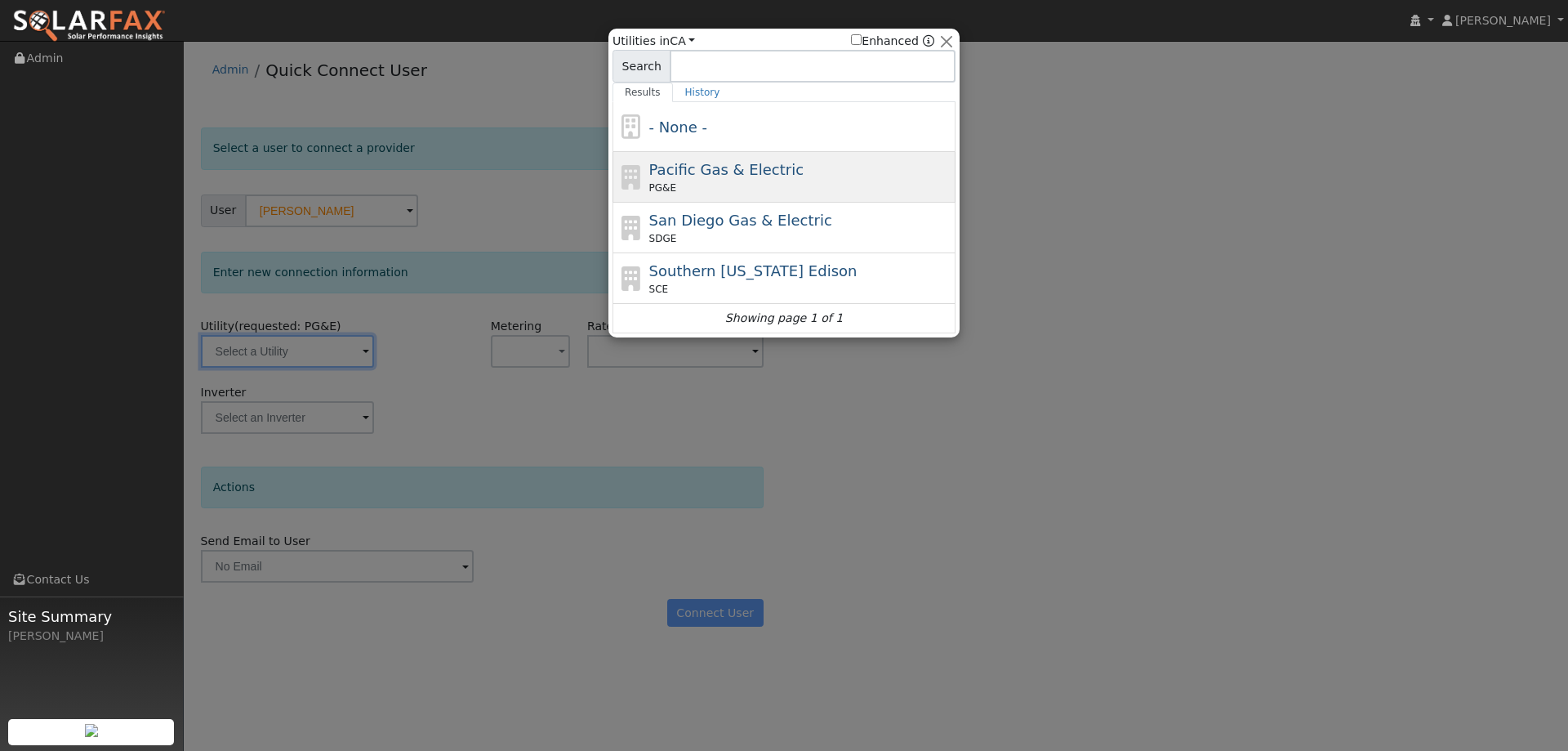
click at [779, 176] on span "Pacific Gas & Electric" at bounding box center [726, 169] width 154 height 17
type input "PG&E"
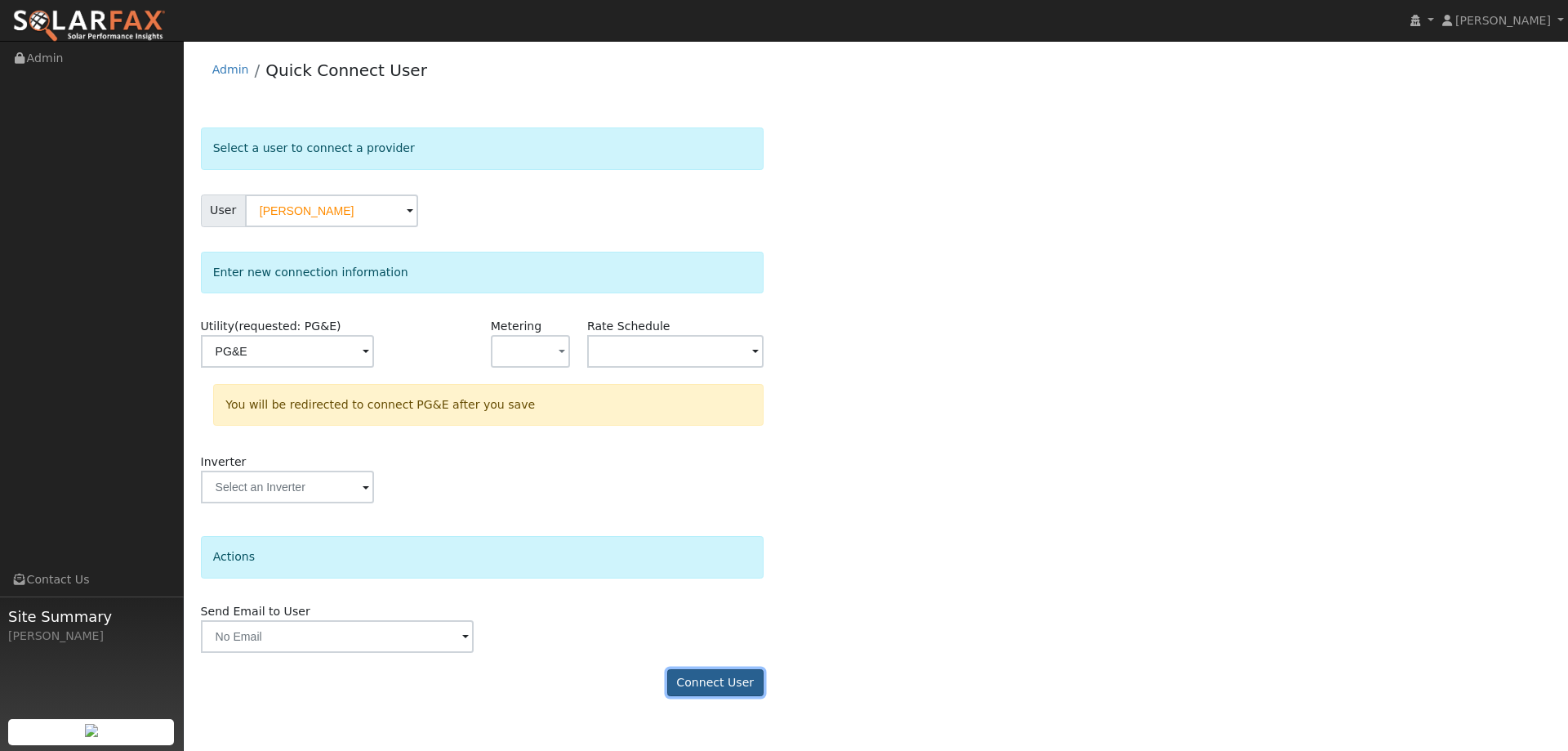
click at [732, 680] on button "Connect User" at bounding box center [715, 683] width 97 height 28
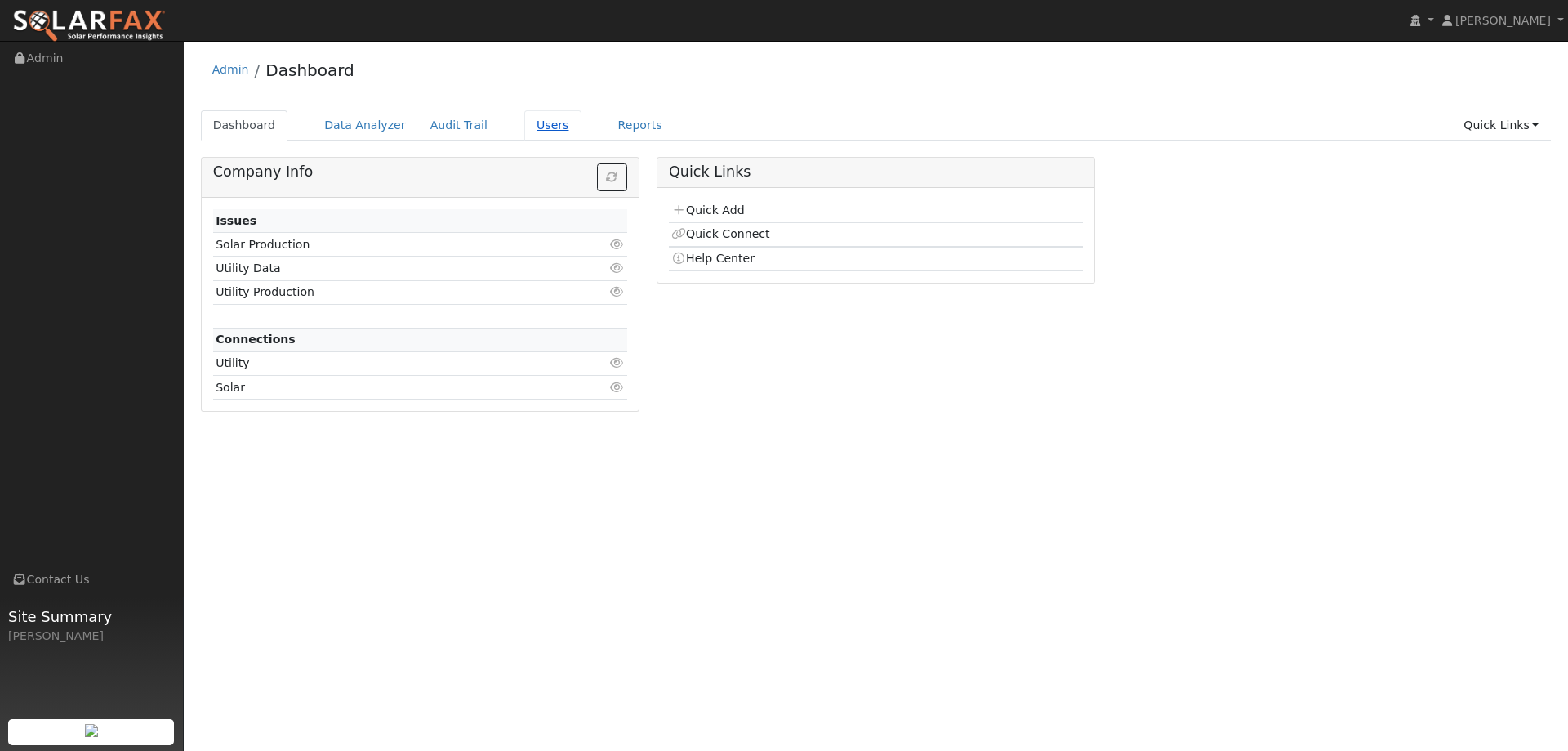
click at [524, 134] on link "Users" at bounding box center [553, 125] width 58 height 31
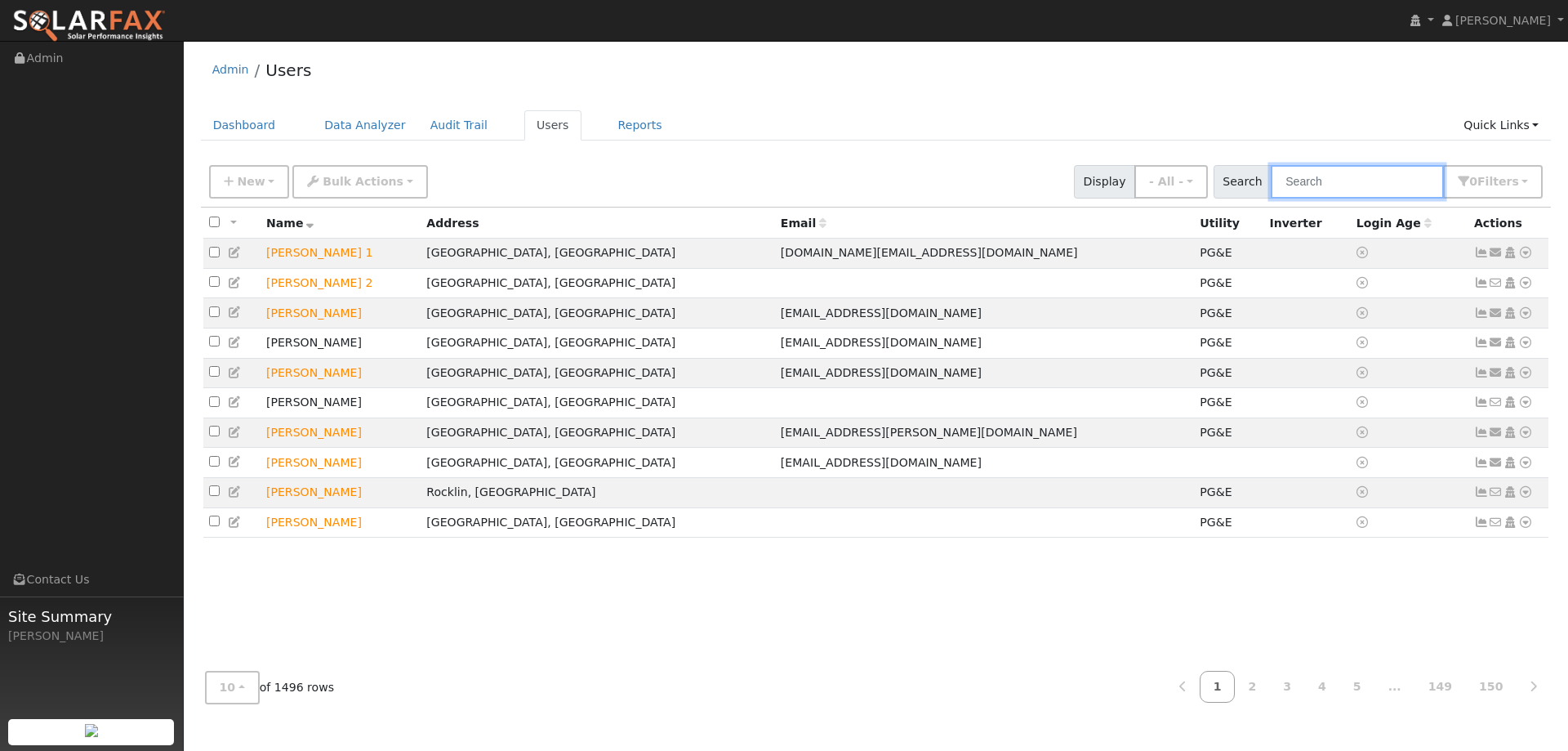
click at [1334, 176] on input "text" at bounding box center [1357, 182] width 173 height 33
click at [1343, 178] on input "text" at bounding box center [1357, 182] width 173 height 33
paste input "[PERSON_NAME]"
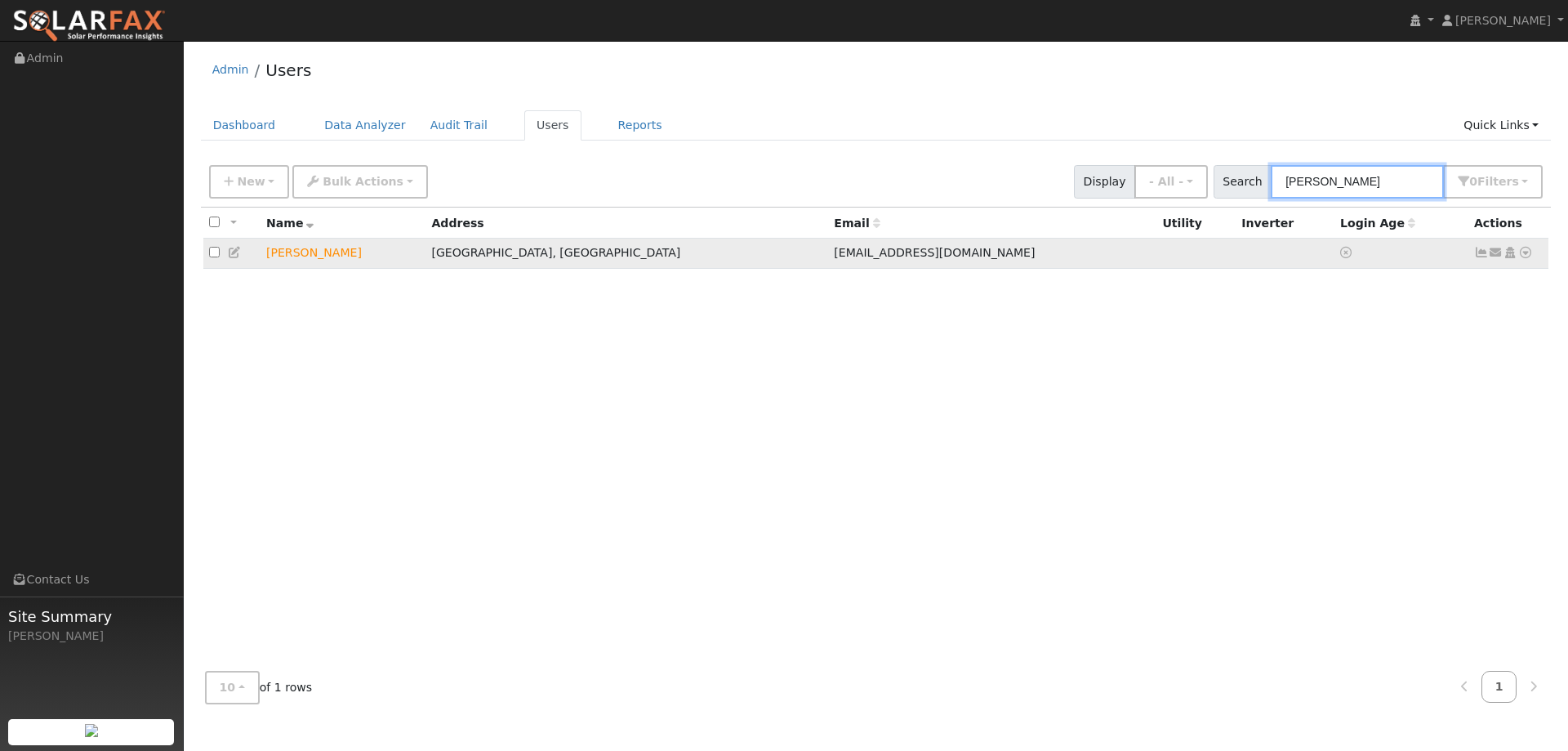
type input "[PERSON_NAME]"
click at [1525, 257] on icon at bounding box center [1525, 252] width 15 height 11
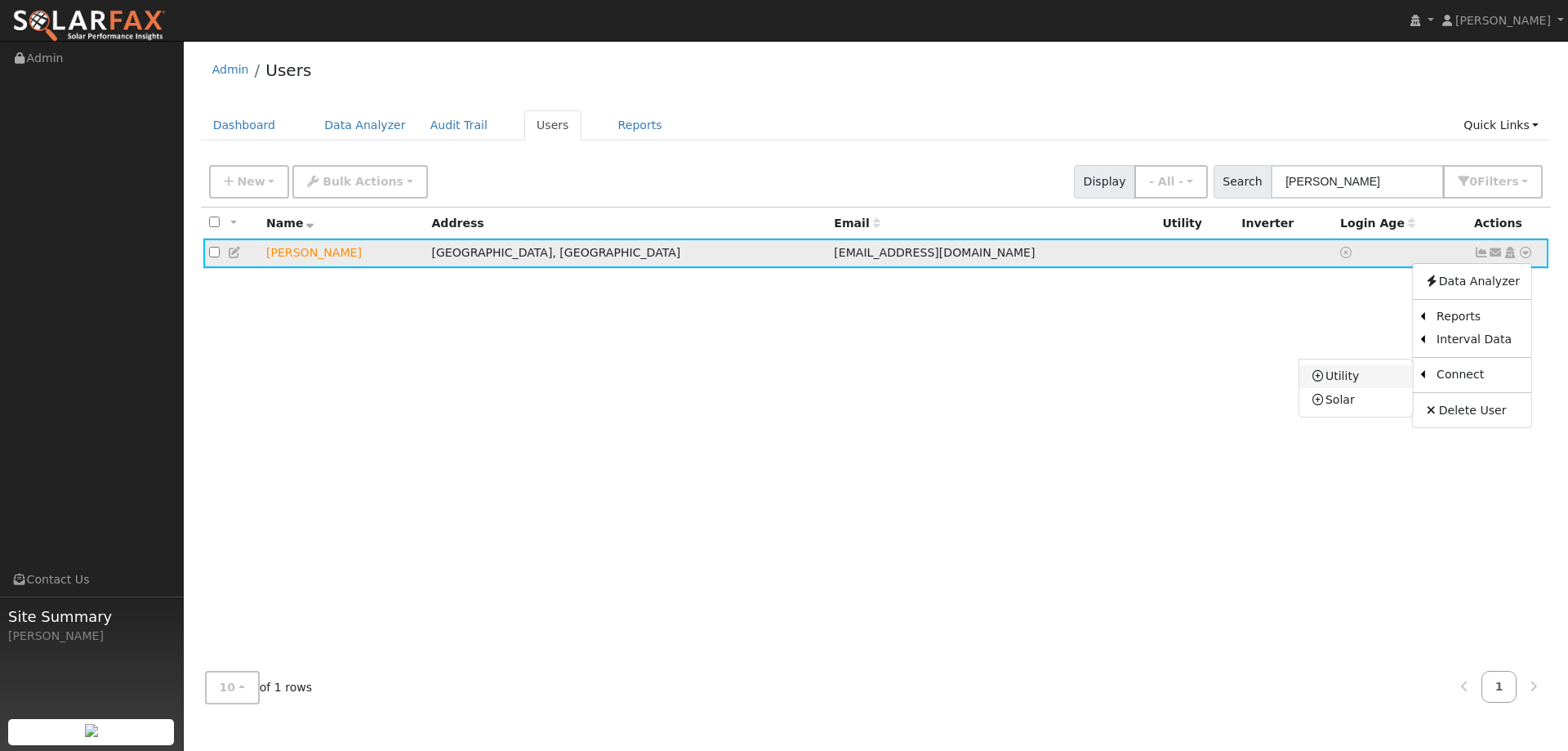
click at [1350, 385] on link "Utility" at bounding box center [1356, 376] width 113 height 23
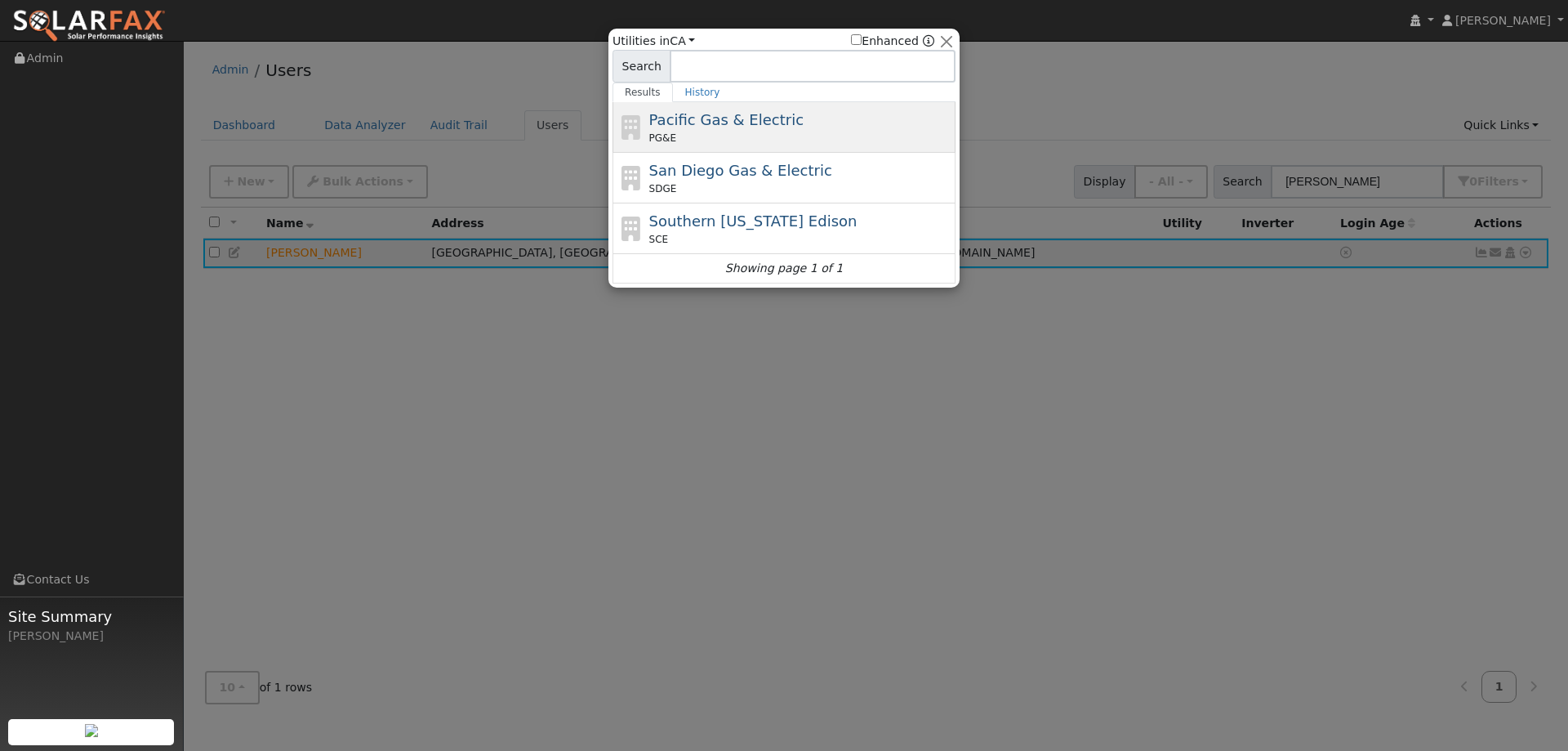
click at [753, 124] on span "Pacific Gas & Electric" at bounding box center [726, 120] width 154 height 17
